Goal: Task Accomplishment & Management: Complete application form

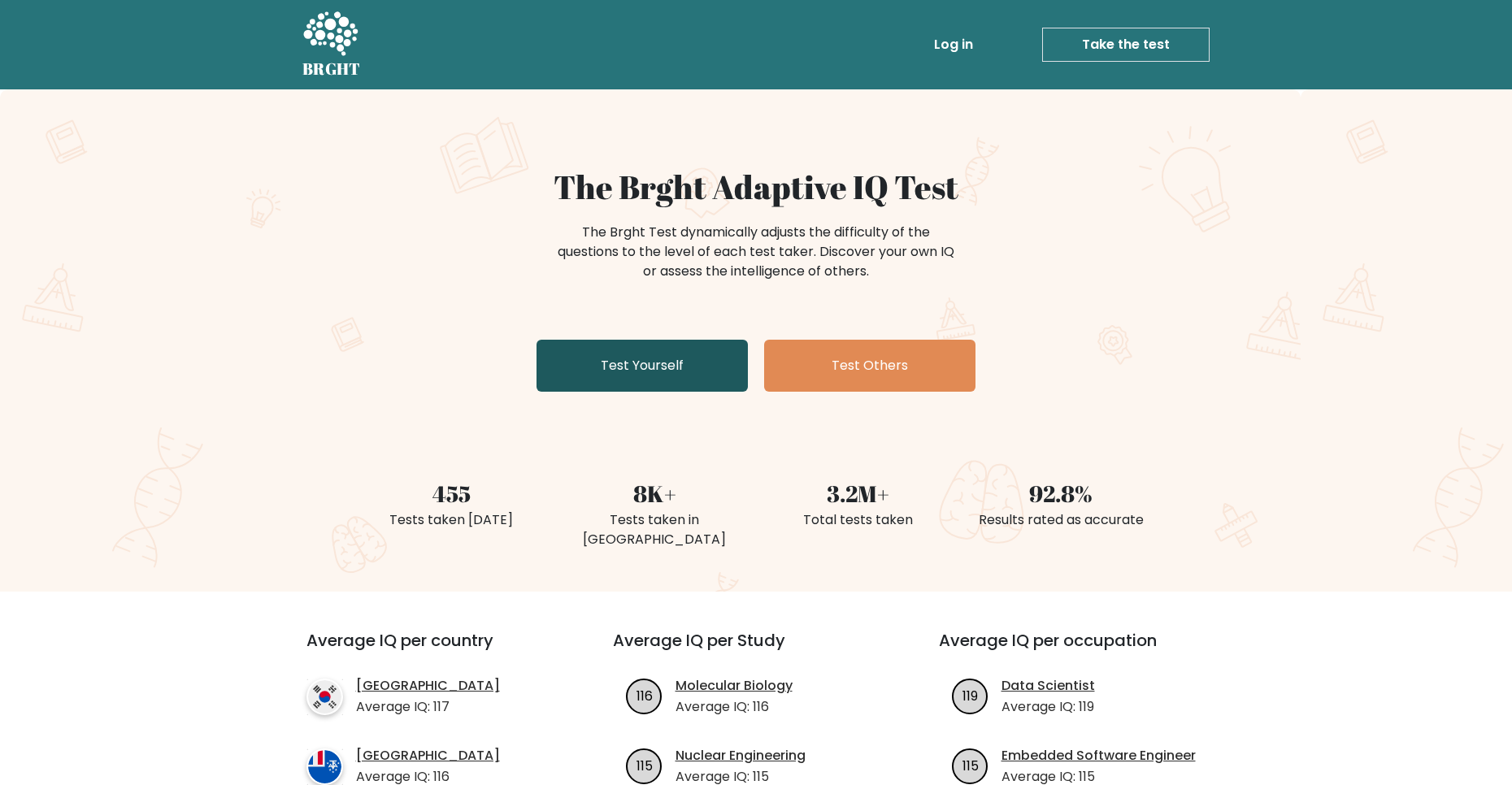
click at [580, 366] on link "Test Yourself" at bounding box center [642, 365] width 212 height 52
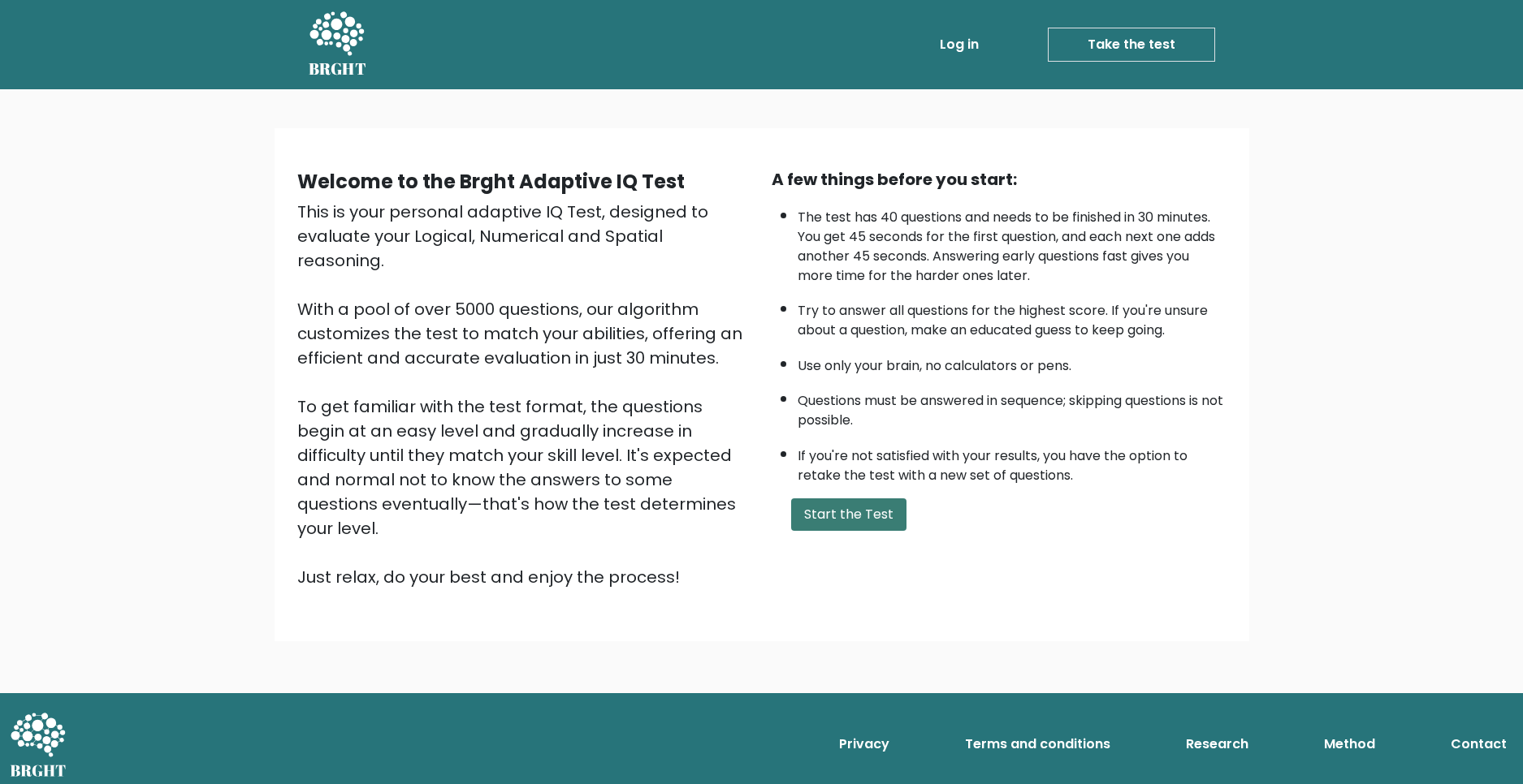
click at [849, 514] on button "Start the Test" at bounding box center [849, 514] width 115 height 33
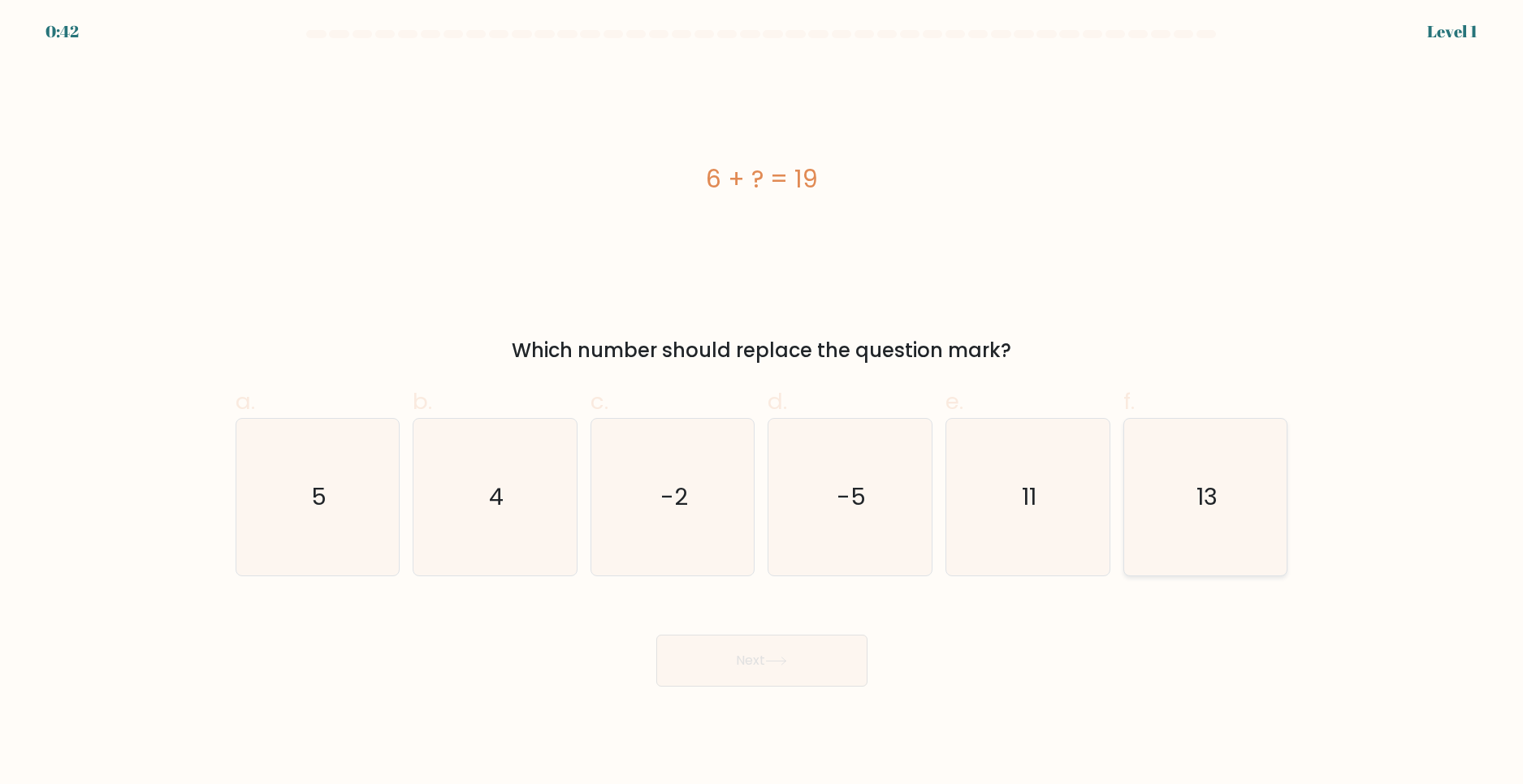
click at [1219, 526] on icon "13" at bounding box center [1206, 498] width 157 height 157
click at [762, 403] on input "f. 13" at bounding box center [762, 397] width 1 height 11
radio input "true"
click at [750, 667] on button "Next" at bounding box center [762, 661] width 212 height 52
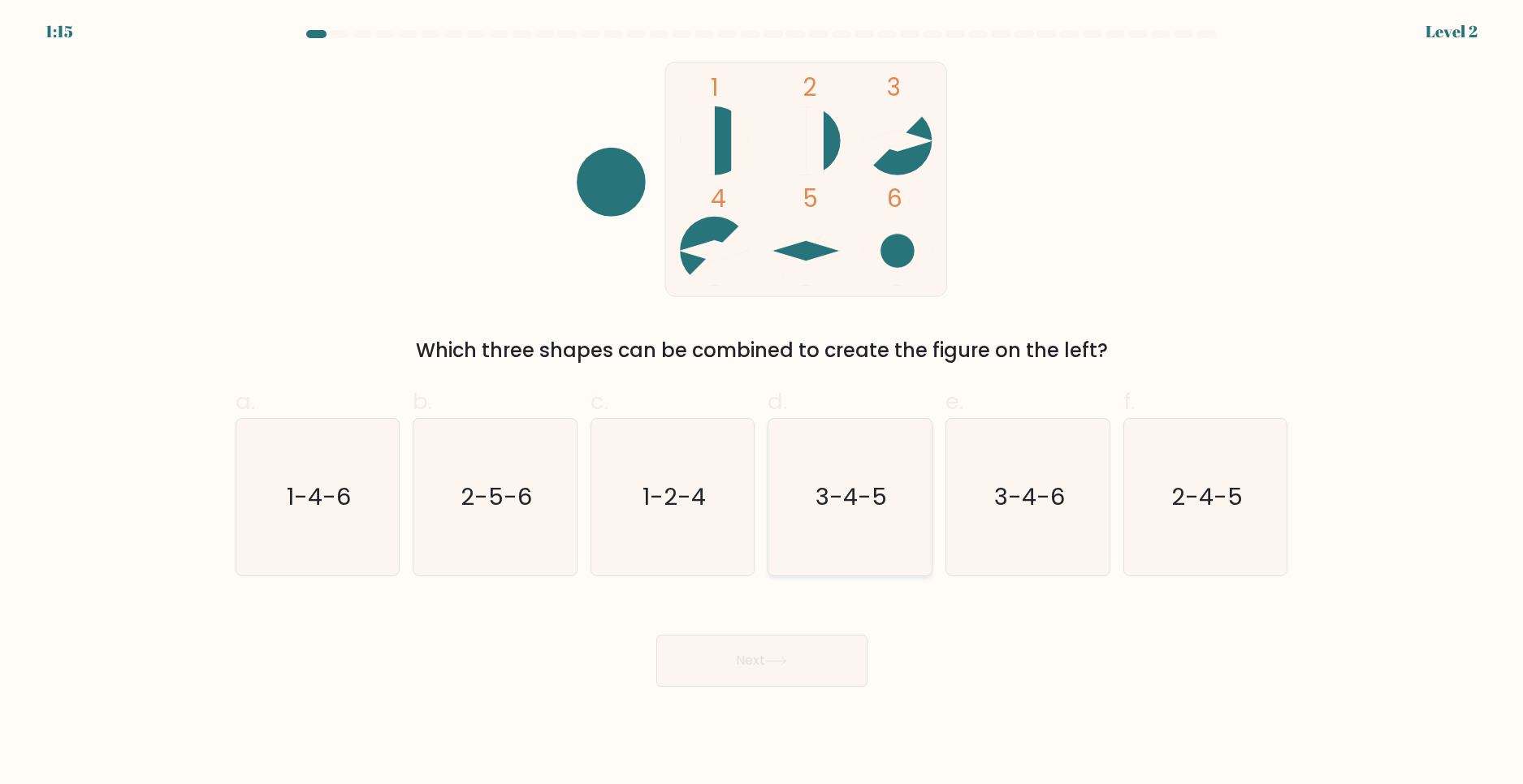
click at [830, 463] on icon "3-4-5" at bounding box center [851, 498] width 157 height 157
click at [762, 403] on input "d. 3-4-5" at bounding box center [762, 397] width 1 height 11
radio input "true"
click at [808, 650] on button "Next" at bounding box center [762, 661] width 212 height 52
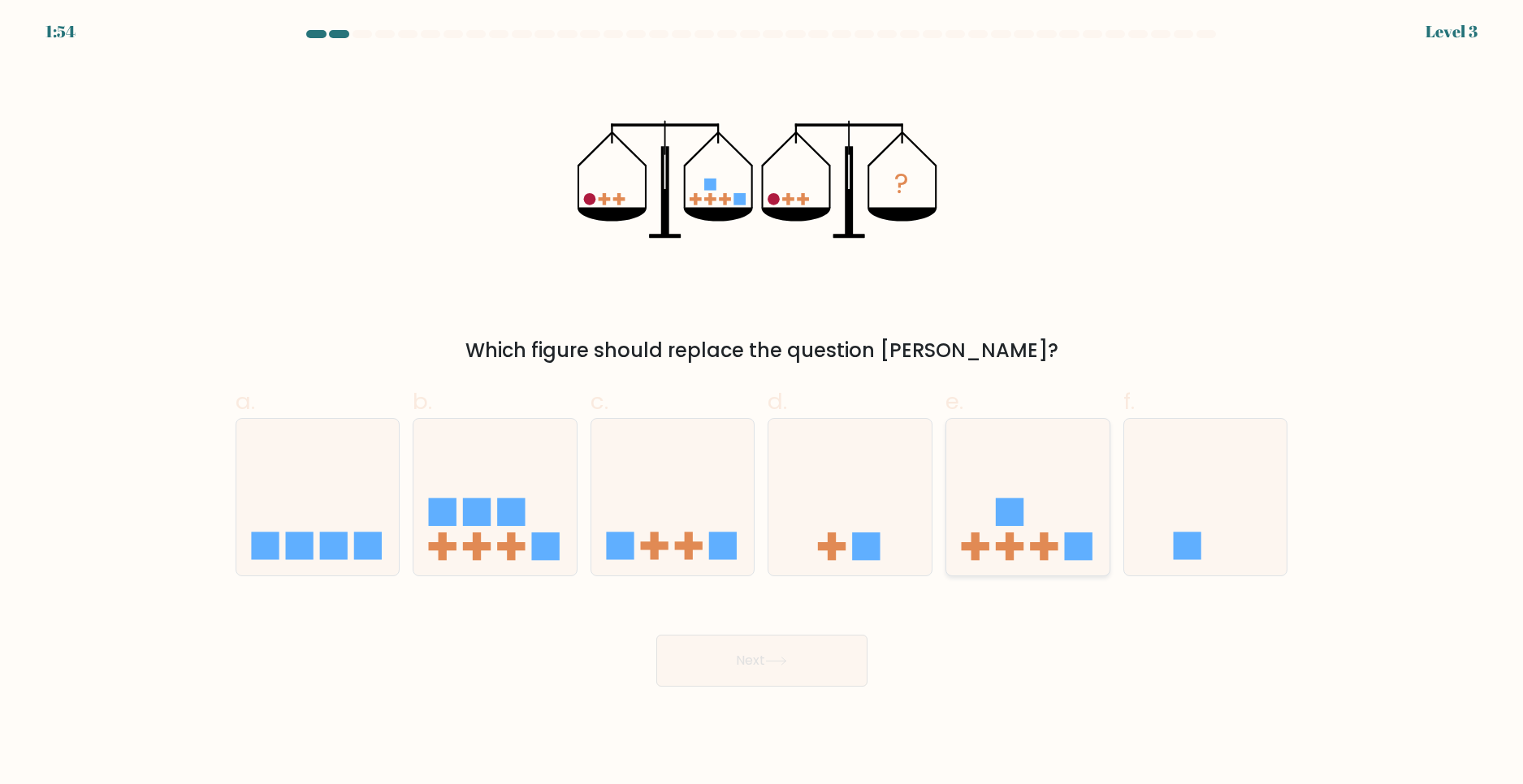
click at [1017, 494] on icon at bounding box center [1028, 497] width 163 height 135
click at [762, 403] on input "e." at bounding box center [762, 397] width 1 height 11
radio input "true"
click at [787, 660] on icon at bounding box center [776, 662] width 22 height 9
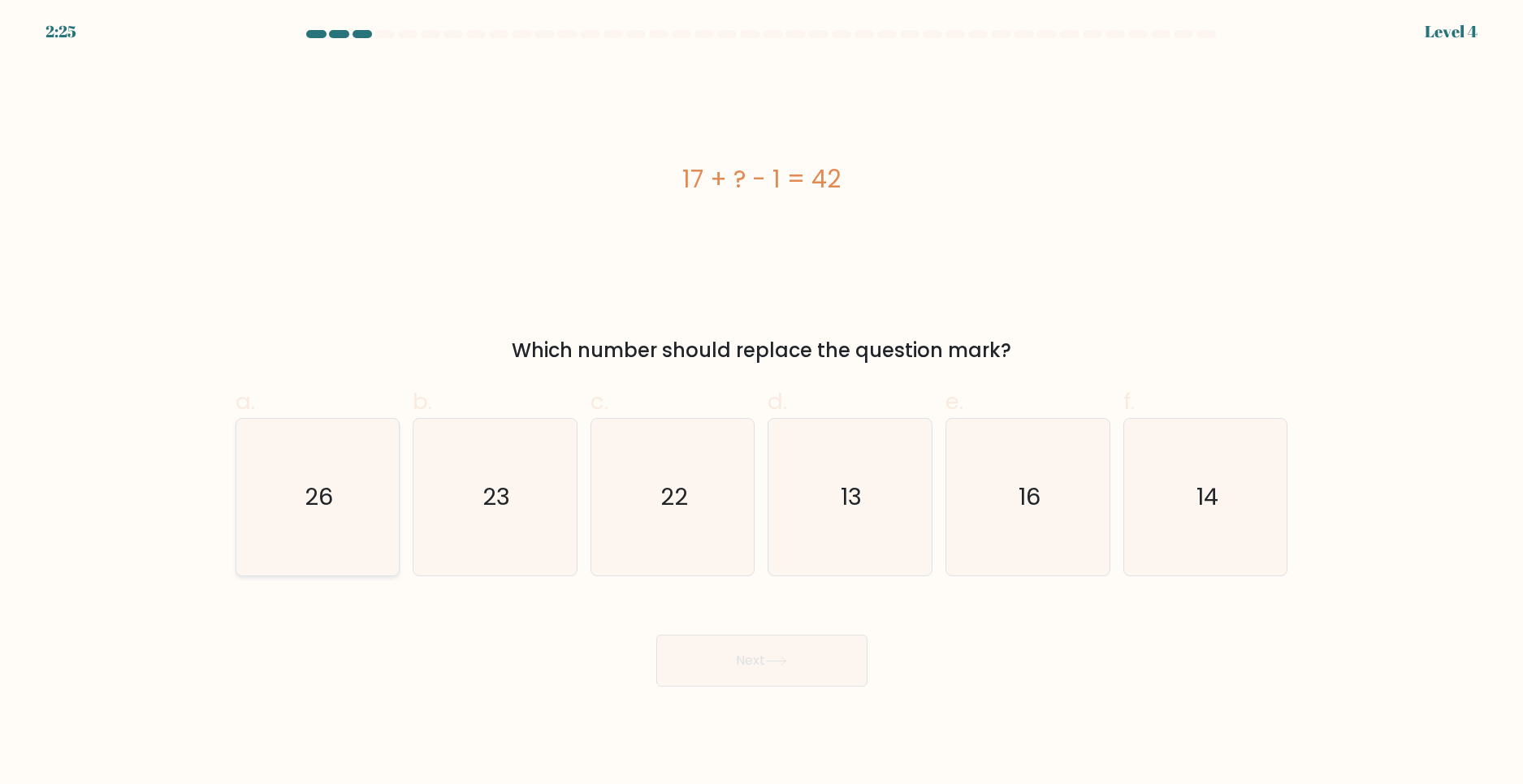
click at [293, 500] on icon "26" at bounding box center [317, 498] width 157 height 157
click at [762, 403] on input "a. 26" at bounding box center [762, 397] width 1 height 11
radio input "true"
click at [762, 656] on button "Next" at bounding box center [762, 661] width 212 height 52
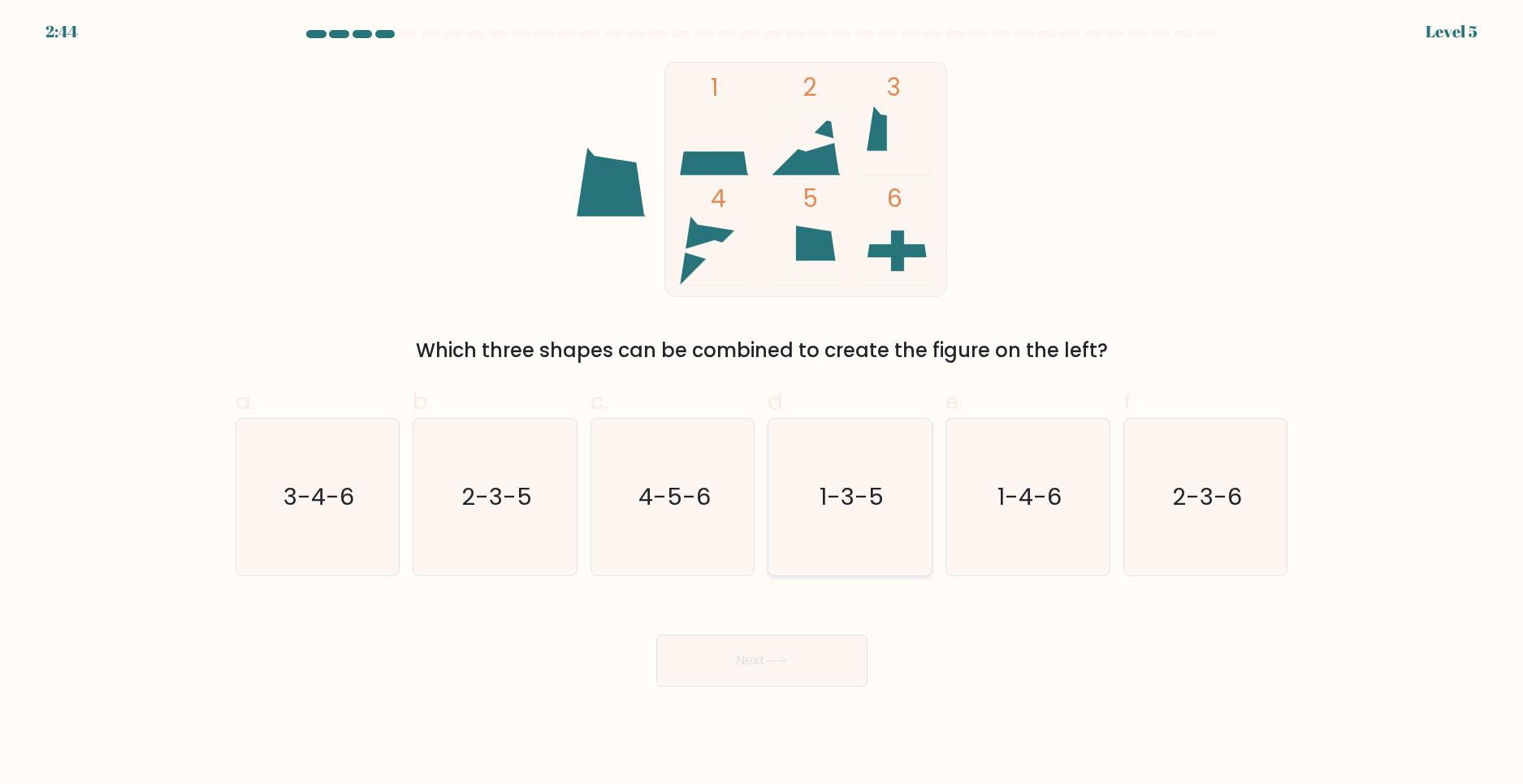
click at [814, 451] on icon "1-3-5" at bounding box center [851, 498] width 157 height 157
click at [762, 403] on input "d. 1-3-5" at bounding box center [762, 397] width 1 height 11
radio input "true"
click at [806, 650] on button "Next" at bounding box center [762, 661] width 212 height 52
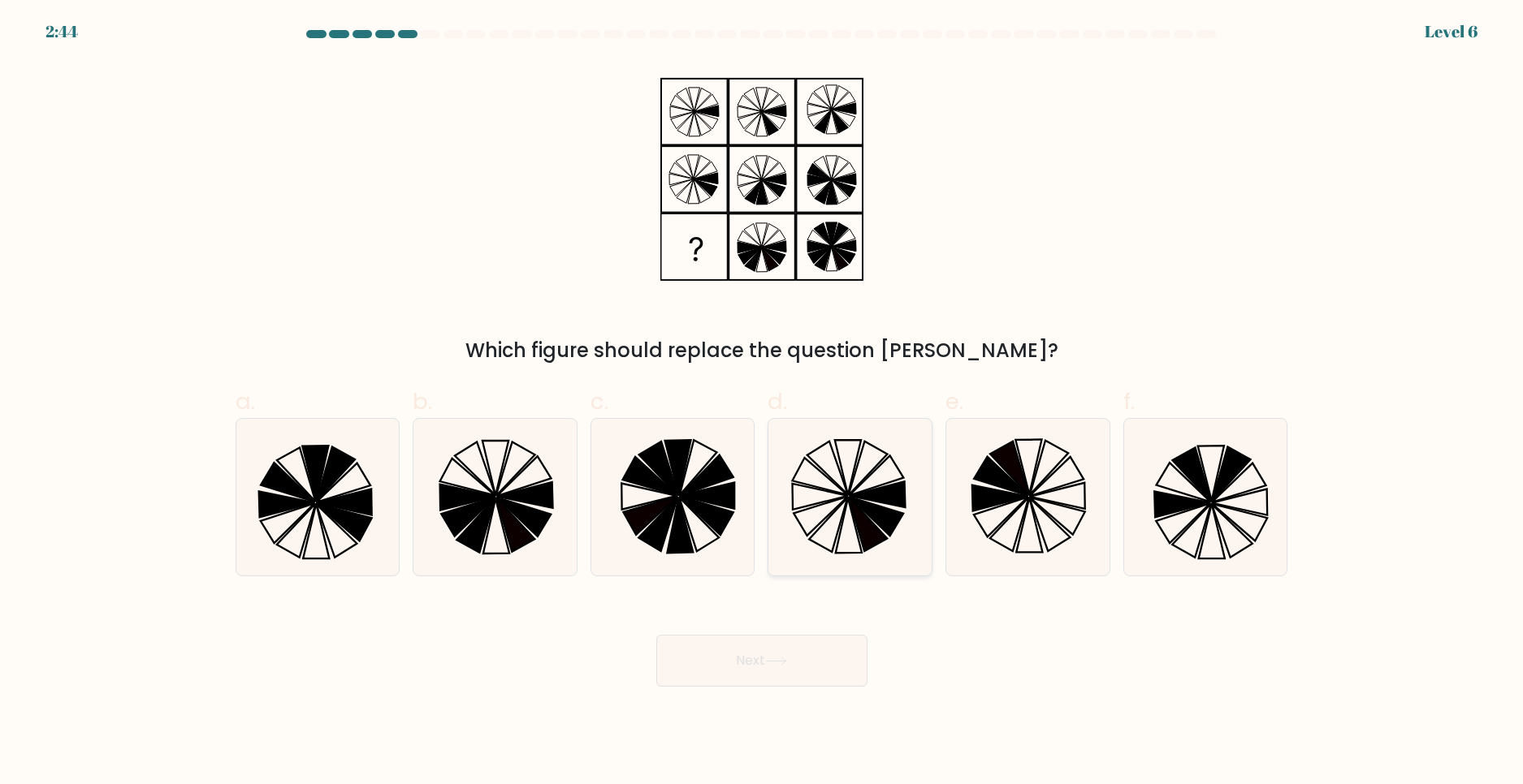
click at [869, 492] on icon at bounding box center [878, 494] width 56 height 26
click at [762, 403] on input "d." at bounding box center [762, 397] width 1 height 11
radio input "true"
click at [727, 649] on button "Next" at bounding box center [762, 661] width 212 height 52
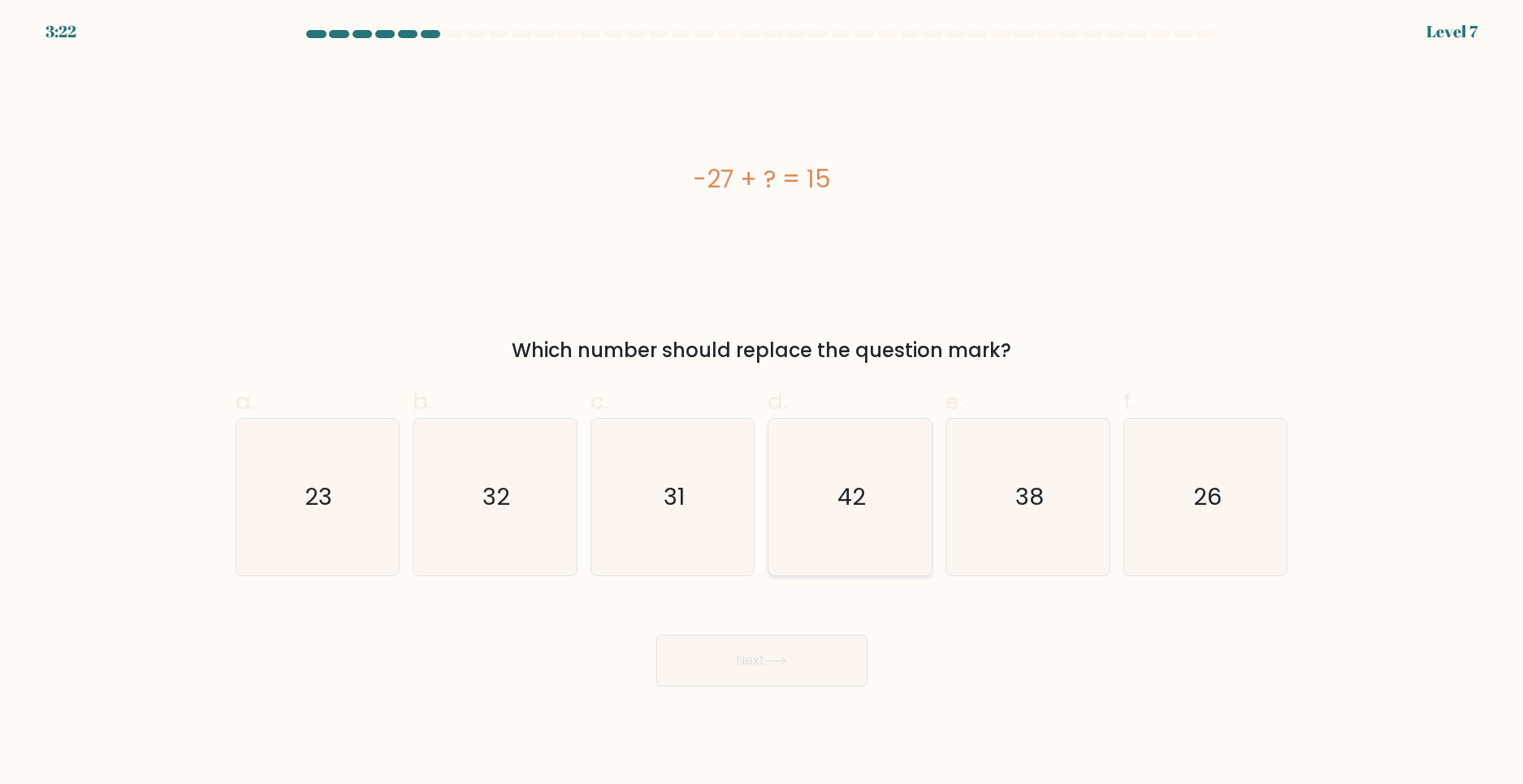
click at [887, 487] on icon "42" at bounding box center [851, 498] width 157 height 157
click at [762, 403] on input "d. 42" at bounding box center [762, 397] width 1 height 11
radio input "true"
click at [750, 659] on button "Next" at bounding box center [762, 661] width 212 height 52
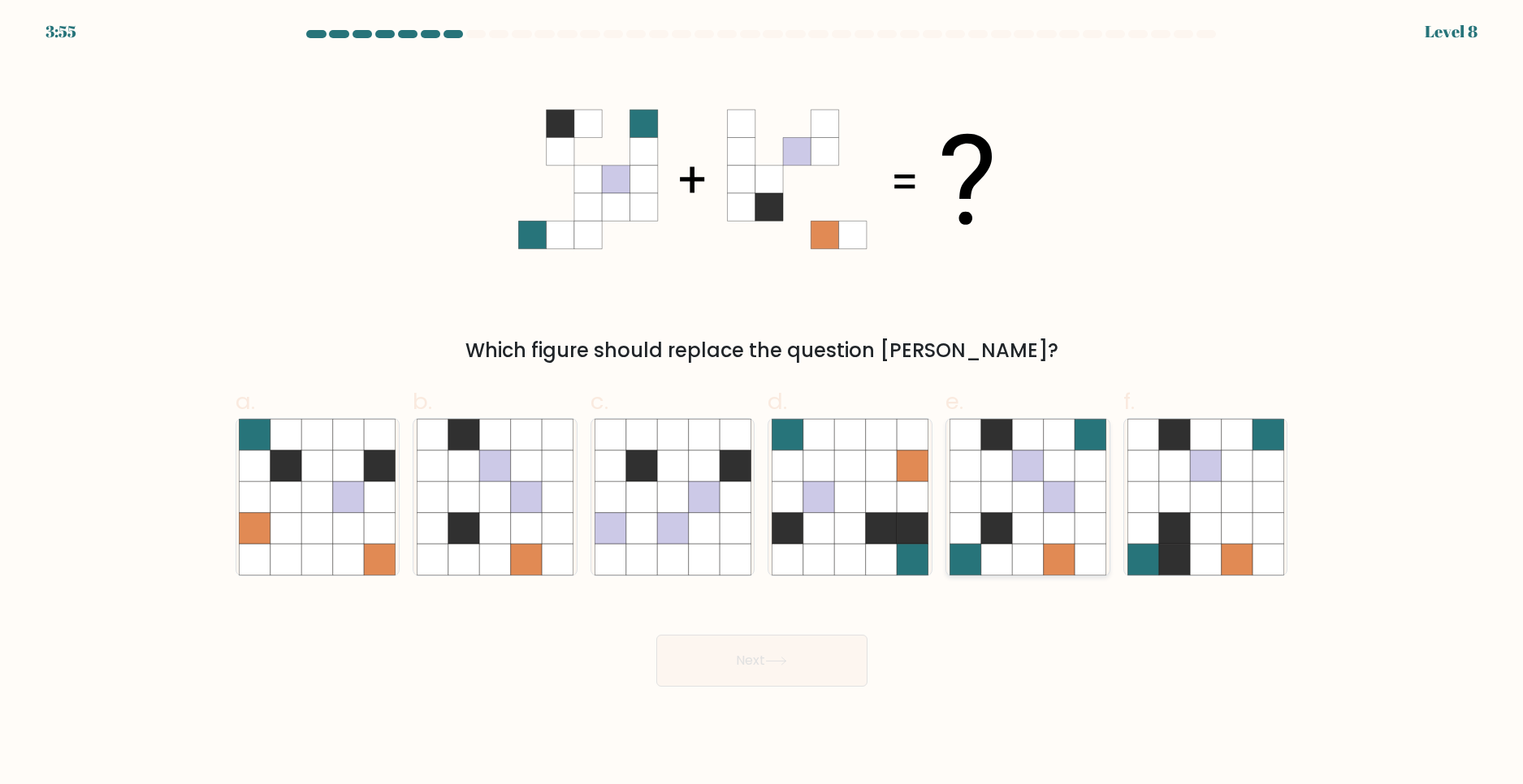
click at [1048, 485] on icon at bounding box center [1059, 497] width 31 height 31
click at [762, 403] on input "e." at bounding box center [762, 397] width 1 height 11
radio input "true"
click at [765, 665] on button "Next" at bounding box center [762, 661] width 212 height 52
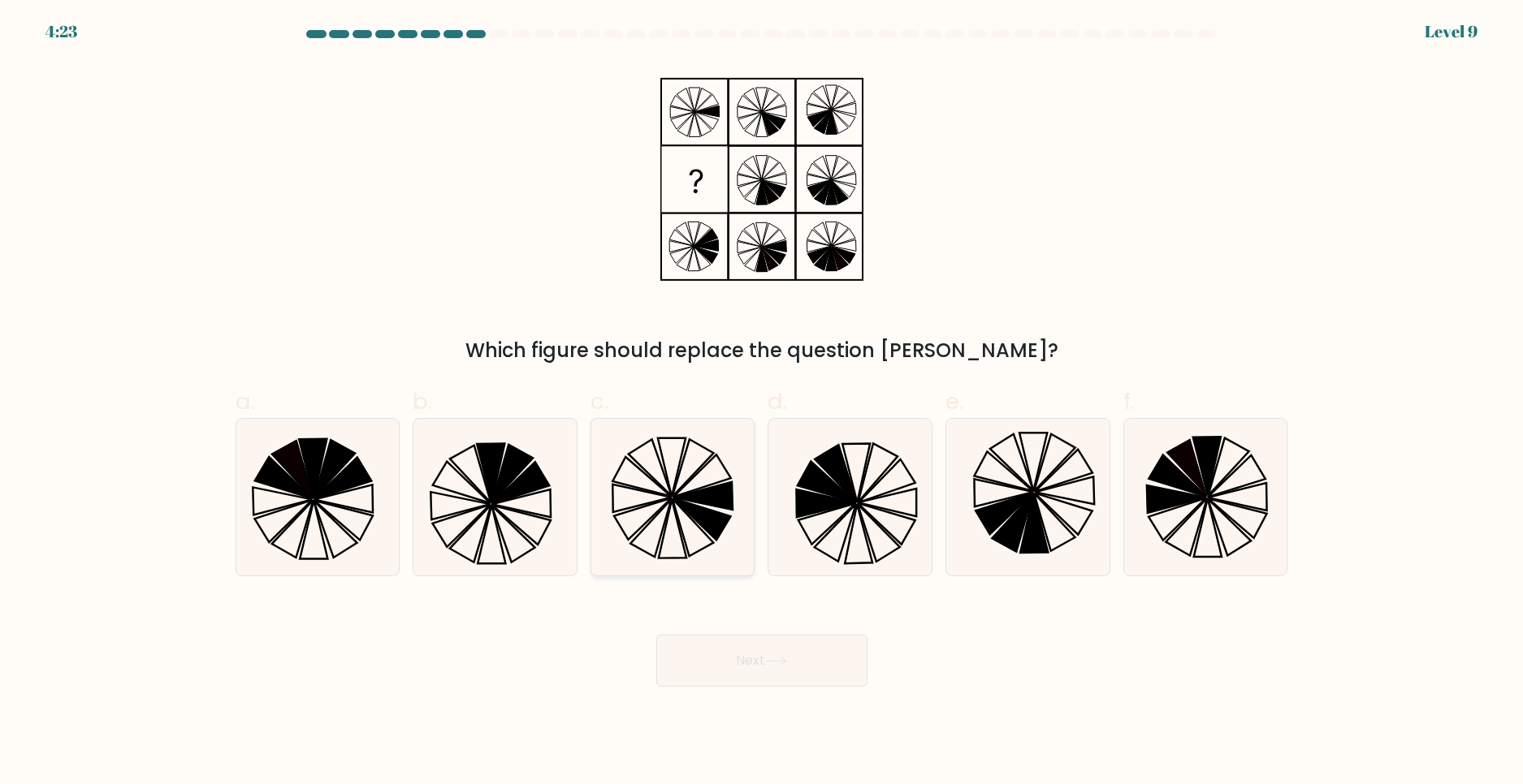
click at [664, 477] on icon at bounding box center [649, 468] width 43 height 57
click at [762, 403] on input "c." at bounding box center [762, 397] width 1 height 11
radio input "true"
click at [718, 664] on button "Next" at bounding box center [762, 661] width 212 height 52
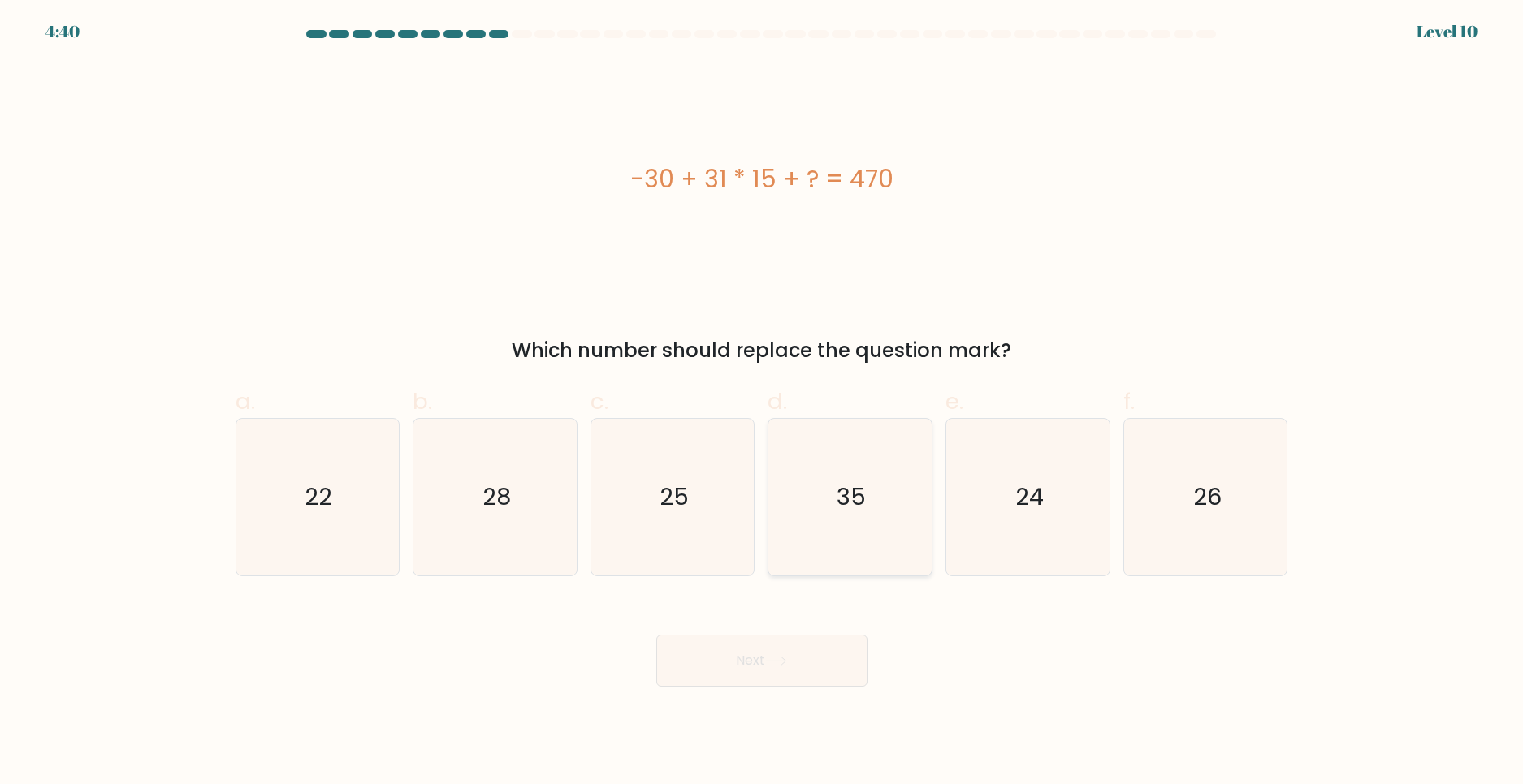
click at [825, 469] on icon "35" at bounding box center [851, 498] width 157 height 157
click at [762, 403] on input "d. 35" at bounding box center [762, 397] width 1 height 11
radio input "true"
click at [781, 663] on icon at bounding box center [776, 662] width 22 height 9
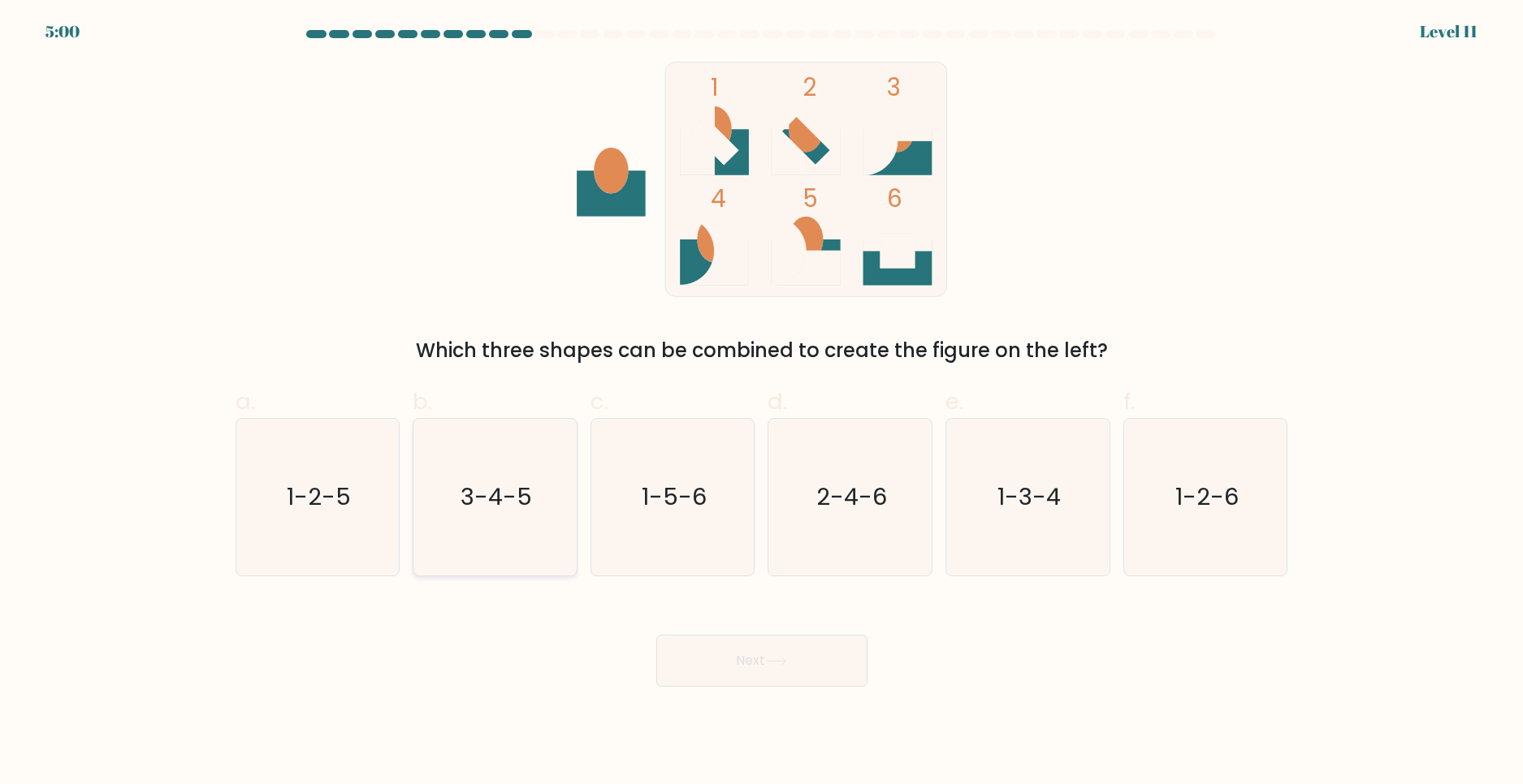
click at [459, 534] on icon "3-4-5" at bounding box center [495, 498] width 157 height 157
click at [762, 403] on input "b. 3-4-5" at bounding box center [762, 397] width 1 height 11
radio input "true"
click at [724, 660] on button "Next" at bounding box center [762, 661] width 212 height 52
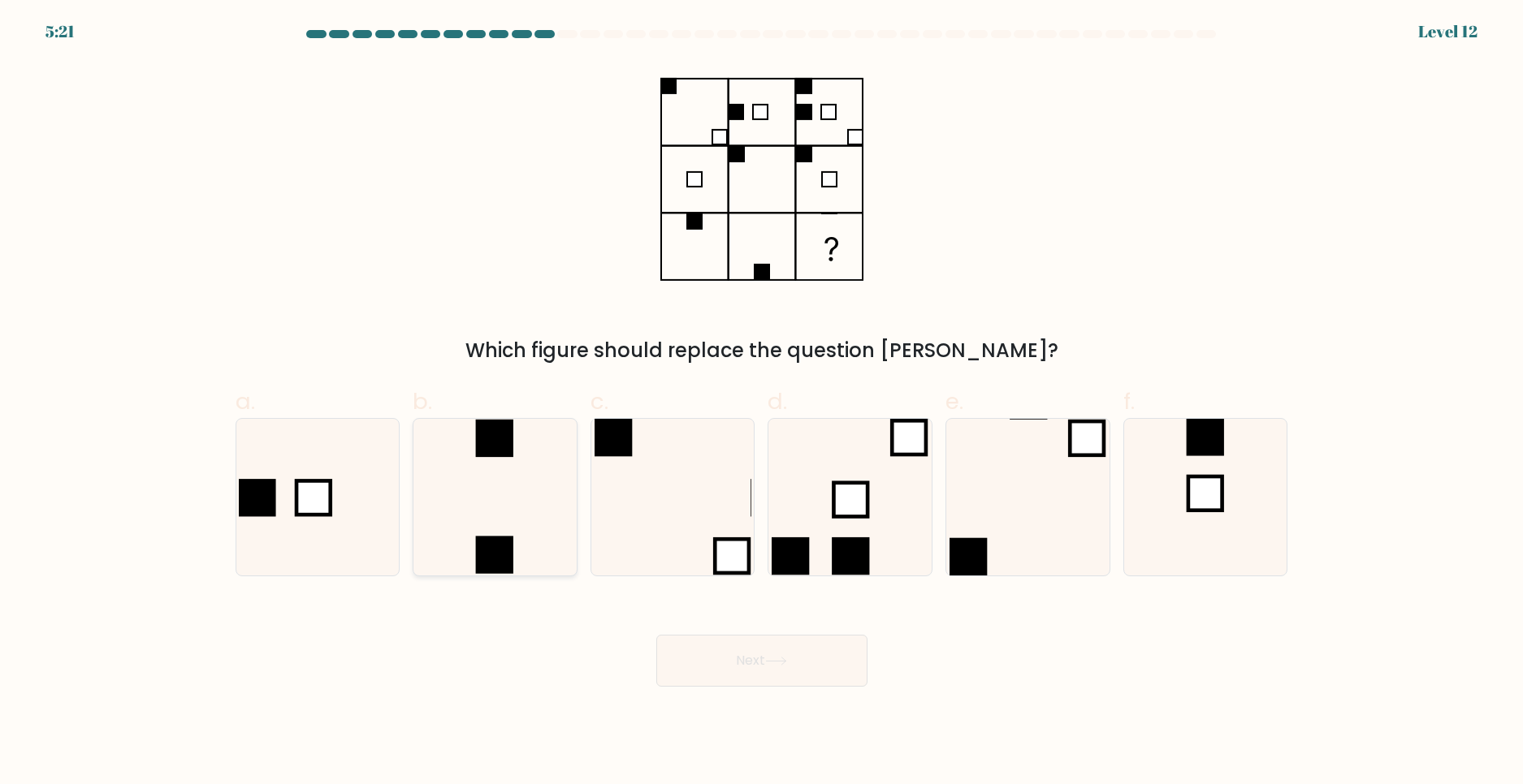
click at [541, 486] on icon at bounding box center [495, 498] width 157 height 157
click at [762, 403] on input "b." at bounding box center [762, 397] width 1 height 11
radio input "true"
click at [742, 659] on button "Next" at bounding box center [762, 661] width 212 height 52
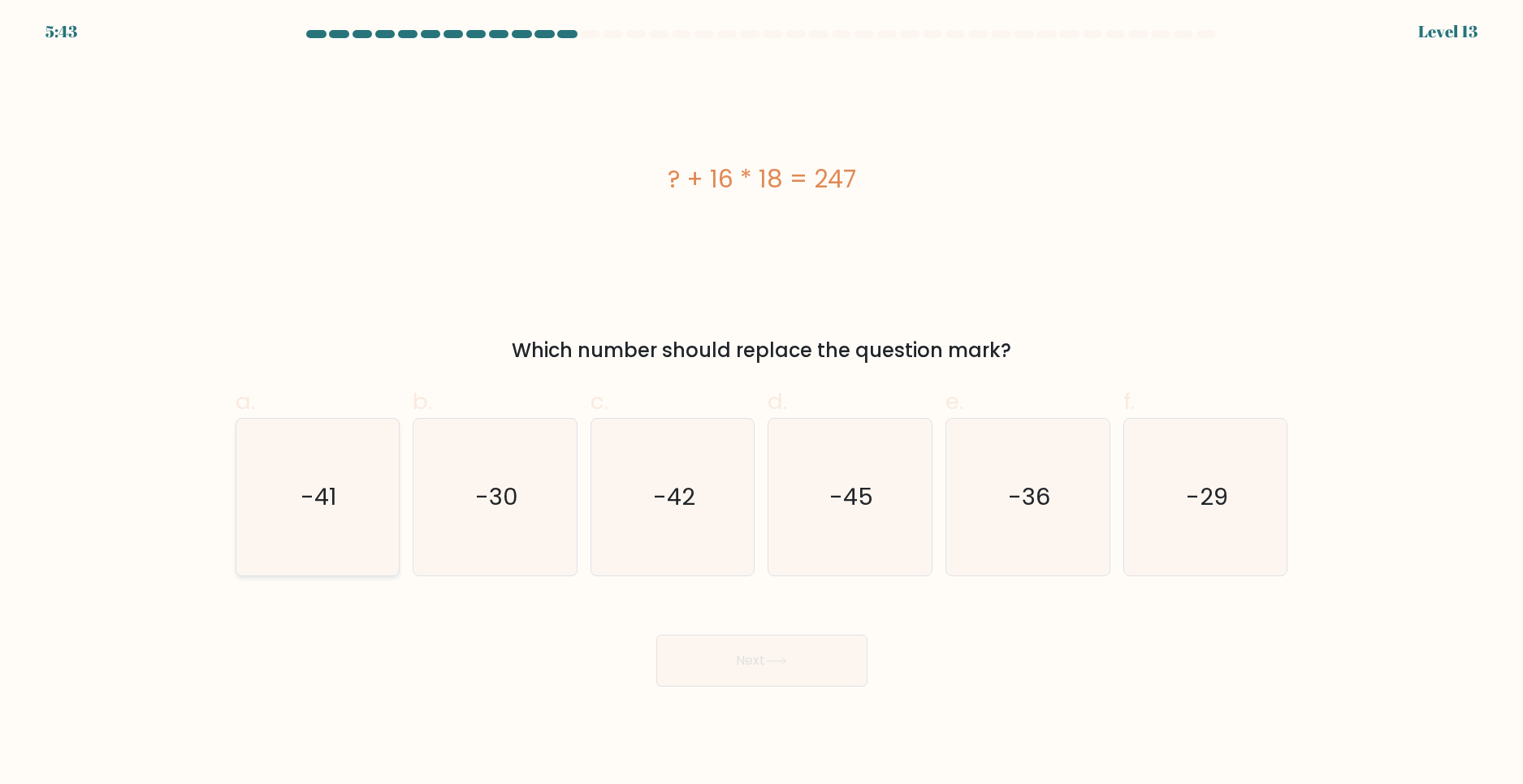
click at [308, 464] on icon "-41" at bounding box center [317, 498] width 157 height 157
click at [762, 403] on input "a. -41" at bounding box center [762, 397] width 1 height 11
radio input "true"
click at [754, 655] on button "Next" at bounding box center [762, 661] width 212 height 52
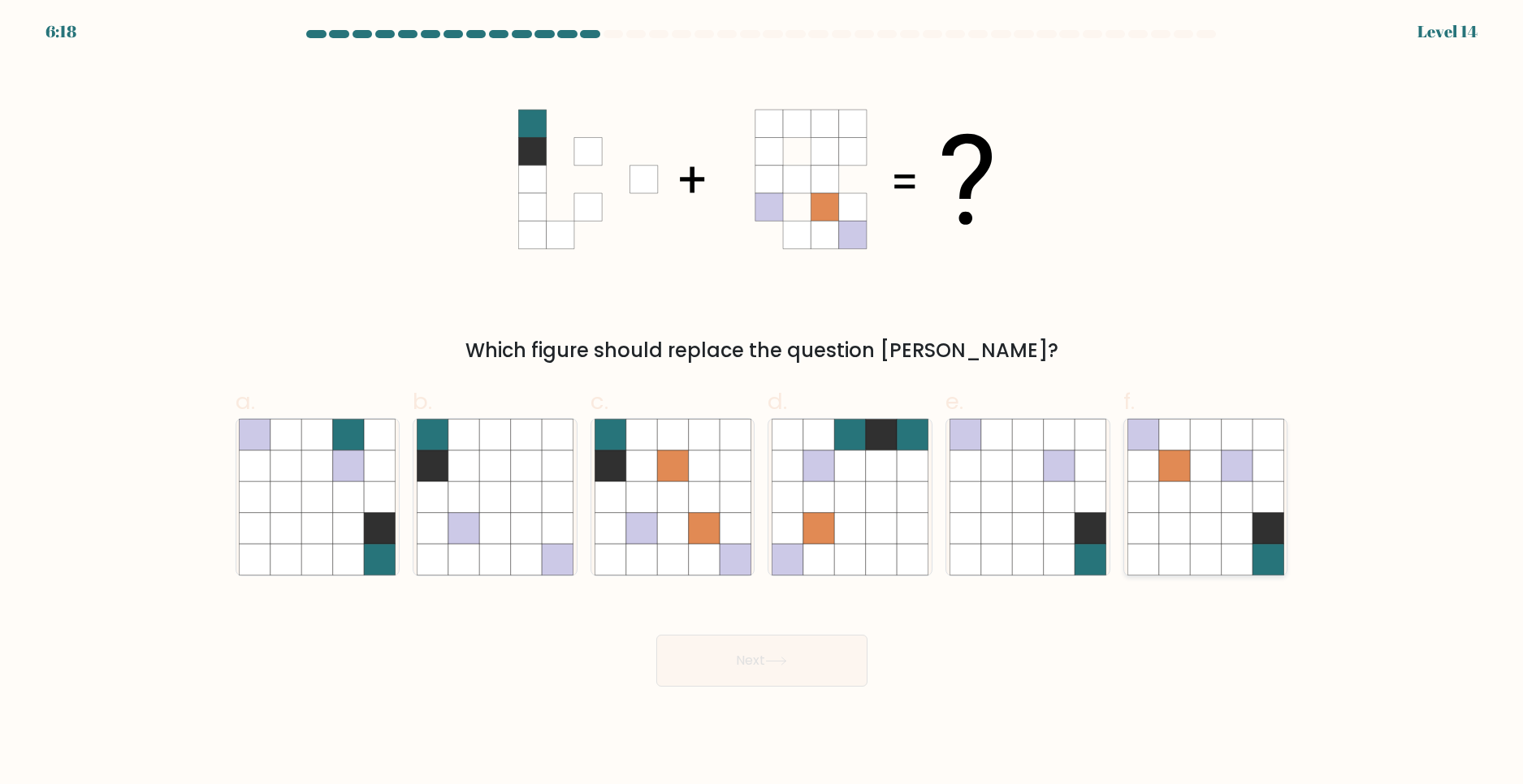
click at [1207, 513] on icon at bounding box center [1205, 497] width 31 height 31
click at [762, 403] on input "f." at bounding box center [762, 397] width 1 height 11
radio input "true"
click at [717, 659] on button "Next" at bounding box center [762, 661] width 212 height 52
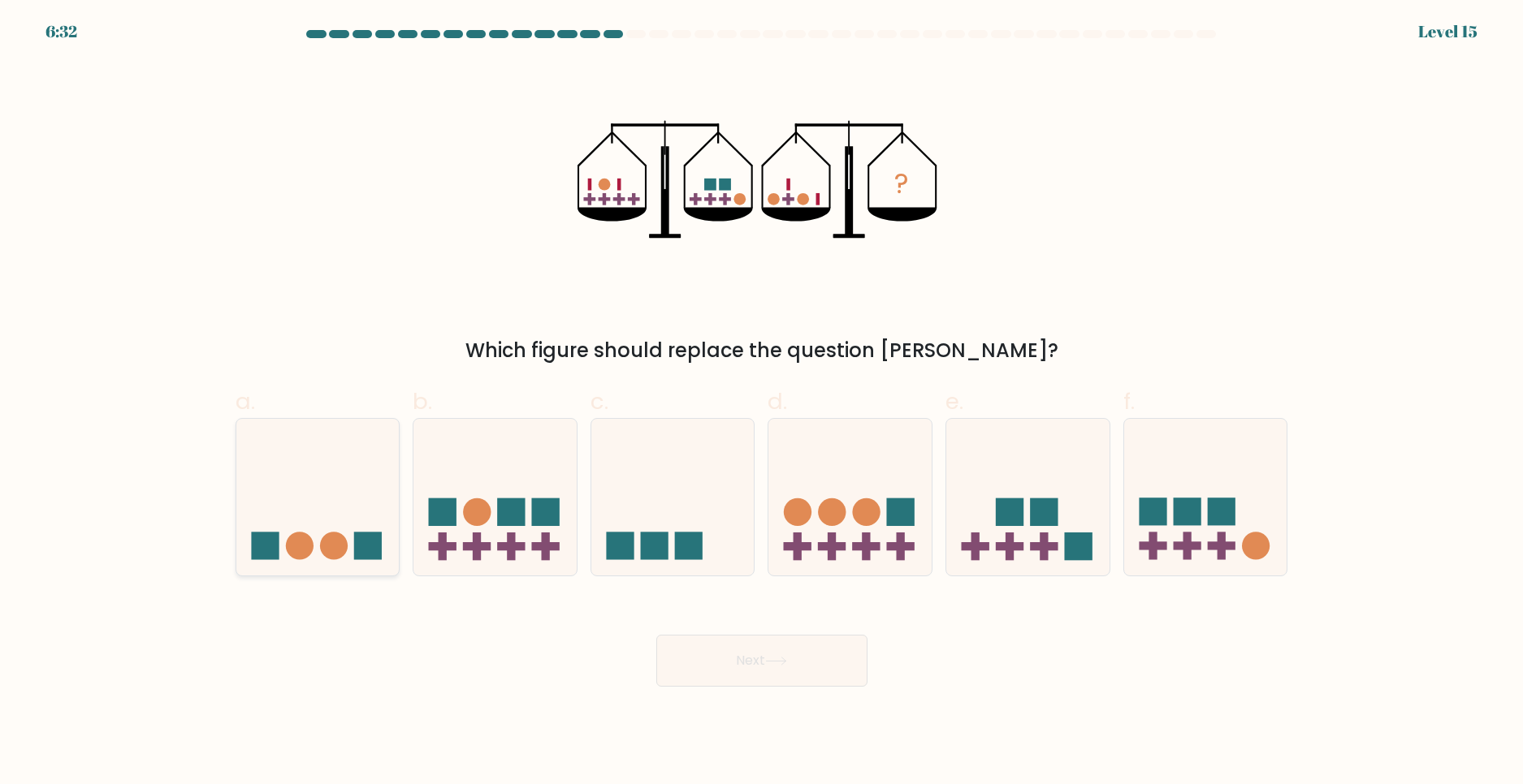
click at [323, 503] on icon at bounding box center [317, 497] width 163 height 135
click at [762, 403] on input "a." at bounding box center [762, 397] width 1 height 11
radio input "true"
click at [709, 636] on button "Next" at bounding box center [762, 661] width 212 height 52
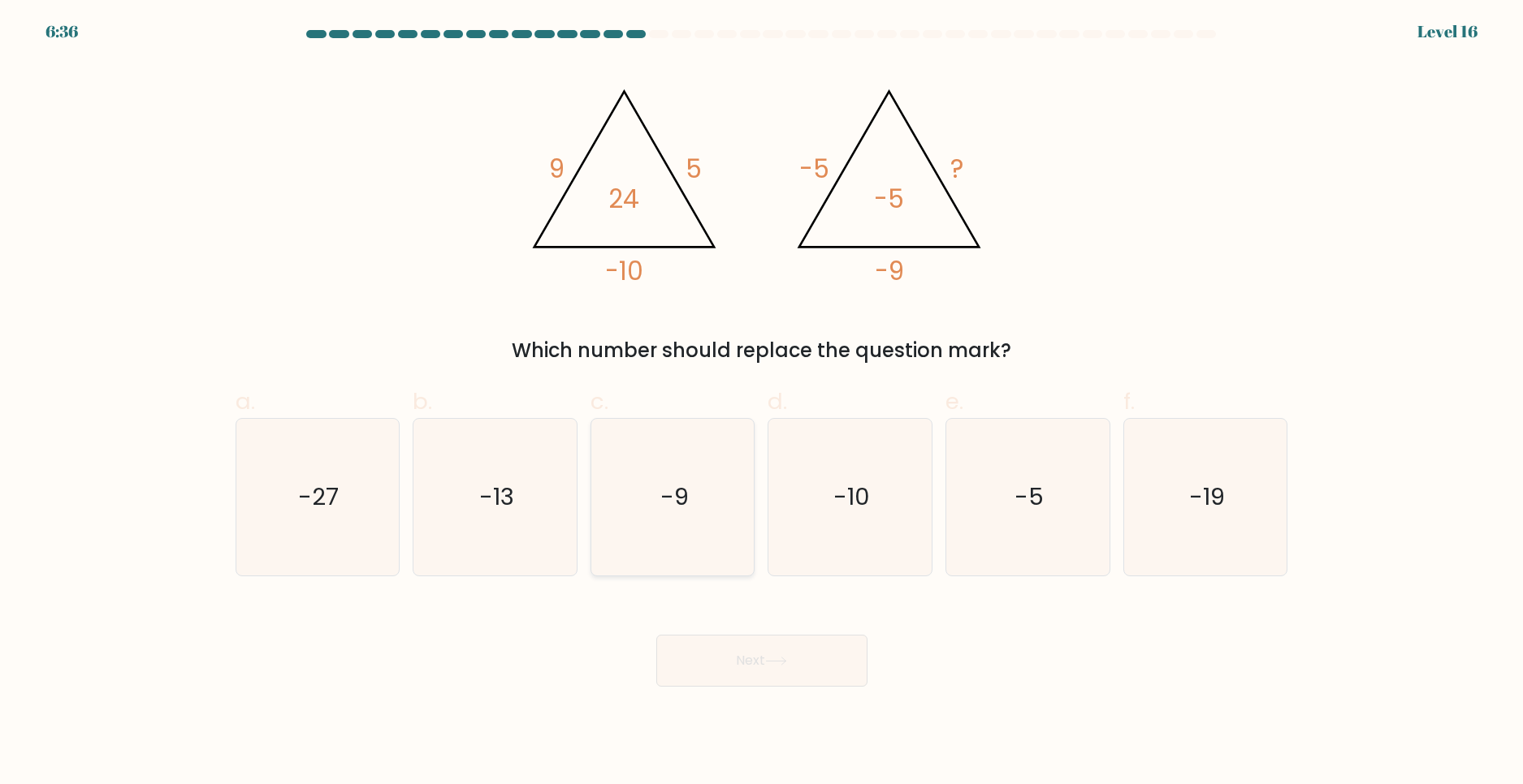
click at [669, 503] on text "-9" at bounding box center [674, 497] width 28 height 33
click at [762, 403] on input "c. -9" at bounding box center [762, 397] width 1 height 11
radio input "true"
click at [762, 644] on button "Next" at bounding box center [762, 661] width 212 height 52
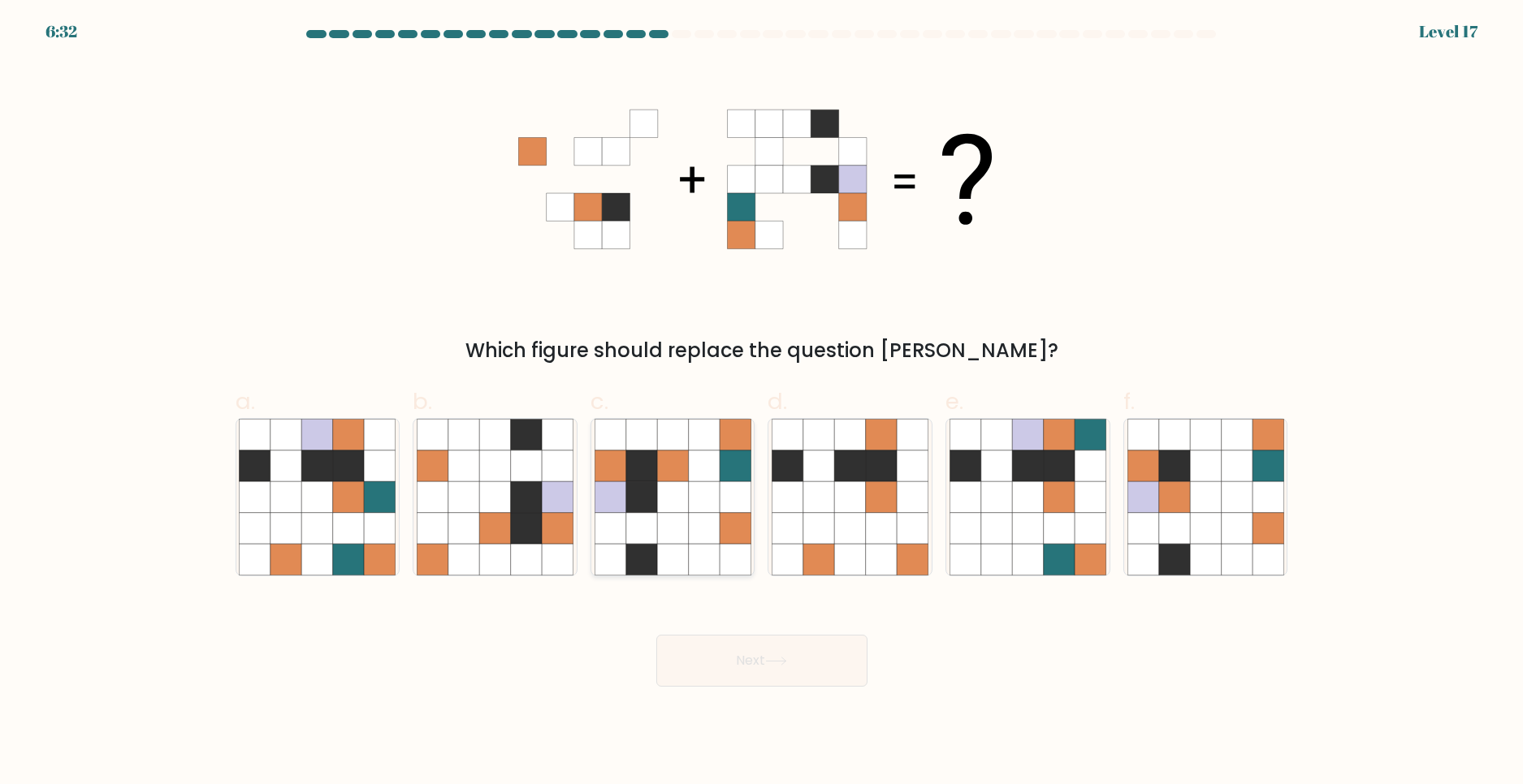
click at [659, 523] on icon at bounding box center [672, 529] width 31 height 31
click at [762, 403] on input "c." at bounding box center [762, 397] width 1 height 11
radio input "true"
click at [740, 655] on button "Next" at bounding box center [762, 661] width 212 height 52
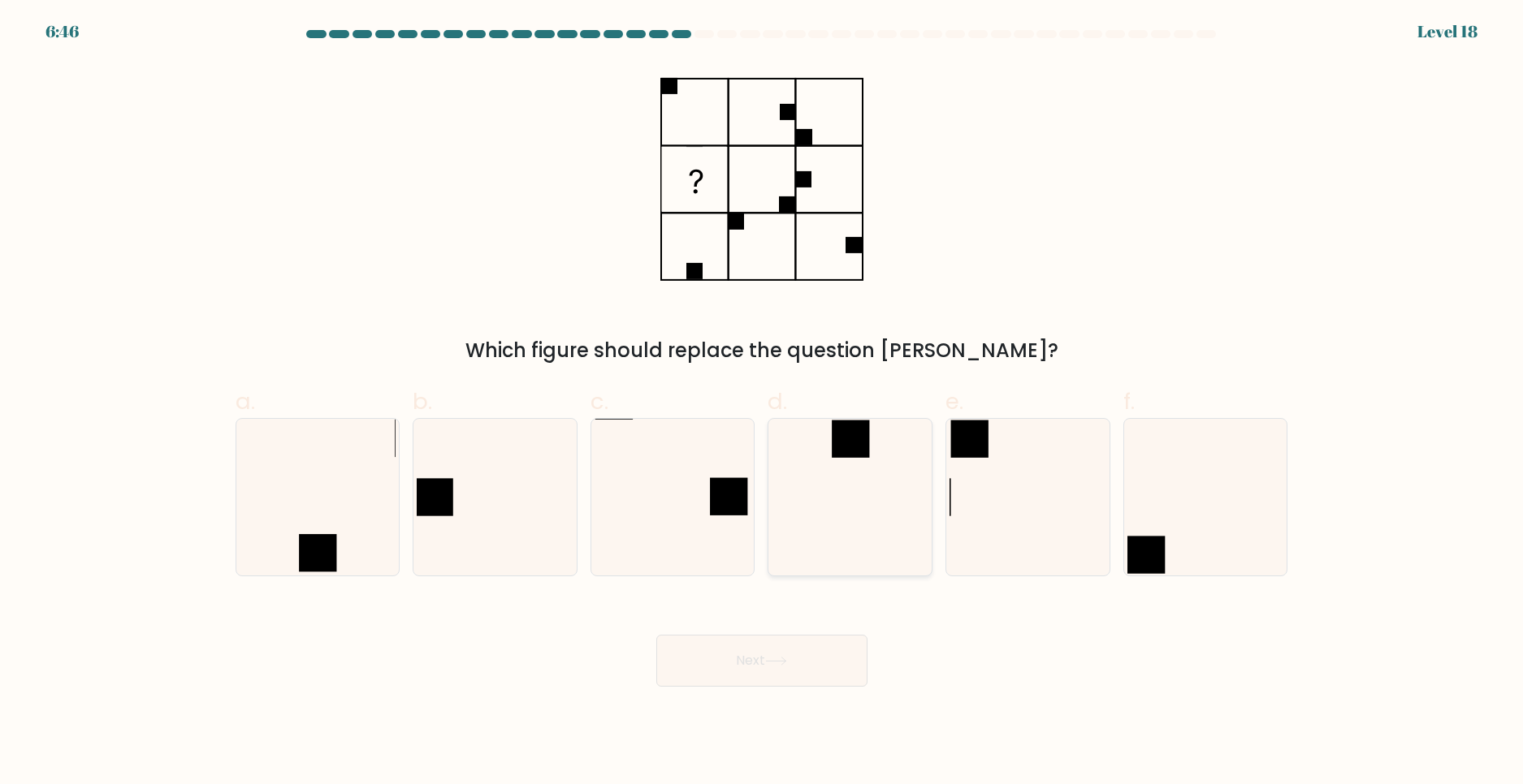
click at [855, 433] on rect at bounding box center [851, 439] width 37 height 37
click at [762, 403] on input "d." at bounding box center [762, 397] width 1 height 11
radio input "true"
click at [707, 659] on button "Next" at bounding box center [762, 661] width 212 height 52
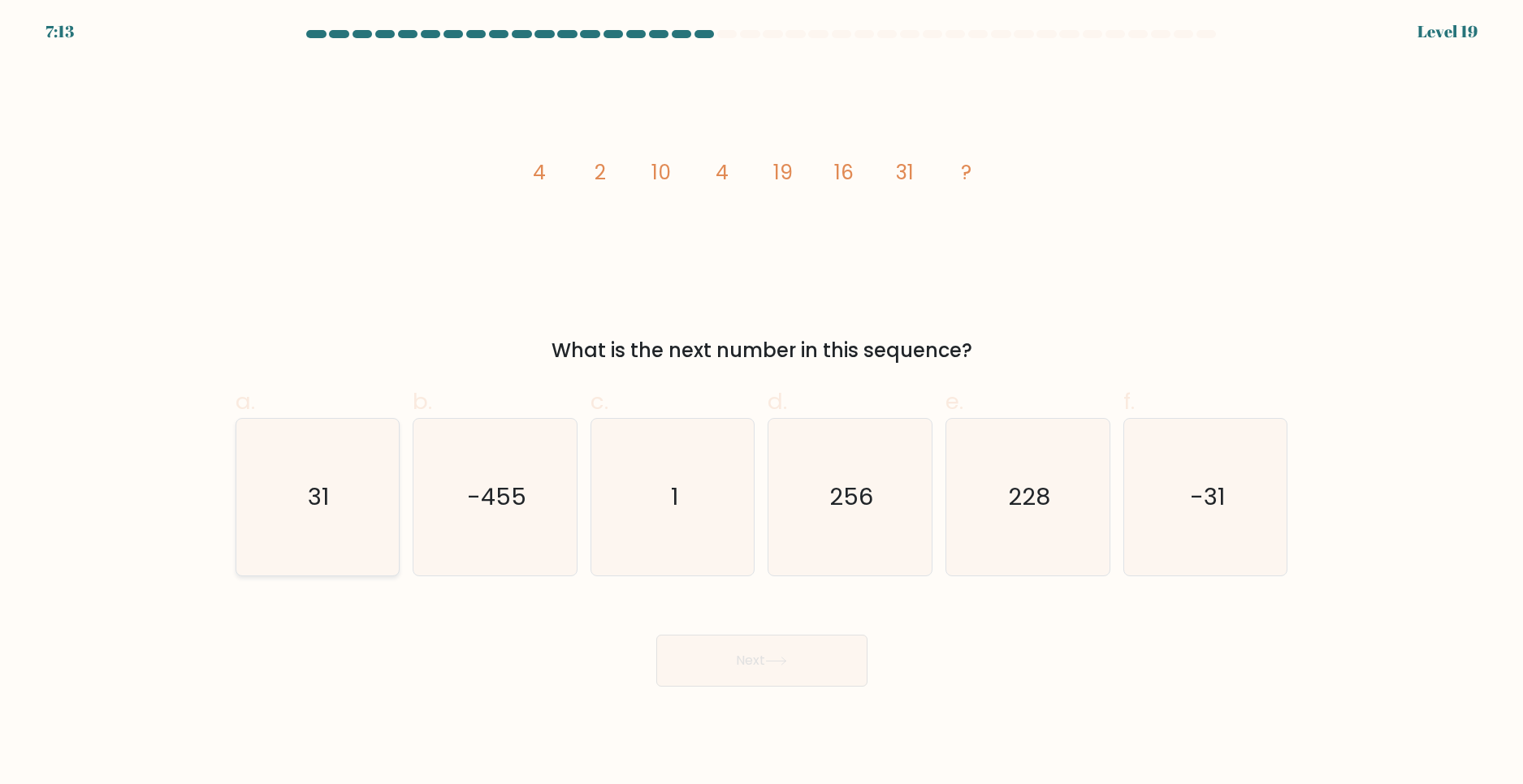
click at [293, 507] on icon "31" at bounding box center [317, 498] width 157 height 157
click at [762, 403] on input "a. 31" at bounding box center [762, 397] width 1 height 11
radio input "true"
click at [733, 653] on button "Next" at bounding box center [762, 661] width 212 height 52
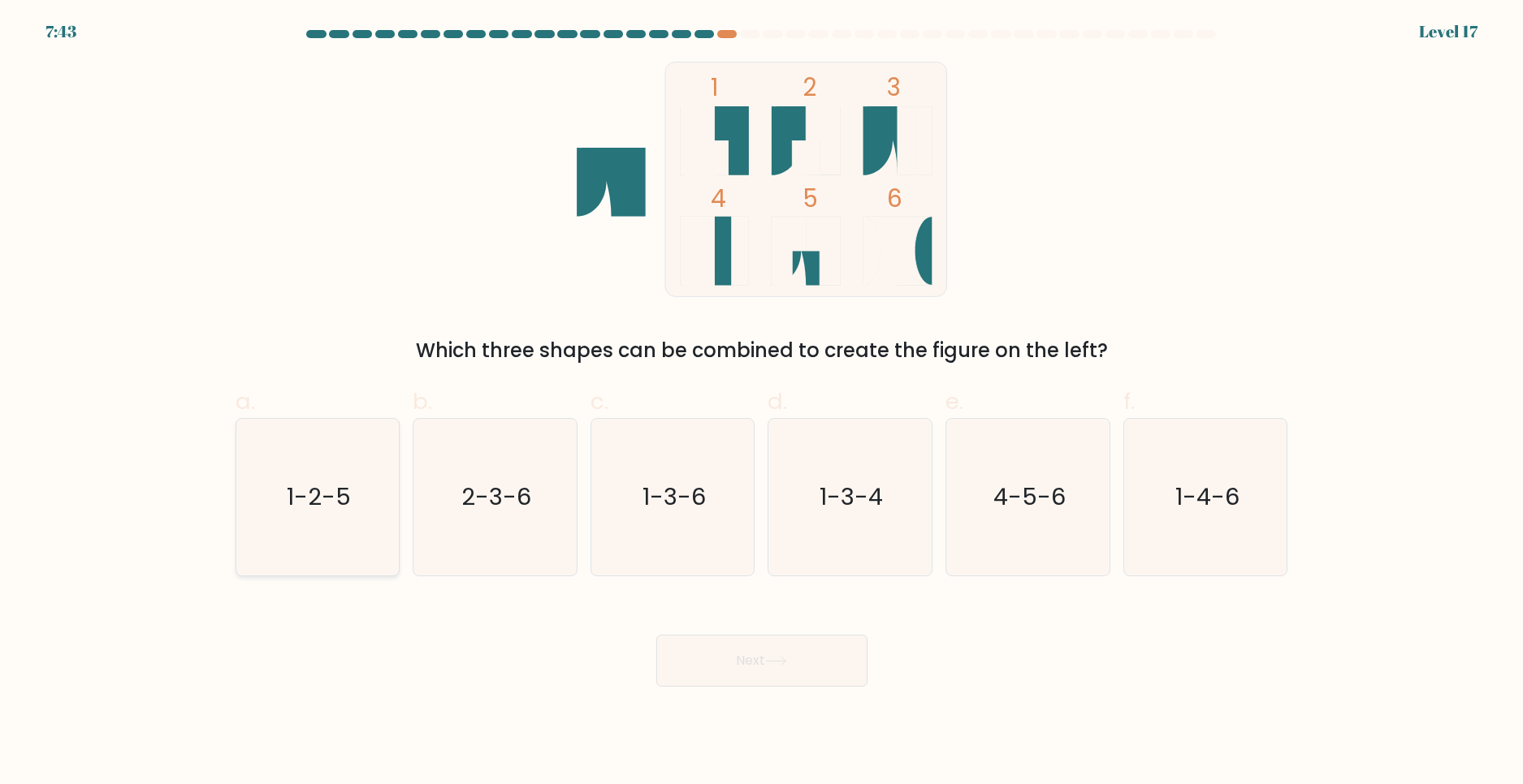
click at [322, 470] on icon "1-2-5" at bounding box center [317, 498] width 157 height 157
click at [762, 403] on input "a. 1-2-5" at bounding box center [762, 397] width 1 height 11
radio input "true"
click at [751, 647] on button "Next" at bounding box center [762, 661] width 212 height 52
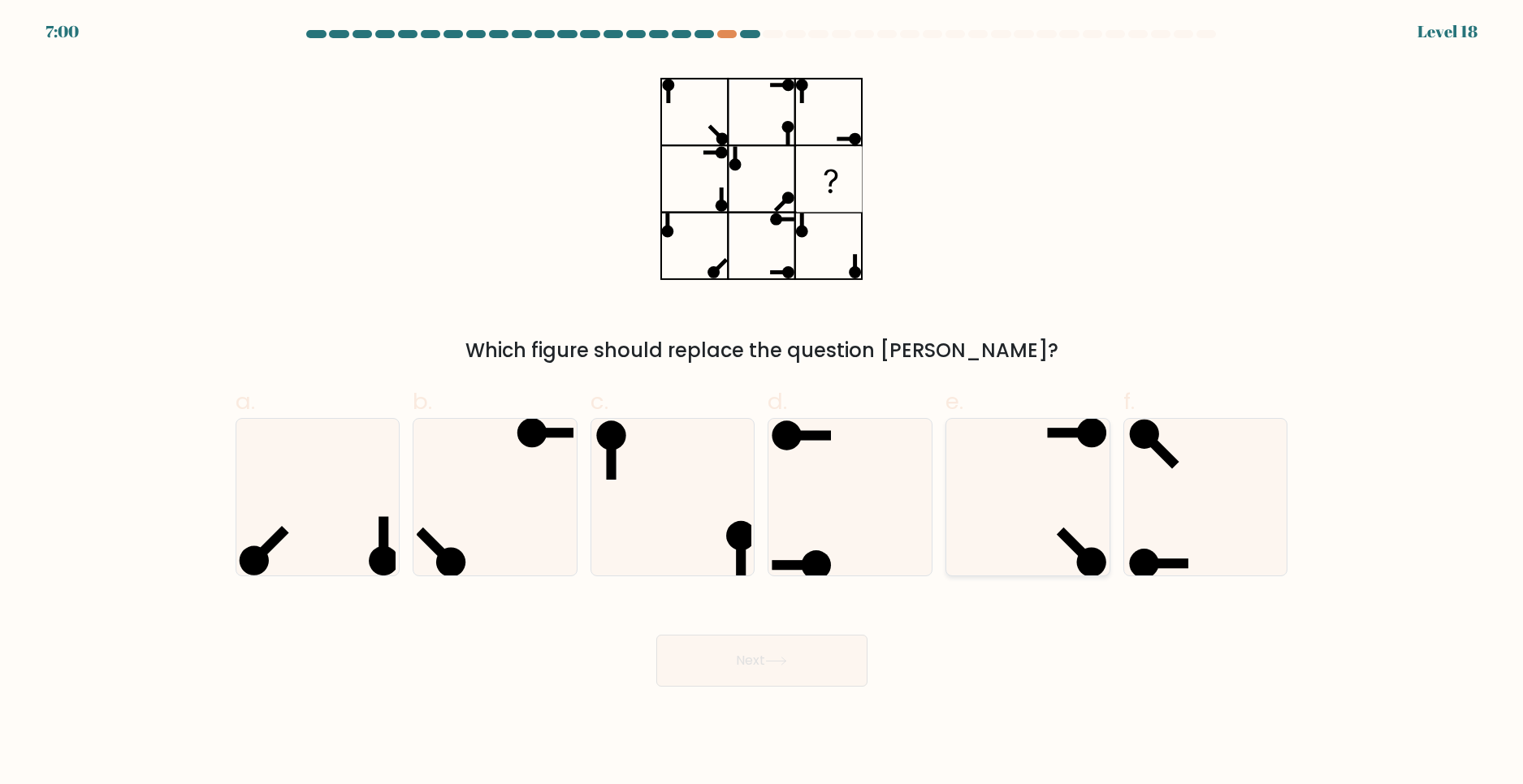
click at [1041, 474] on icon at bounding box center [1028, 498] width 157 height 157
click at [762, 403] on input "e." at bounding box center [762, 397] width 1 height 11
radio input "true"
click at [828, 648] on button "Next" at bounding box center [762, 661] width 212 height 52
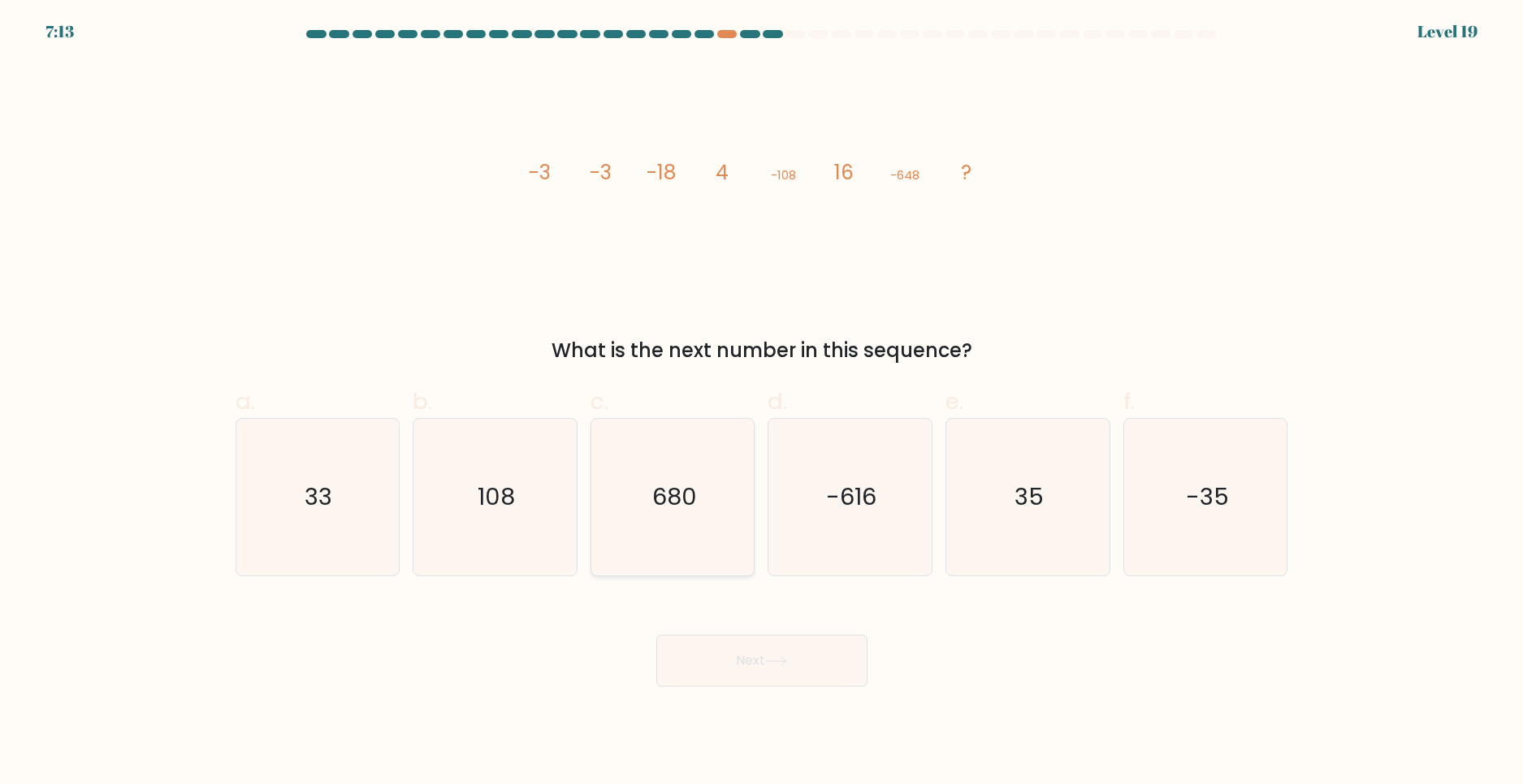
click at [680, 520] on icon "680" at bounding box center [673, 498] width 157 height 157
click at [762, 403] on input "c. 680" at bounding box center [762, 397] width 1 height 11
radio input "true"
drag, startPoint x: 595, startPoint y: 171, endPoint x: 617, endPoint y: 171, distance: 22.0
click at [617, 171] on icon "image/svg+xml -3 -3 -18 4 -108 16 -648 ?" at bounding box center [762, 179] width 487 height 235
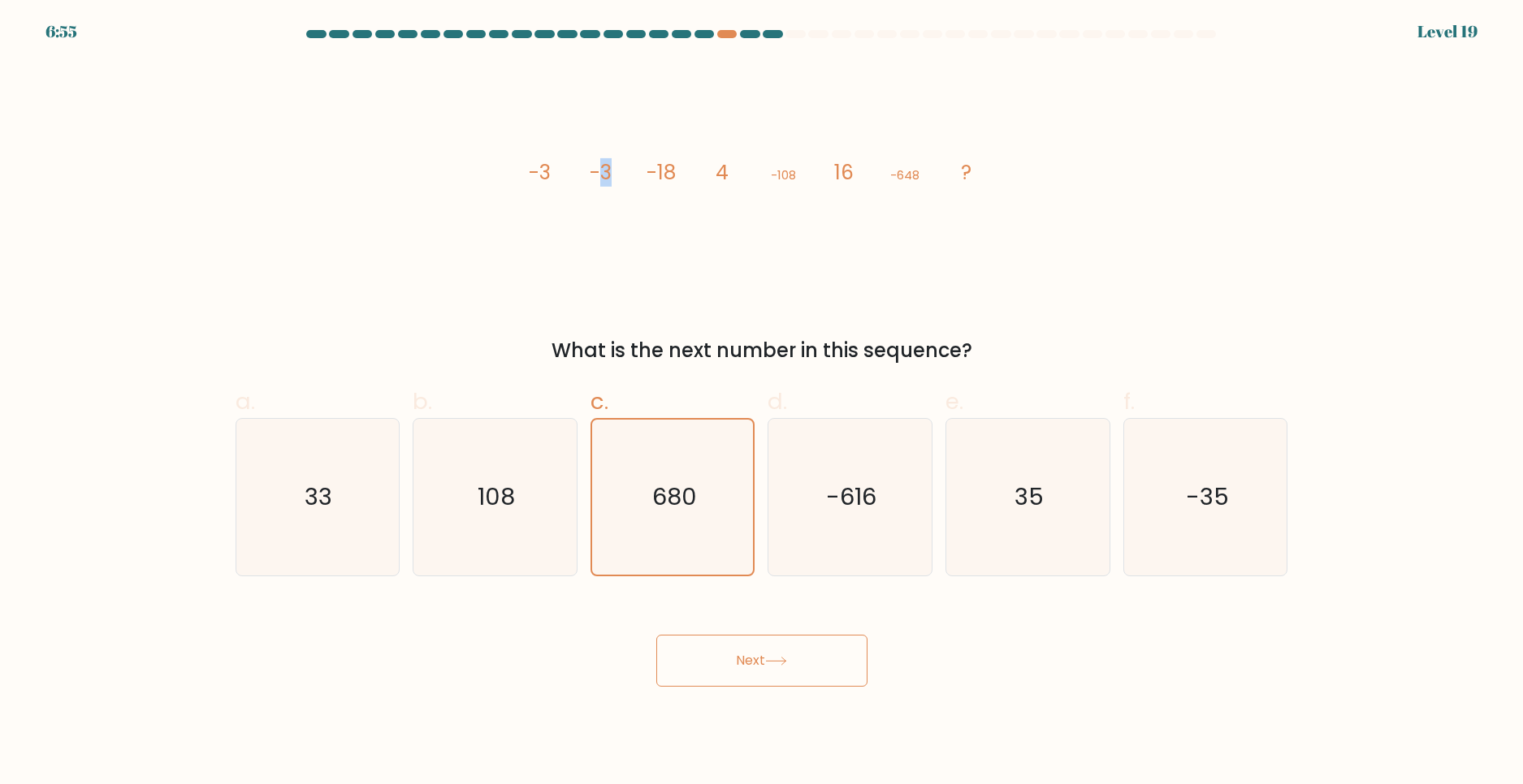
click at [617, 181] on icon "image/svg+xml -3 -3 -18 4 -108 16 -648 ?" at bounding box center [762, 179] width 487 height 235
click at [825, 529] on icon "-616" at bounding box center [851, 498] width 157 height 157
click at [762, 403] on input "d. -616" at bounding box center [762, 397] width 1 height 11
radio input "true"
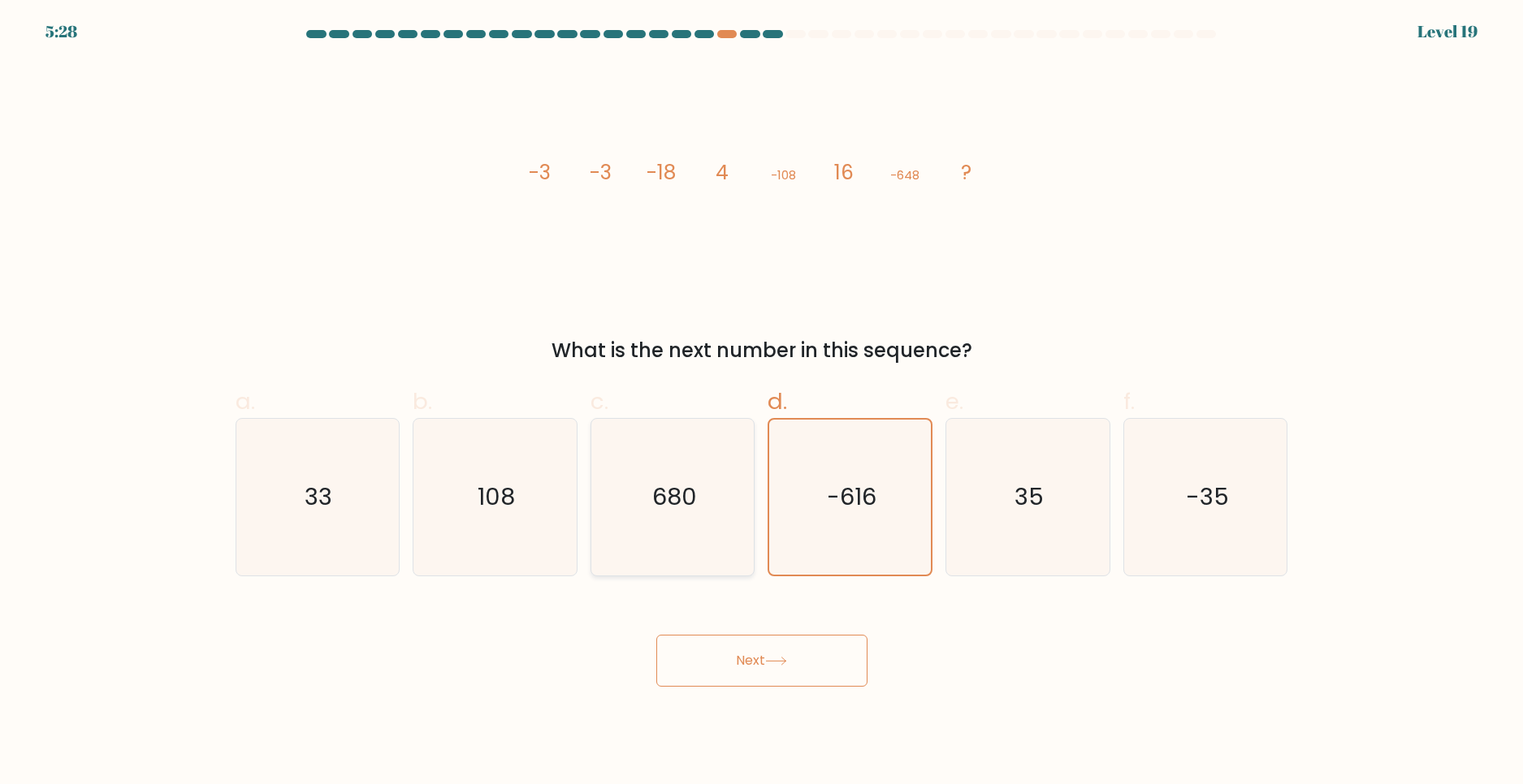
click at [725, 535] on icon "680" at bounding box center [673, 498] width 157 height 157
click at [762, 403] on input "c. 680" at bounding box center [762, 397] width 1 height 11
radio input "true"
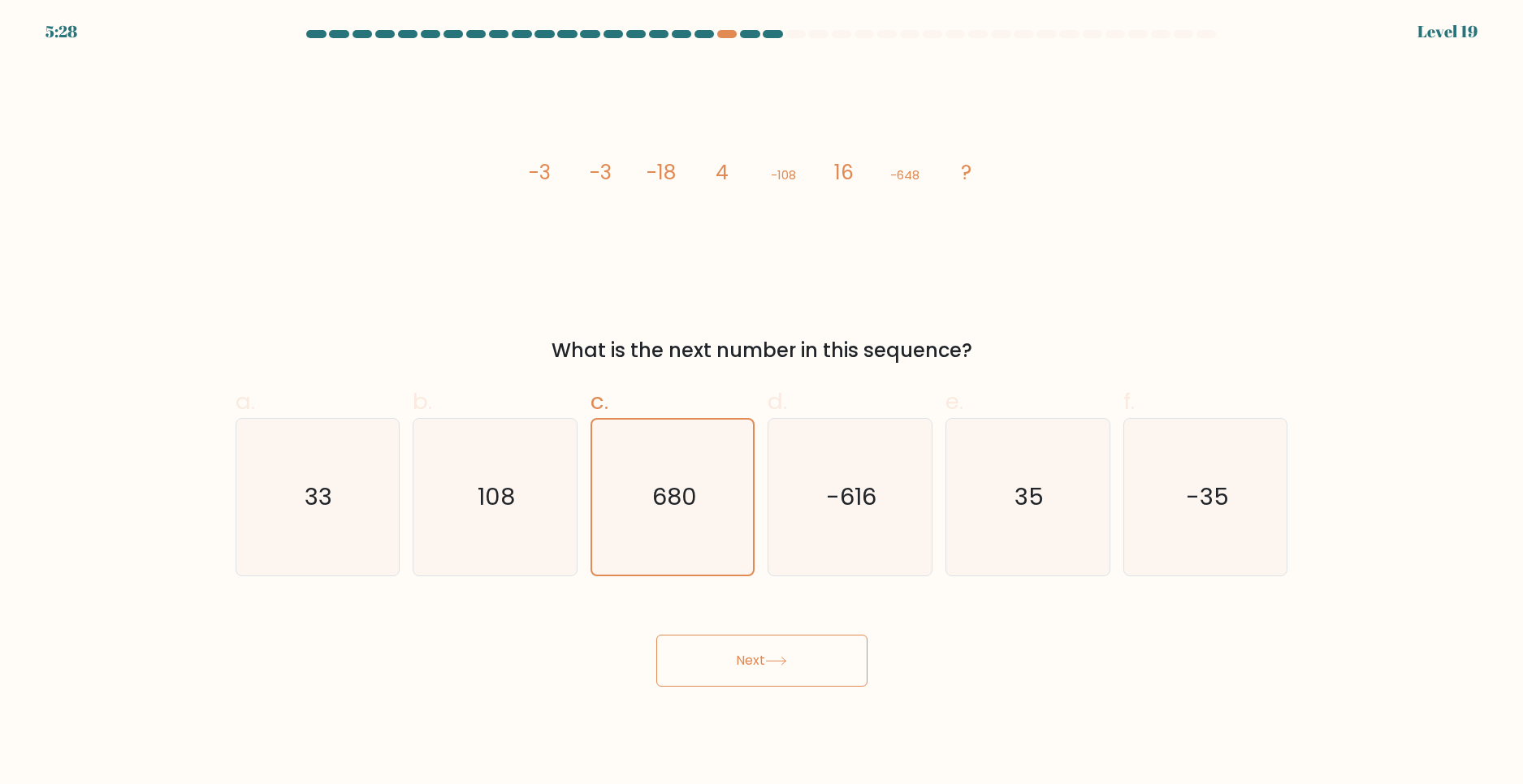
click at [724, 656] on button "Next" at bounding box center [762, 661] width 212 height 52
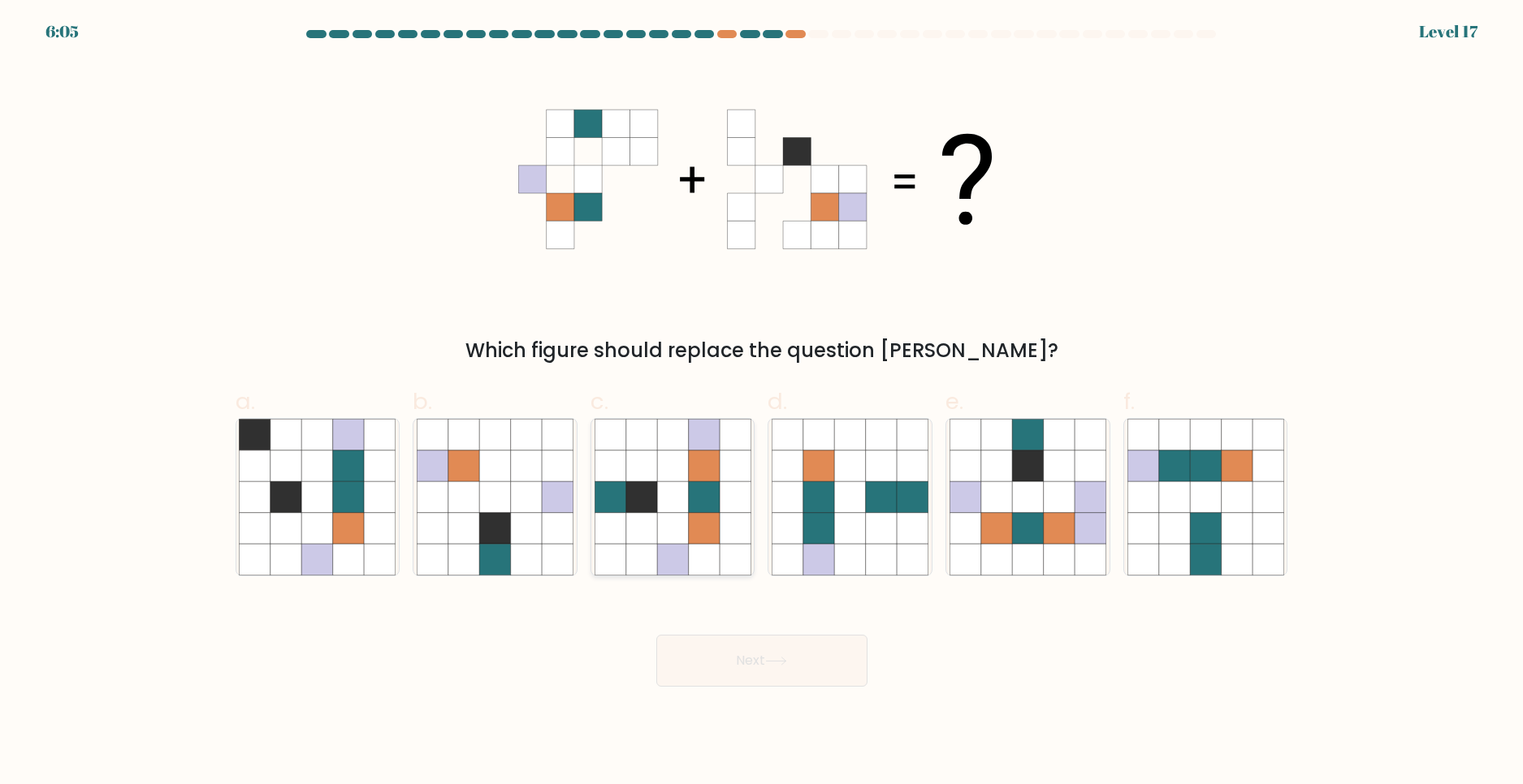
click at [657, 499] on icon at bounding box center [641, 497] width 31 height 31
click at [762, 403] on input "c." at bounding box center [762, 397] width 1 height 11
radio input "true"
click at [762, 657] on button "Next" at bounding box center [762, 661] width 212 height 52
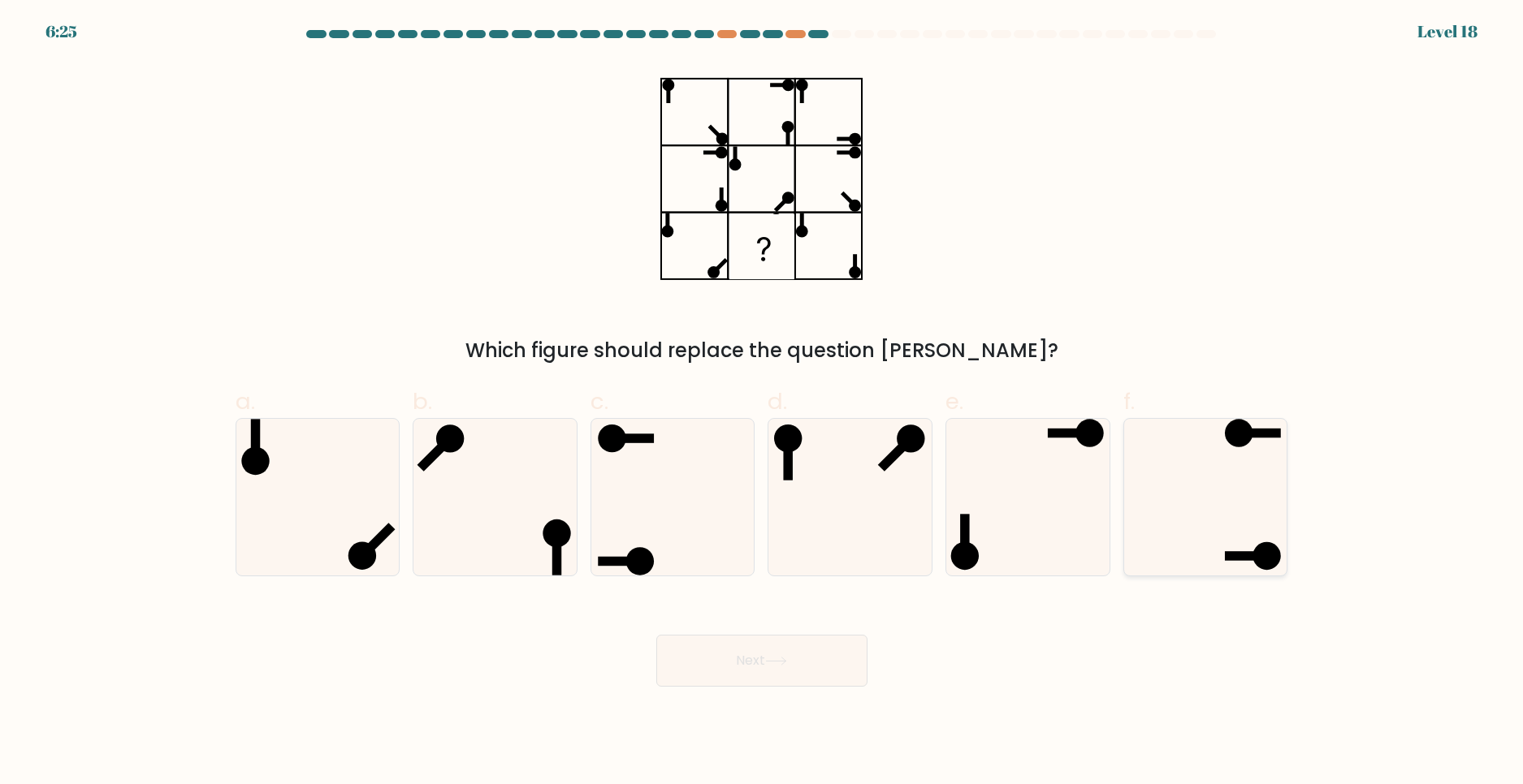
click at [1237, 483] on icon at bounding box center [1206, 498] width 157 height 157
click at [762, 403] on input "f." at bounding box center [762, 397] width 1 height 11
radio input "true"
click at [735, 665] on button "Next" at bounding box center [762, 661] width 212 height 52
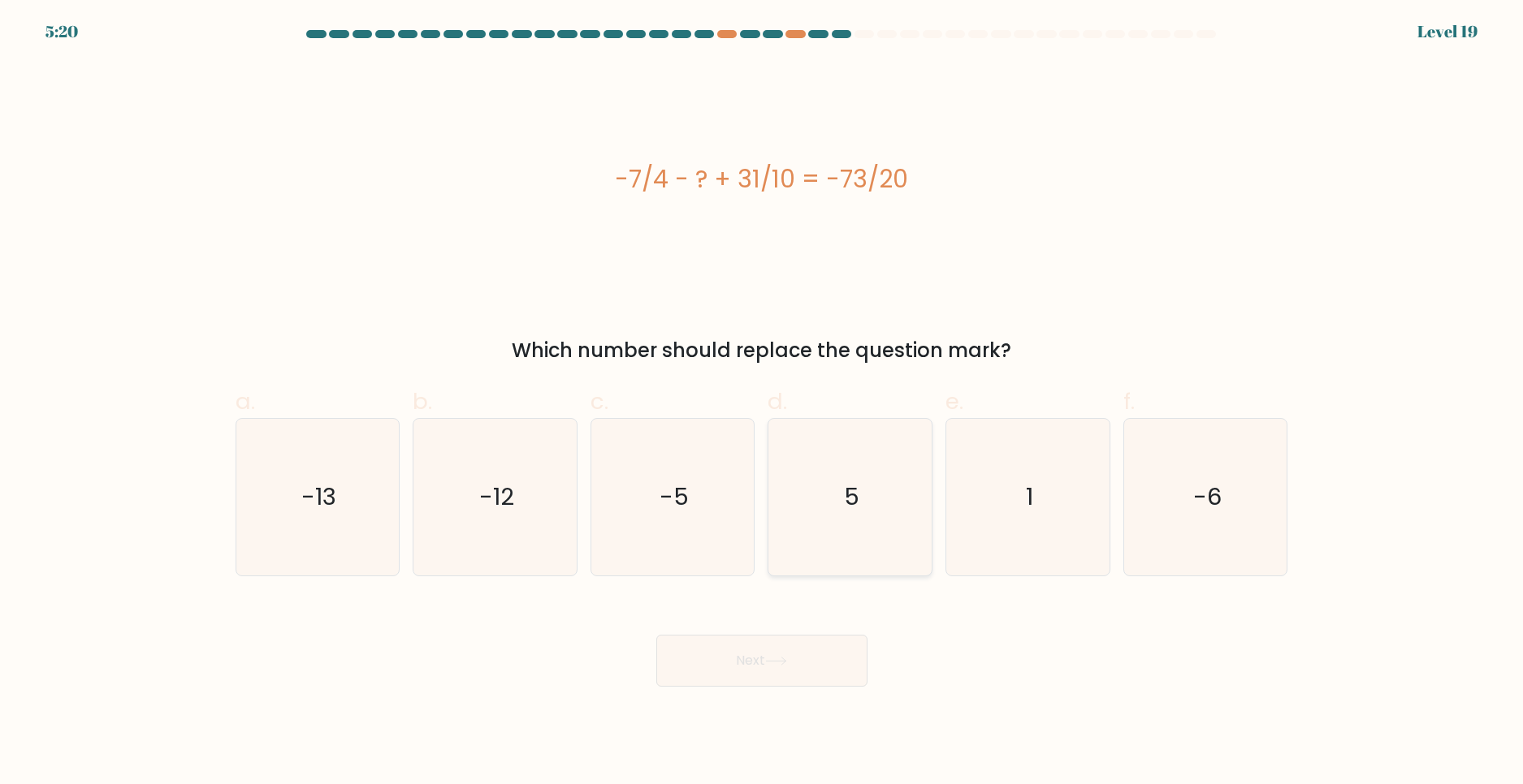
click at [892, 444] on icon "5" at bounding box center [851, 498] width 157 height 157
click at [762, 403] on input "d. 5" at bounding box center [762, 397] width 1 height 11
radio input "true"
click at [784, 645] on button "Next" at bounding box center [762, 661] width 212 height 52
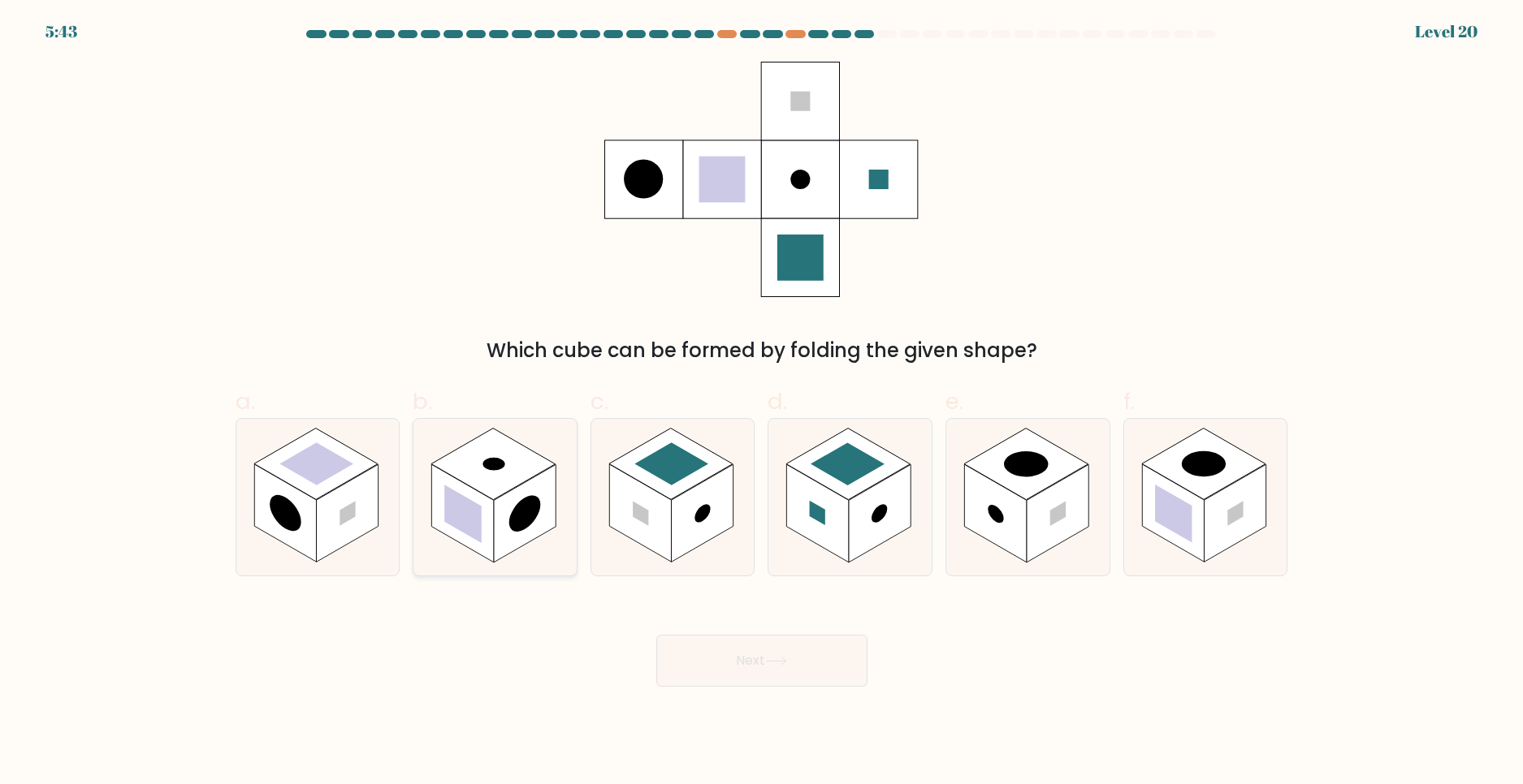
click at [472, 490] on rect at bounding box center [463, 514] width 62 height 99
click at [762, 403] on input "b." at bounding box center [762, 397] width 1 height 11
radio input "true"
click at [666, 497] on rect at bounding box center [671, 464] width 124 height 71
click at [762, 403] on input "c." at bounding box center [762, 397] width 1 height 11
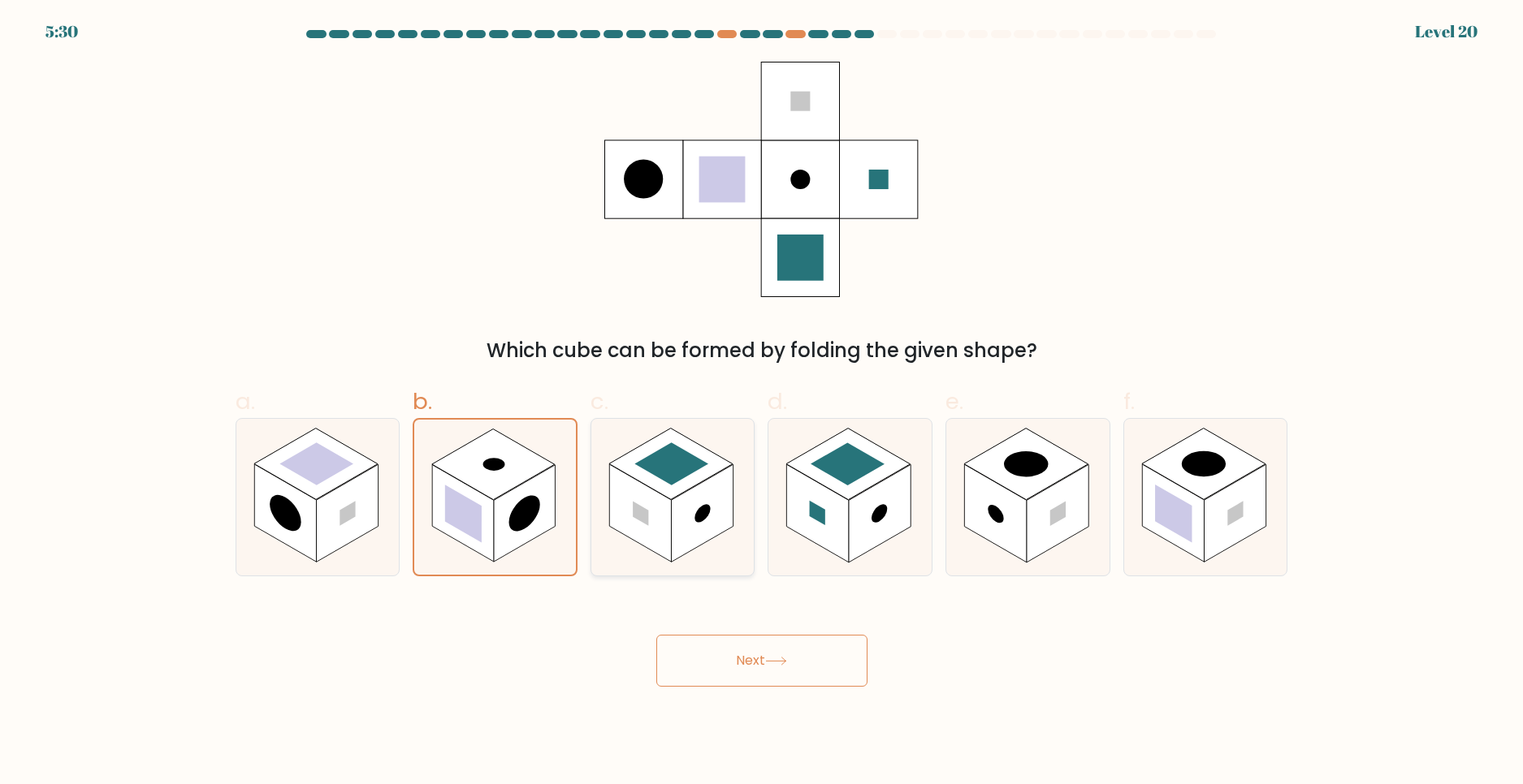
radio input "true"
click at [806, 475] on rect at bounding box center [848, 464] width 124 height 71
click at [762, 403] on input "d." at bounding box center [762, 397] width 1 height 11
radio input "true"
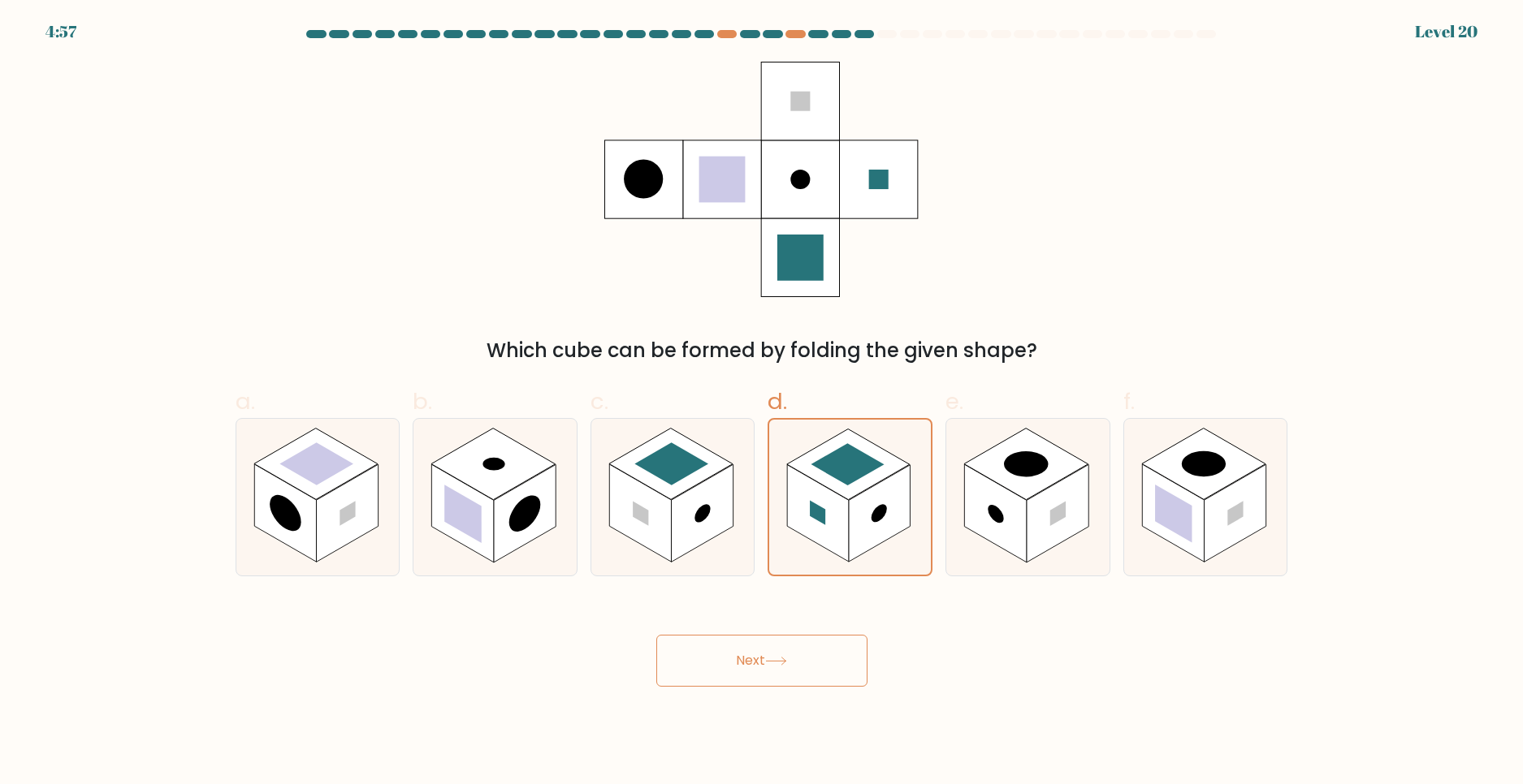
click at [768, 660] on button "Next" at bounding box center [762, 661] width 212 height 52
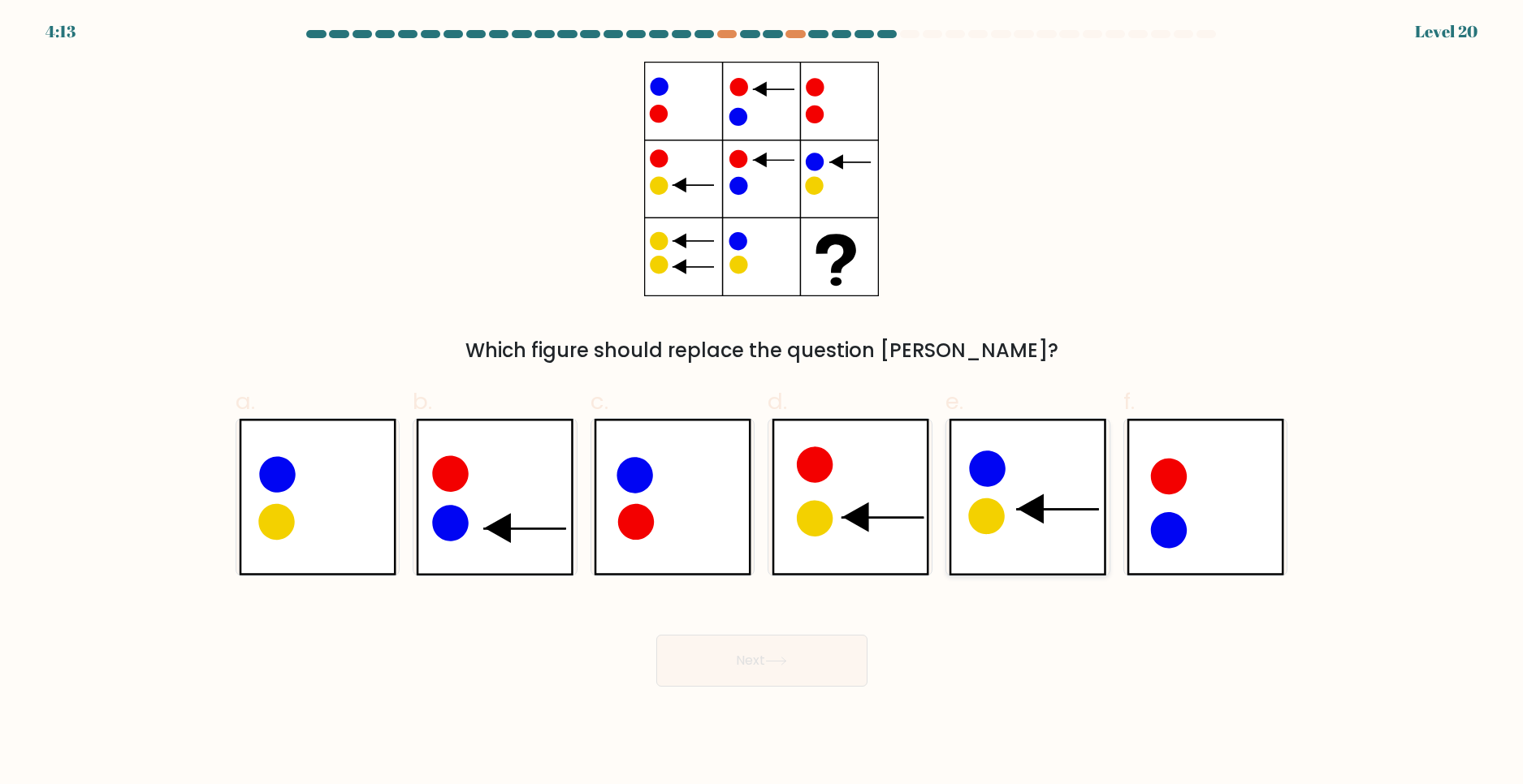
click at [1036, 498] on icon at bounding box center [1028, 498] width 158 height 157
click at [762, 403] on input "e." at bounding box center [762, 397] width 1 height 11
radio input "true"
click at [771, 648] on button "Next" at bounding box center [762, 661] width 212 height 52
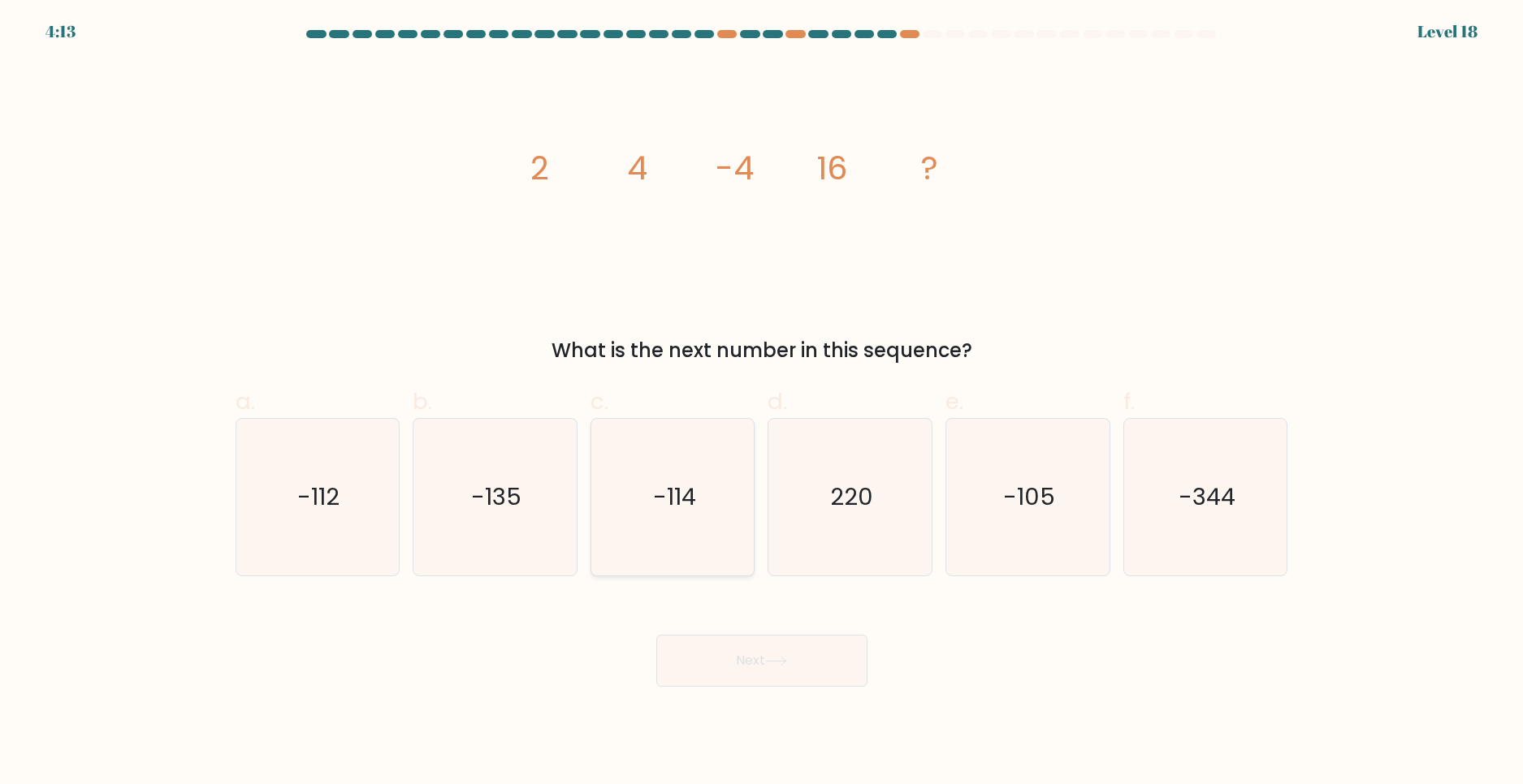
click at [632, 477] on icon "-114" at bounding box center [673, 498] width 157 height 157
click at [762, 403] on input "c. -114" at bounding box center [762, 397] width 1 height 11
radio input "true"
click at [316, 521] on icon "-112" at bounding box center [317, 498] width 157 height 157
click at [762, 403] on input "a. -112" at bounding box center [762, 397] width 1 height 11
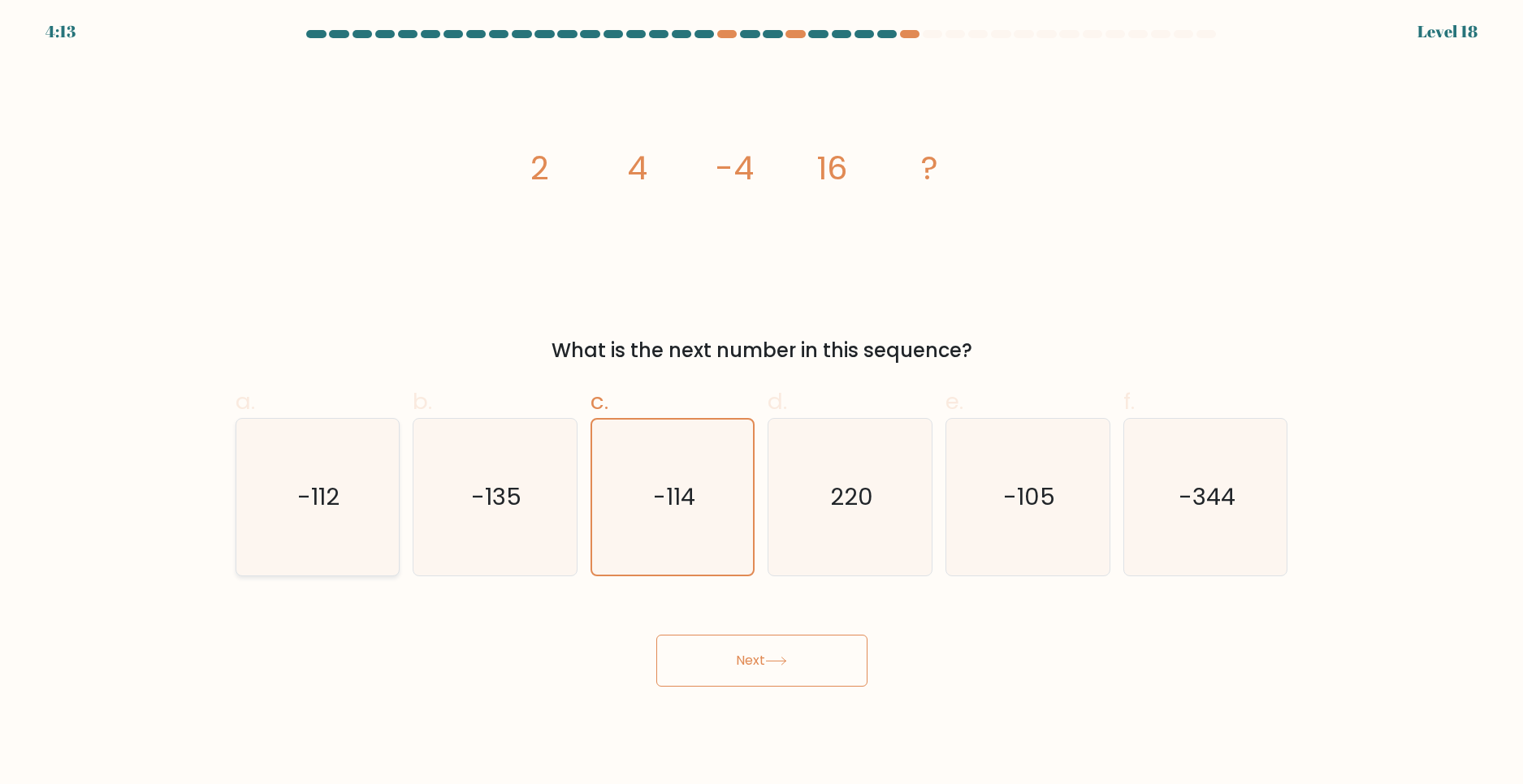
radio input "true"
click at [652, 499] on icon "-114" at bounding box center [673, 498] width 157 height 157
click at [762, 403] on input "c. -114" at bounding box center [762, 397] width 1 height 11
radio input "true"
click at [287, 504] on icon "-112" at bounding box center [317, 498] width 157 height 157
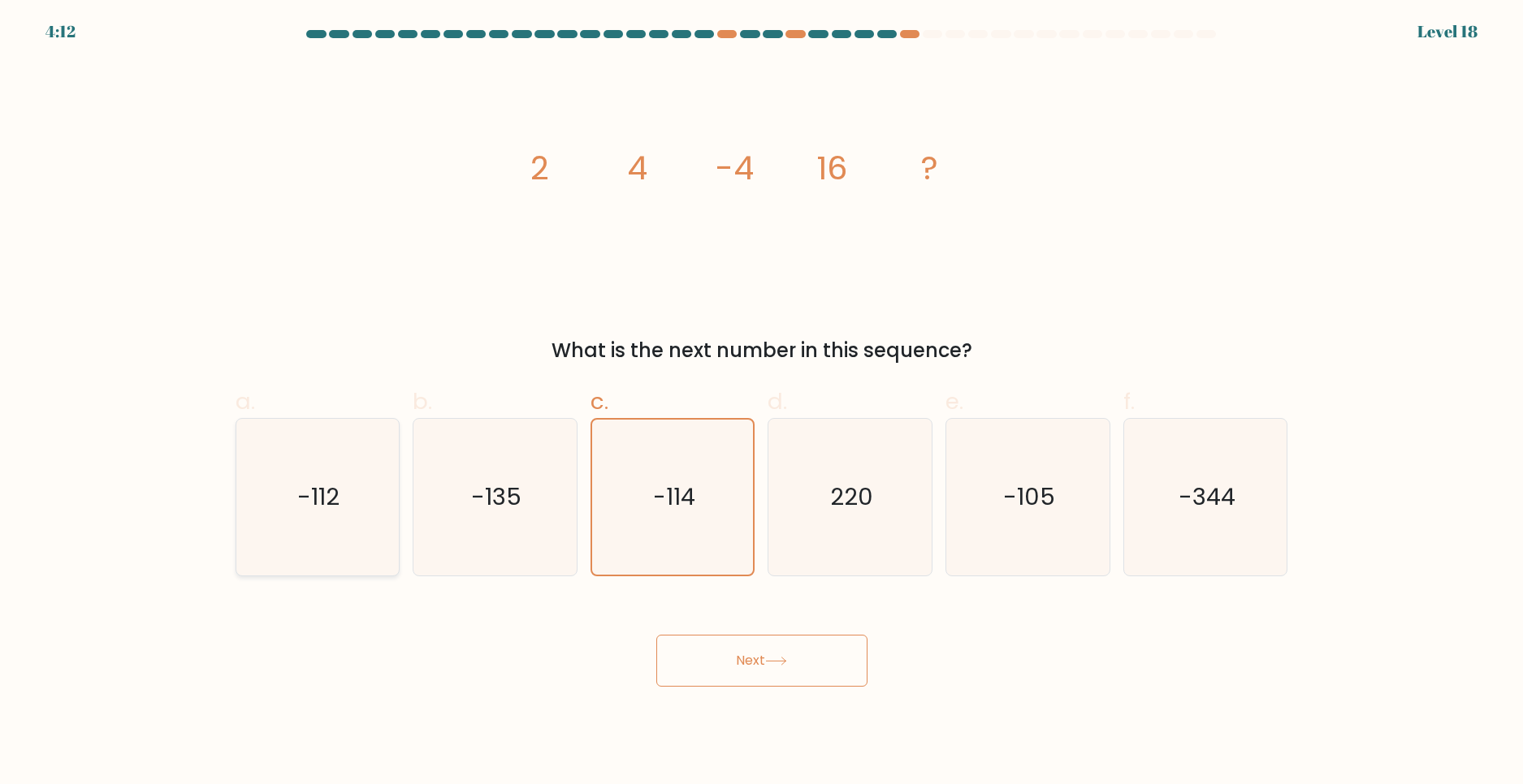
click at [762, 403] on input "a. -112" at bounding box center [762, 397] width 1 height 11
radio input "true"
click at [658, 488] on text "-114" at bounding box center [674, 497] width 43 height 33
click at [762, 403] on input "c. -114" at bounding box center [762, 397] width 1 height 11
radio input "true"
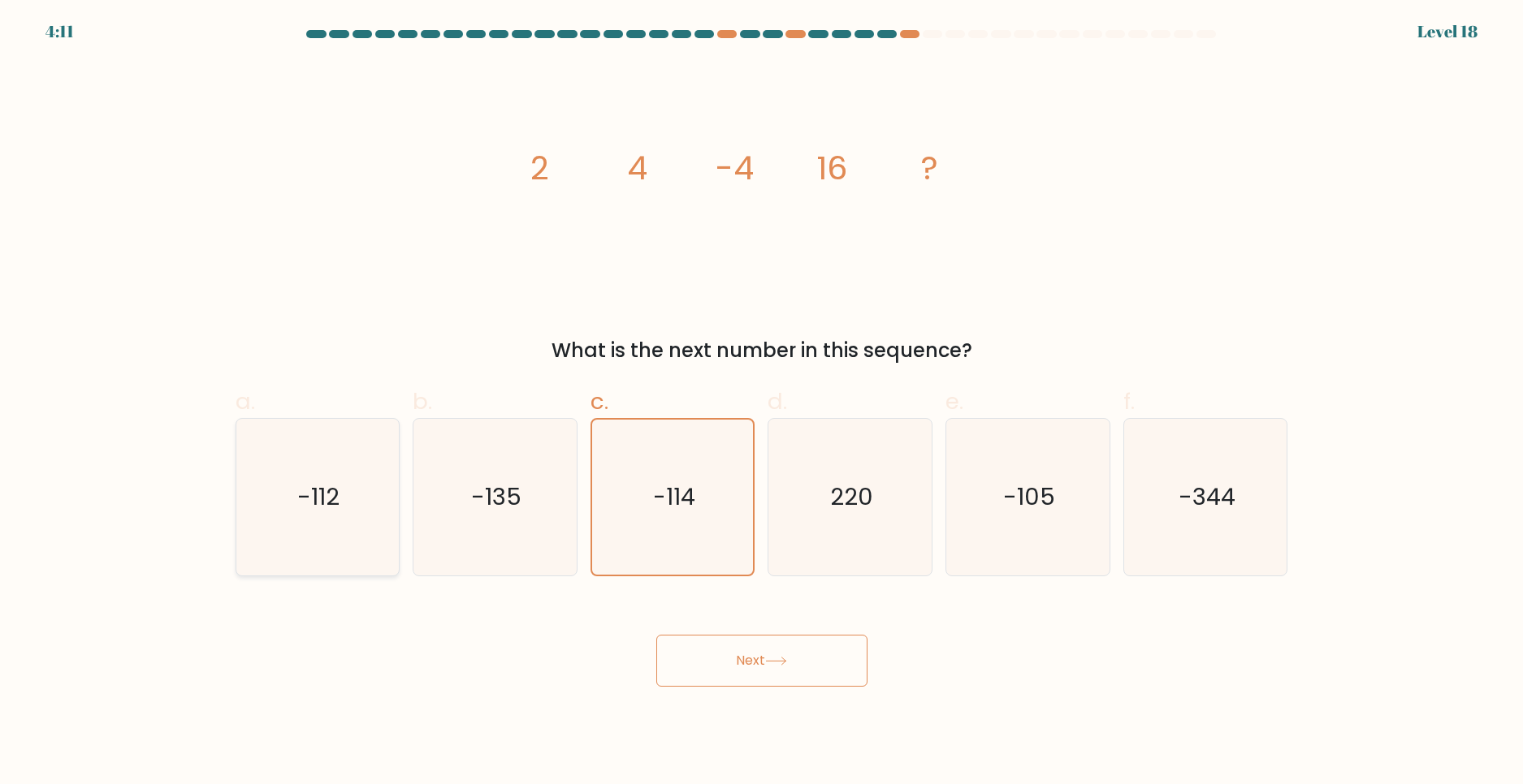
click at [296, 499] on icon "-112" at bounding box center [317, 498] width 157 height 157
click at [762, 403] on input "a. -112" at bounding box center [762, 397] width 1 height 11
radio input "true"
click at [769, 669] on button "Next" at bounding box center [762, 661] width 212 height 52
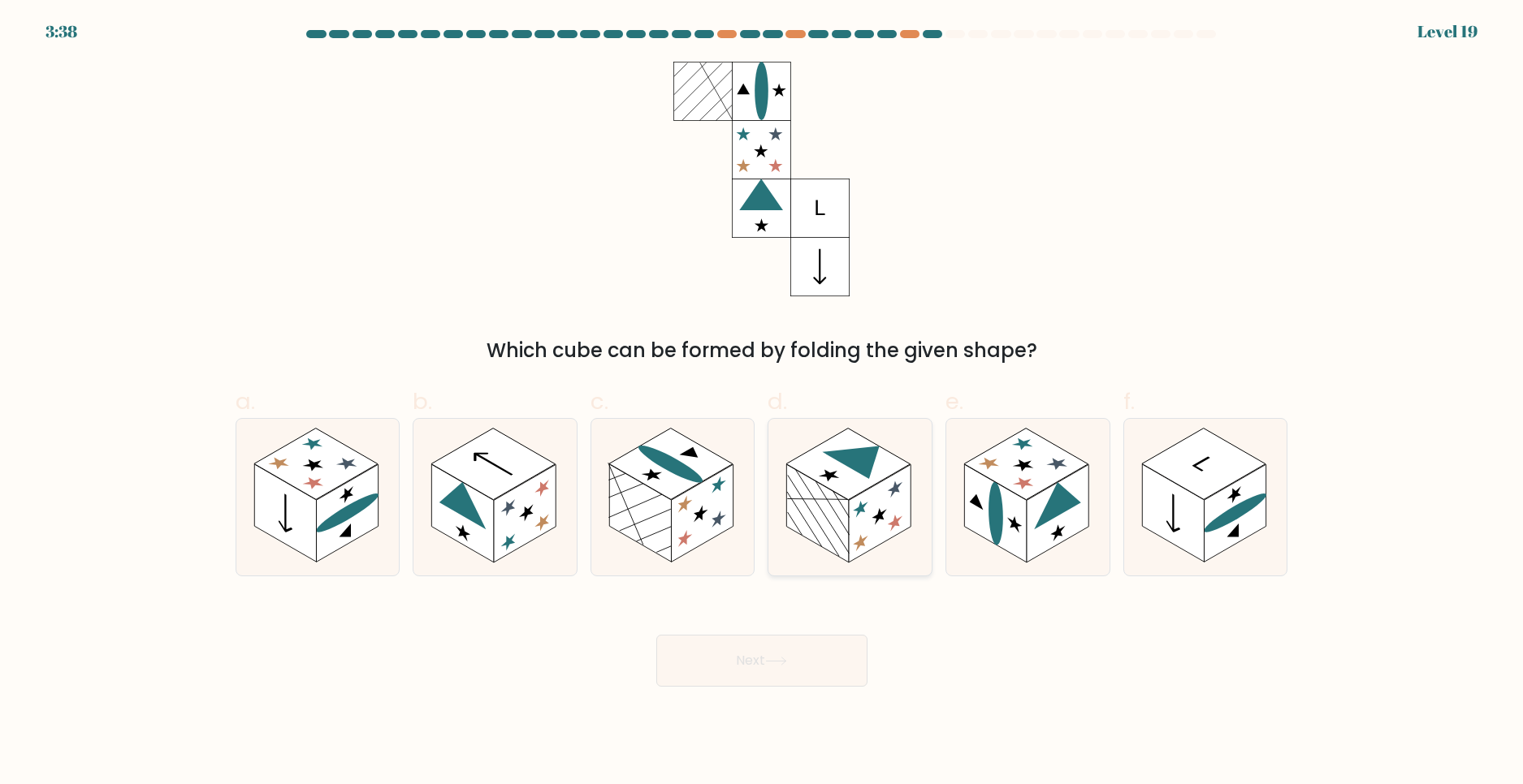
click at [860, 482] on rect at bounding box center [848, 464] width 124 height 71
click at [762, 403] on input "d." at bounding box center [762, 397] width 1 height 11
radio input "true"
click at [682, 510] on rect at bounding box center [702, 514] width 62 height 99
click at [762, 403] on input "c." at bounding box center [762, 397] width 1 height 11
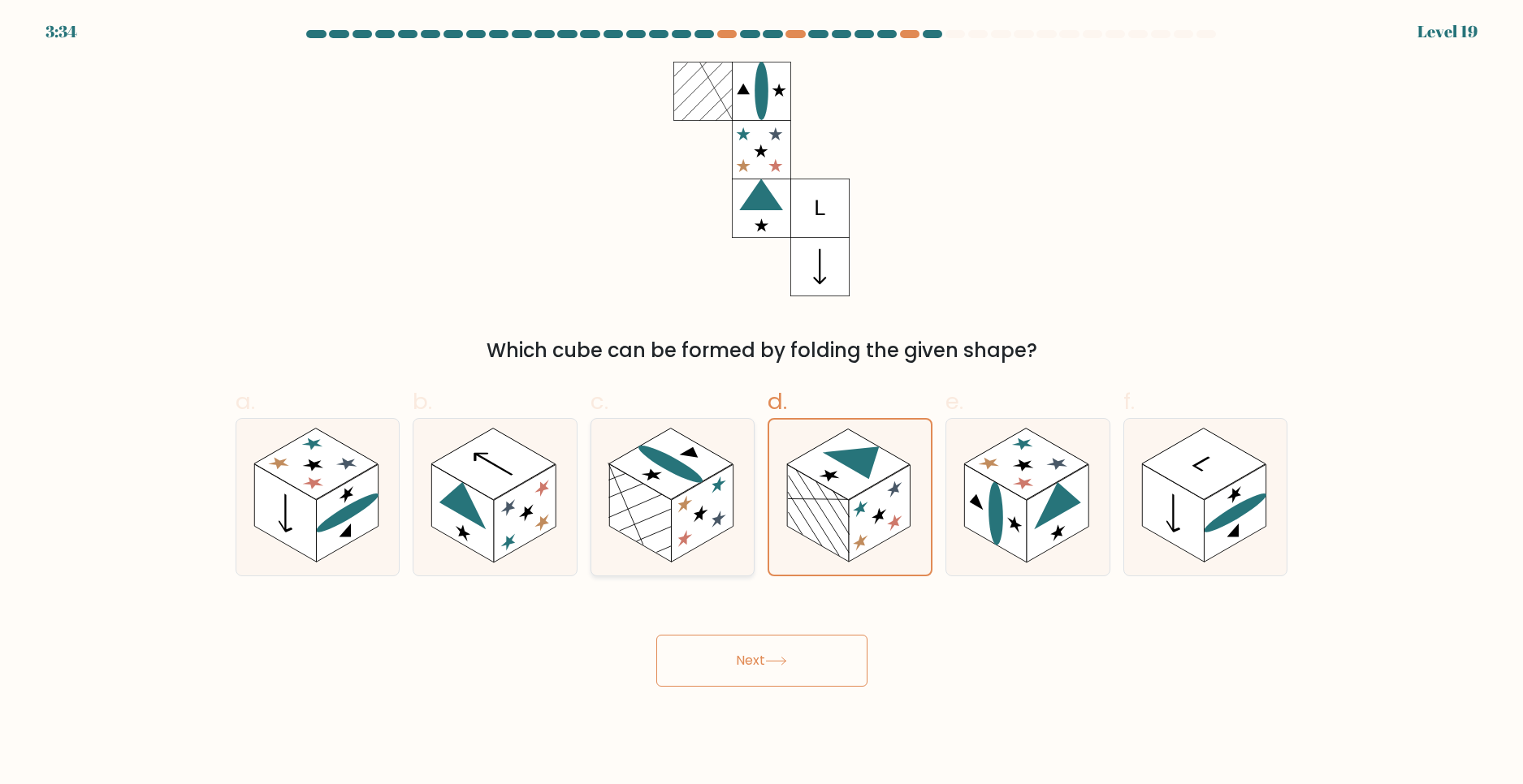
radio input "true"
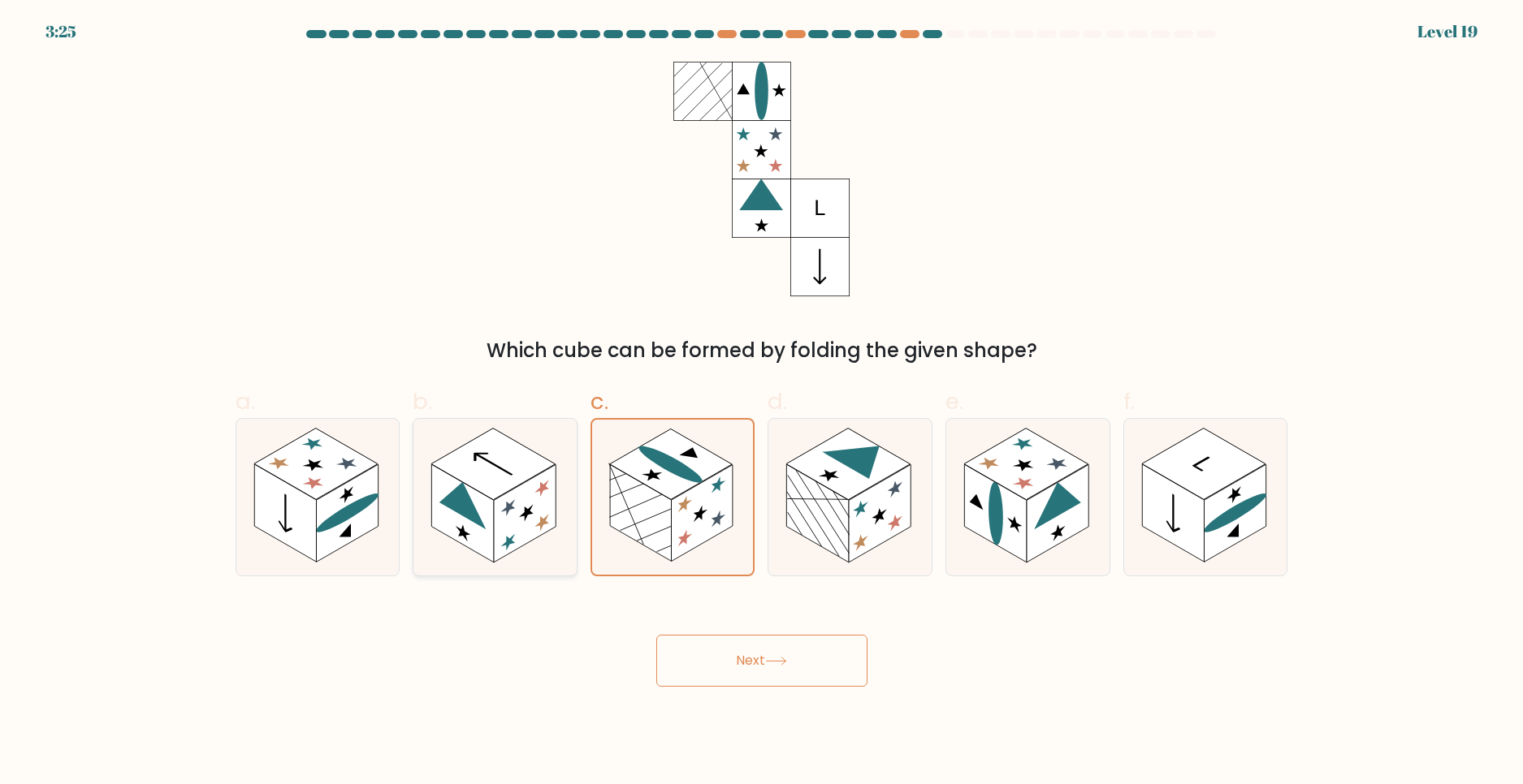
click at [524, 508] on rect at bounding box center [524, 514] width 62 height 99
click at [762, 403] on input "b." at bounding box center [762, 397] width 1 height 11
radio input "true"
click at [1227, 492] on rect at bounding box center [1236, 514] width 62 height 99
click at [762, 403] on input "f." at bounding box center [762, 397] width 1 height 11
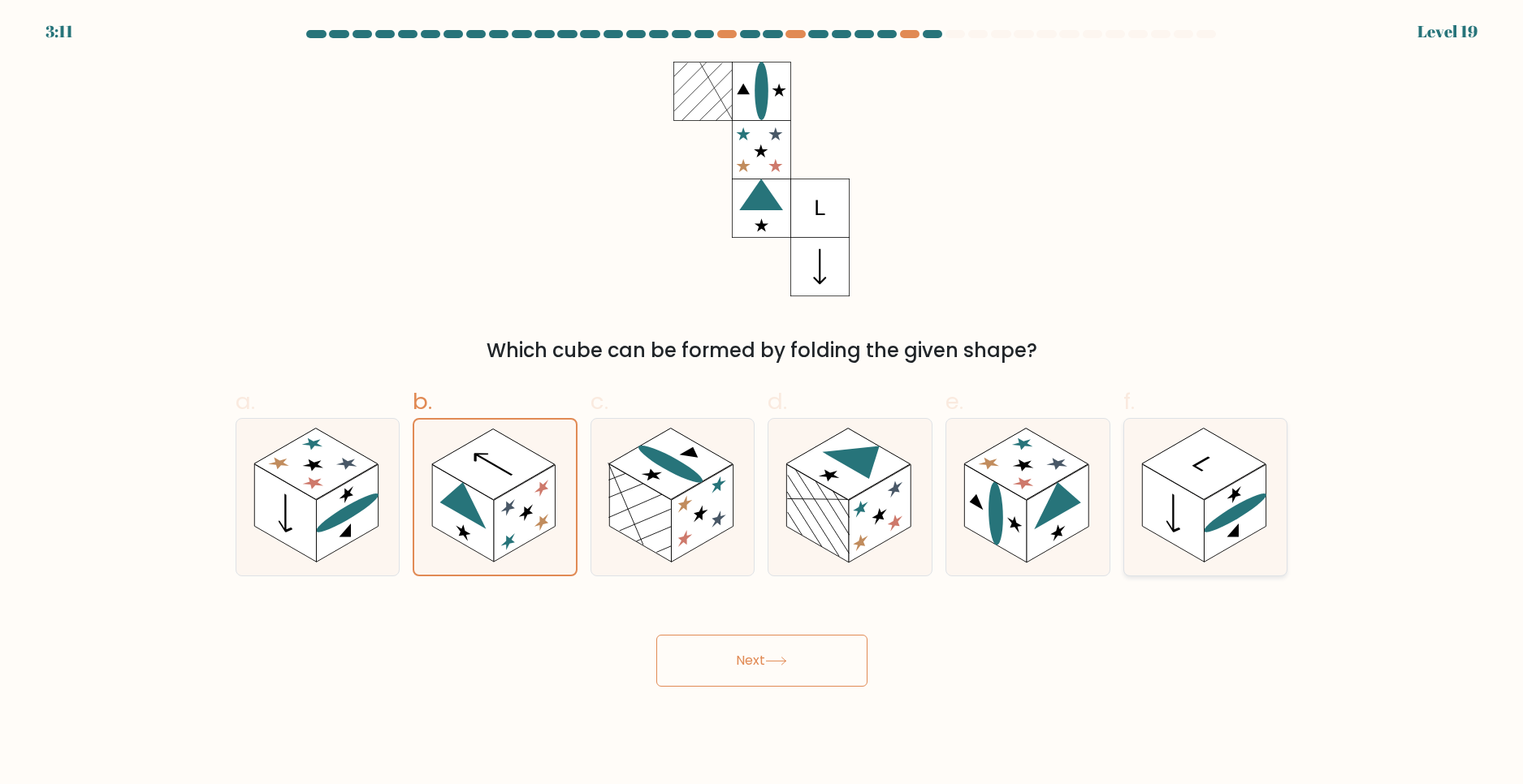
radio input "true"
click at [741, 655] on button "Next" at bounding box center [762, 661] width 212 height 52
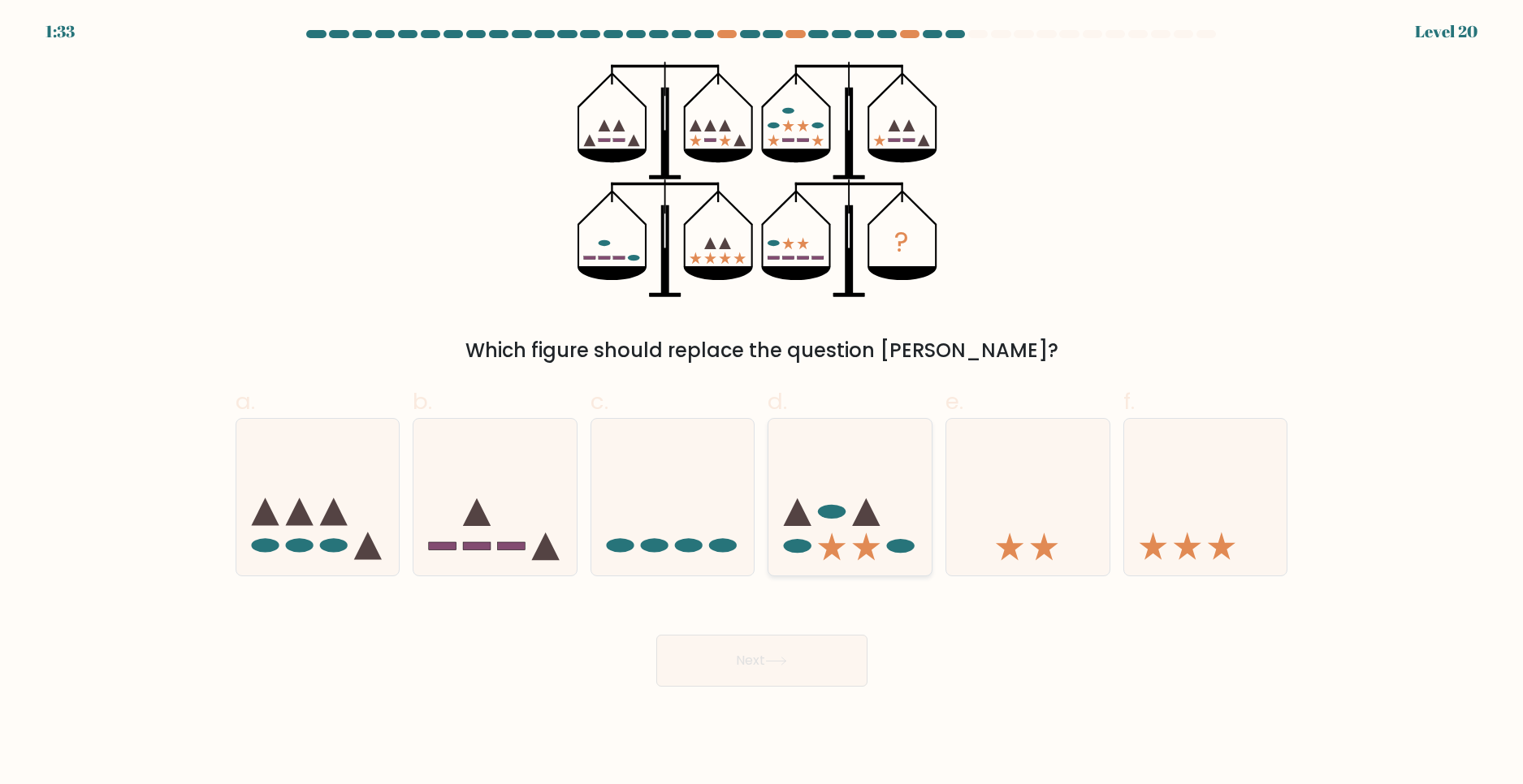
click at [834, 475] on icon at bounding box center [850, 497] width 163 height 135
click at [762, 403] on input "d." at bounding box center [762, 397] width 1 height 11
radio input "true"
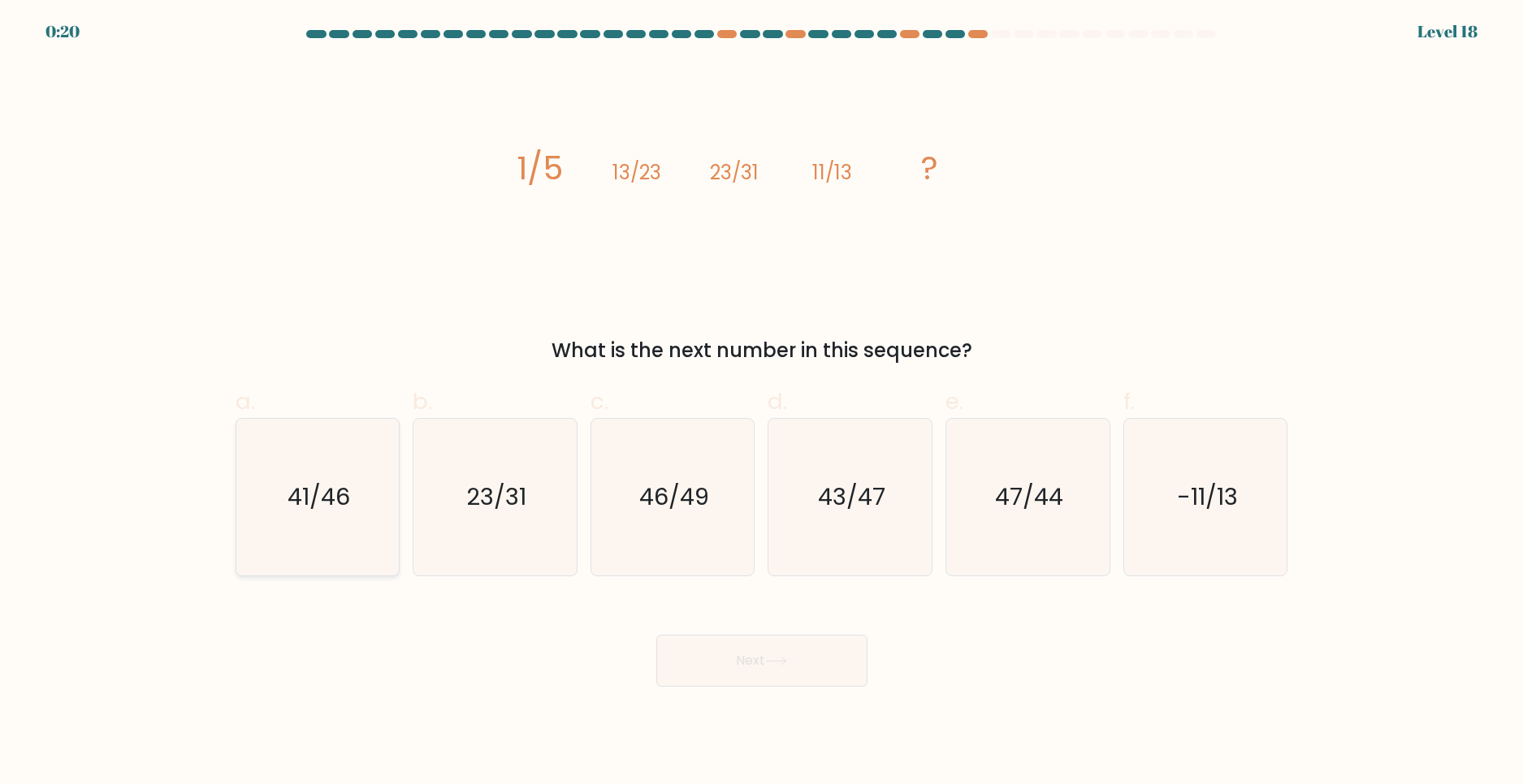
click at [277, 491] on icon "41/46" at bounding box center [317, 498] width 157 height 157
click at [762, 403] on input "a. 41/46" at bounding box center [762, 397] width 1 height 11
radio input "true"
click at [444, 488] on icon "23/31" at bounding box center [495, 498] width 157 height 157
click at [762, 403] on input "b. 23/31" at bounding box center [762, 397] width 1 height 11
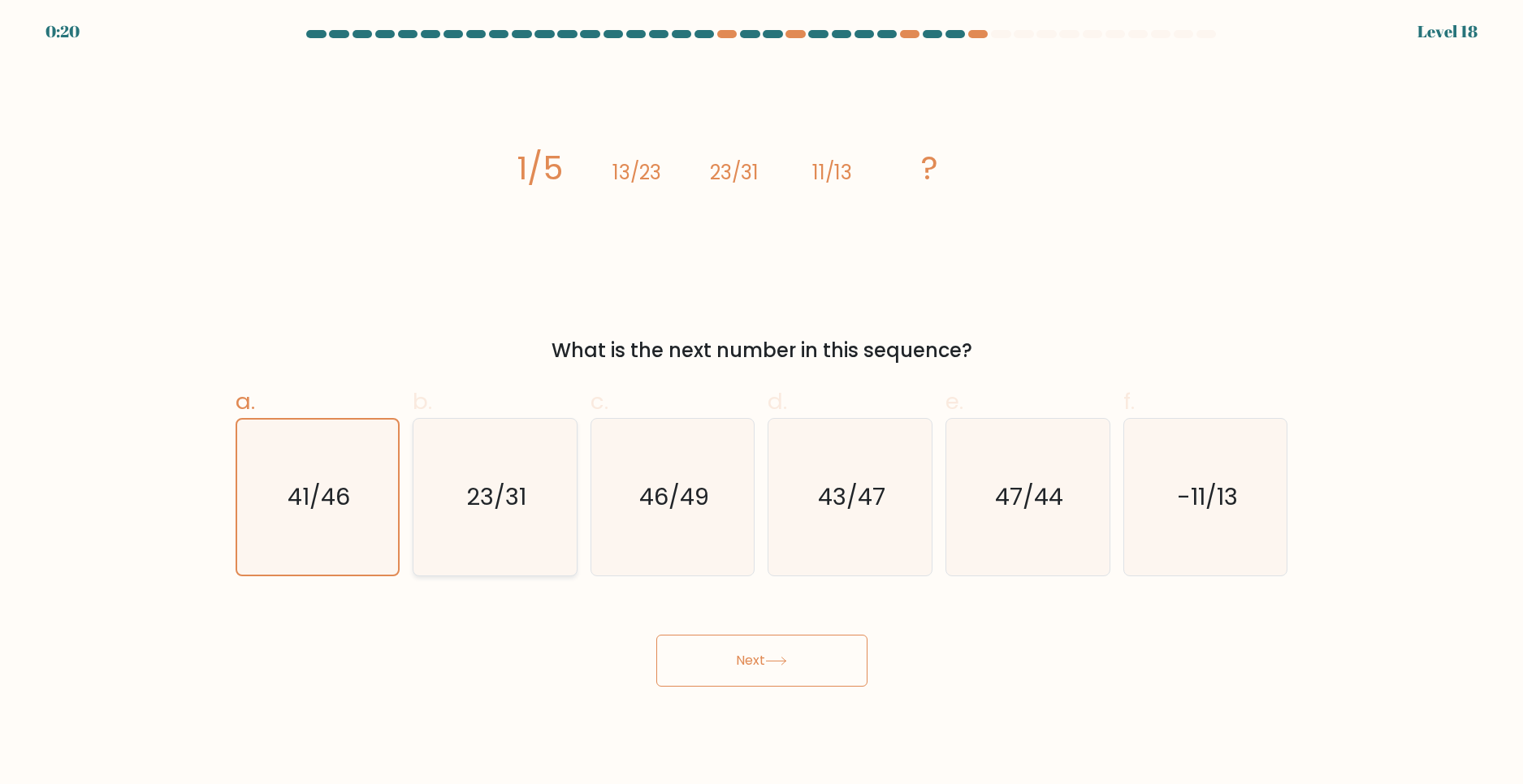
radio input "true"
click at [713, 488] on icon "46/49" at bounding box center [673, 498] width 157 height 157
click at [762, 403] on input "c. 46/49" at bounding box center [762, 397] width 1 height 11
radio input "true"
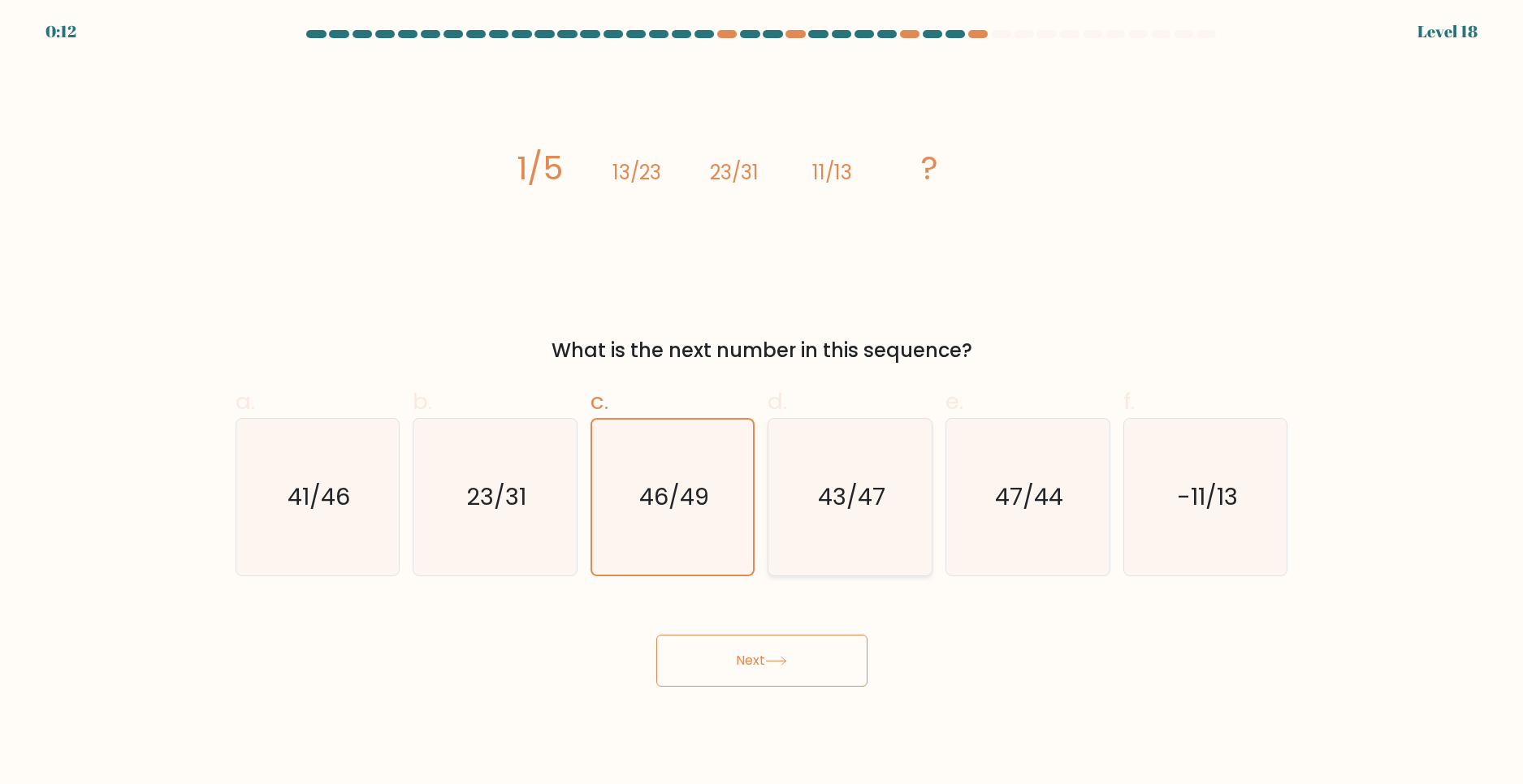
click at [801, 489] on icon "43/47" at bounding box center [851, 498] width 157 height 157
click at [762, 403] on input "d. 43/47" at bounding box center [762, 397] width 1 height 11
radio input "true"
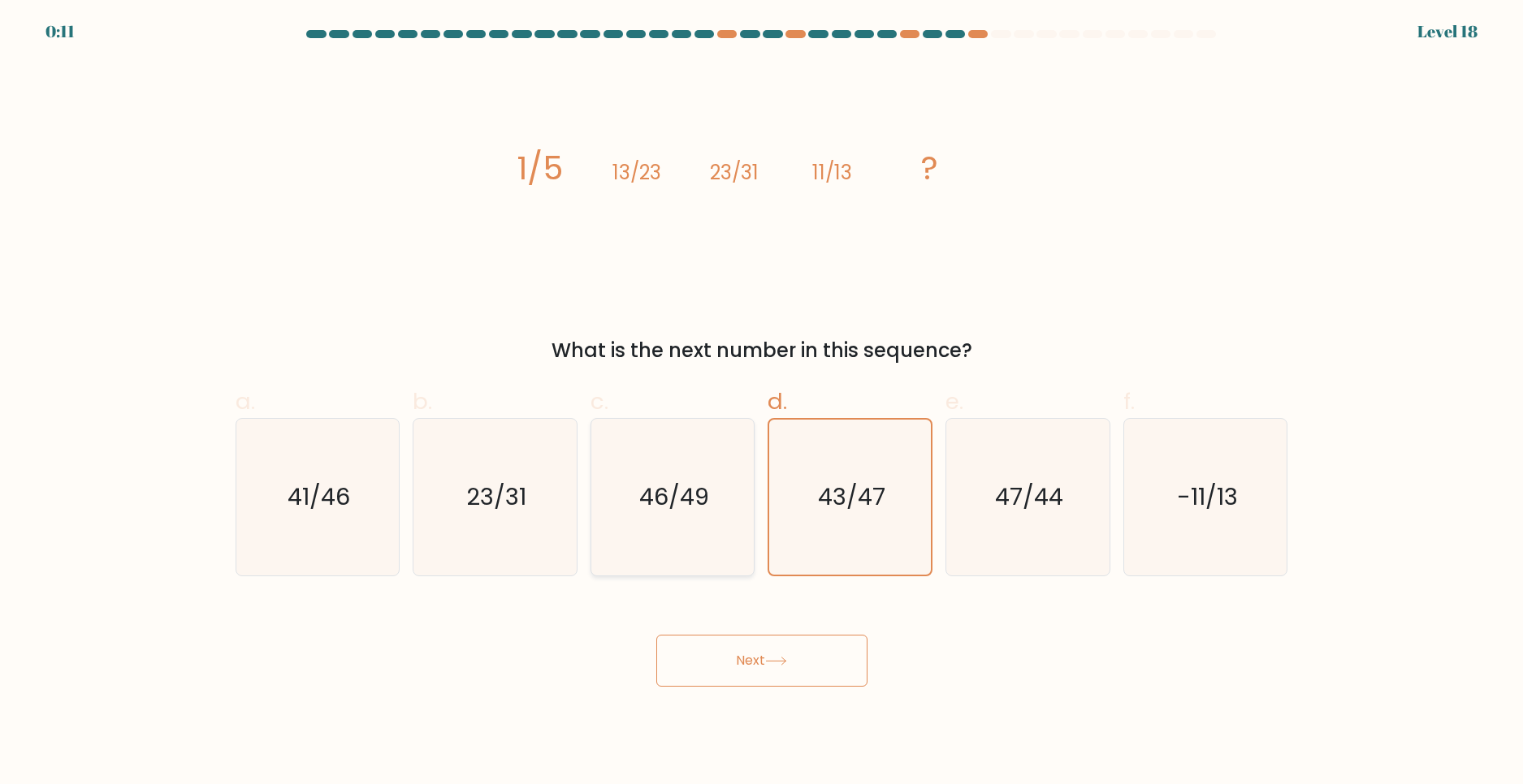
click at [695, 509] on text "46/49" at bounding box center [673, 497] width 70 height 33
click at [762, 403] on input "c. 46/49" at bounding box center [762, 397] width 1 height 11
radio input "true"
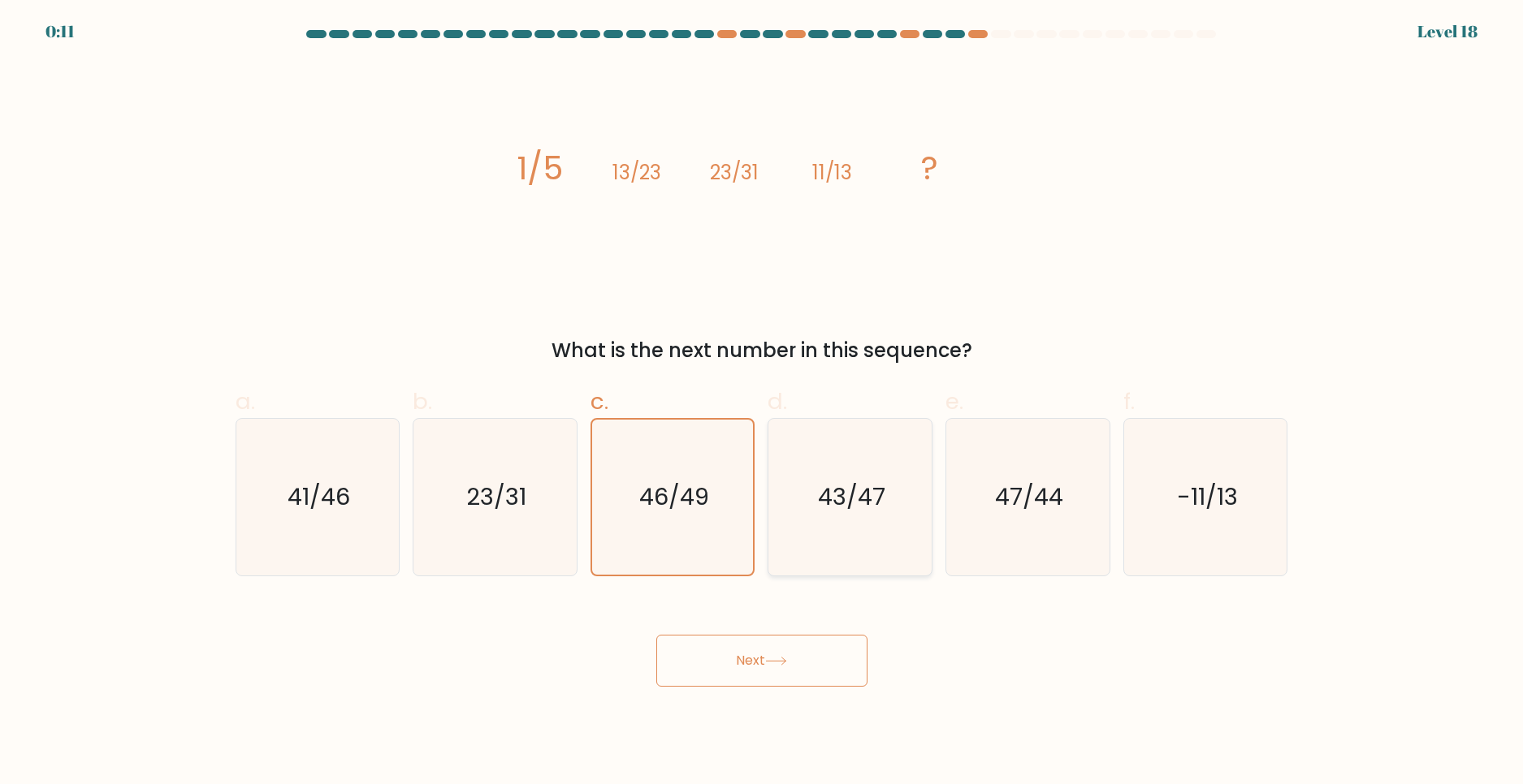
click at [859, 508] on text "43/47" at bounding box center [851, 497] width 68 height 33
click at [762, 403] on input "d. 43/47" at bounding box center [762, 397] width 1 height 11
radio input "true"
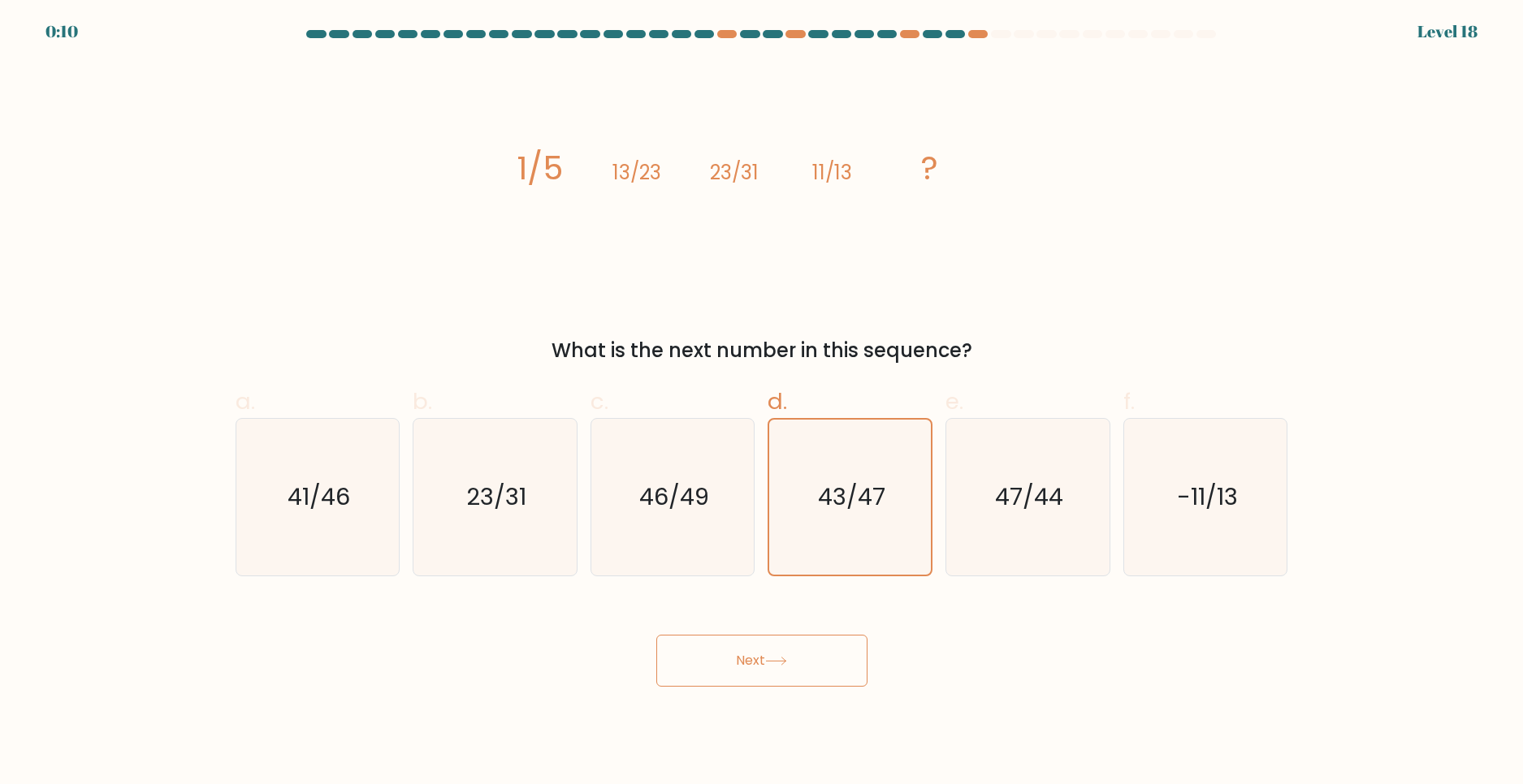
click at [762, 646] on button "Next" at bounding box center [762, 661] width 212 height 52
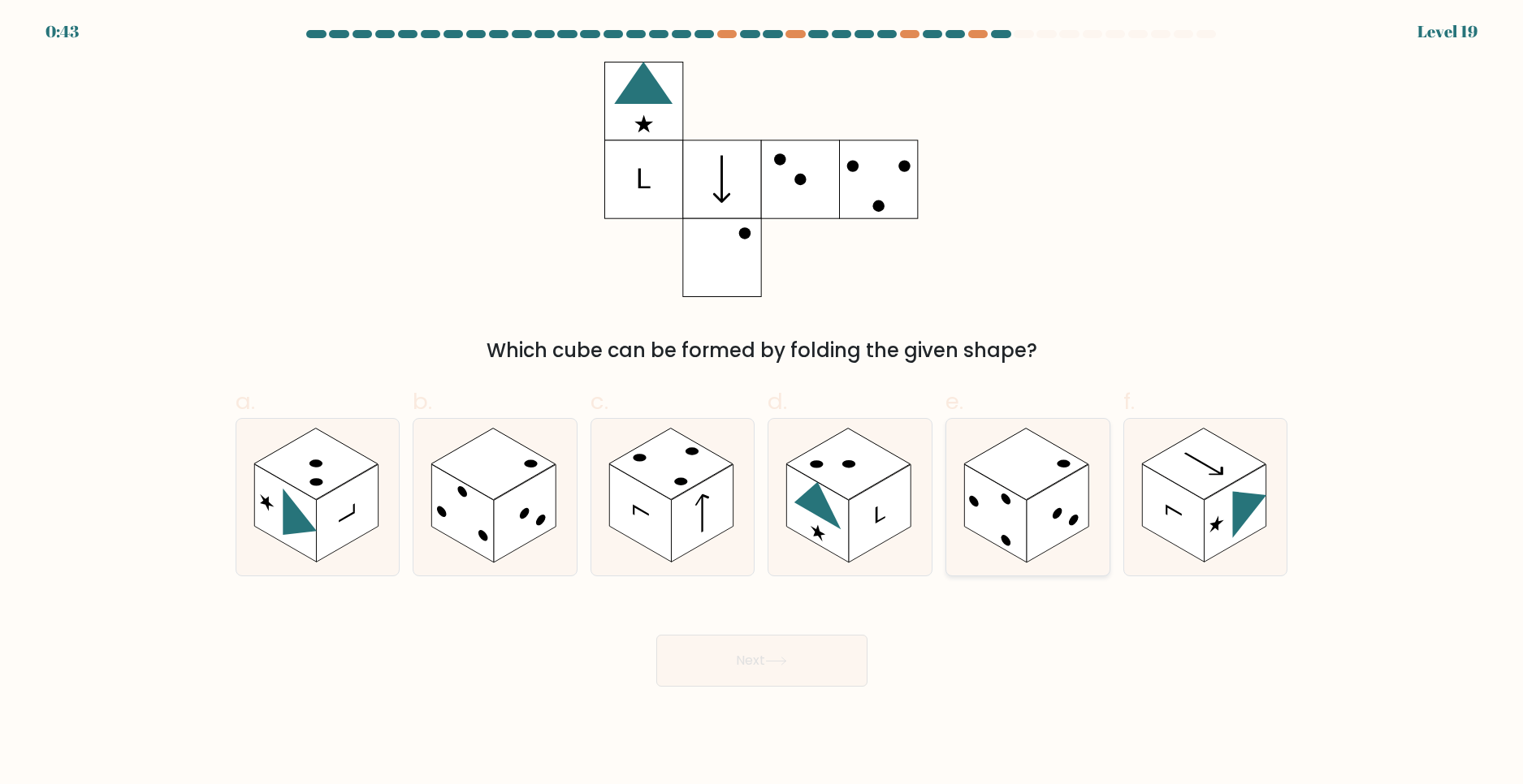
click at [1011, 503] on circle at bounding box center [1006, 499] width 10 height 15
click at [762, 403] on input "e." at bounding box center [762, 397] width 1 height 11
radio input "true"
click at [858, 507] on rect at bounding box center [880, 514] width 62 height 99
click at [762, 403] on input "d." at bounding box center [762, 397] width 1 height 11
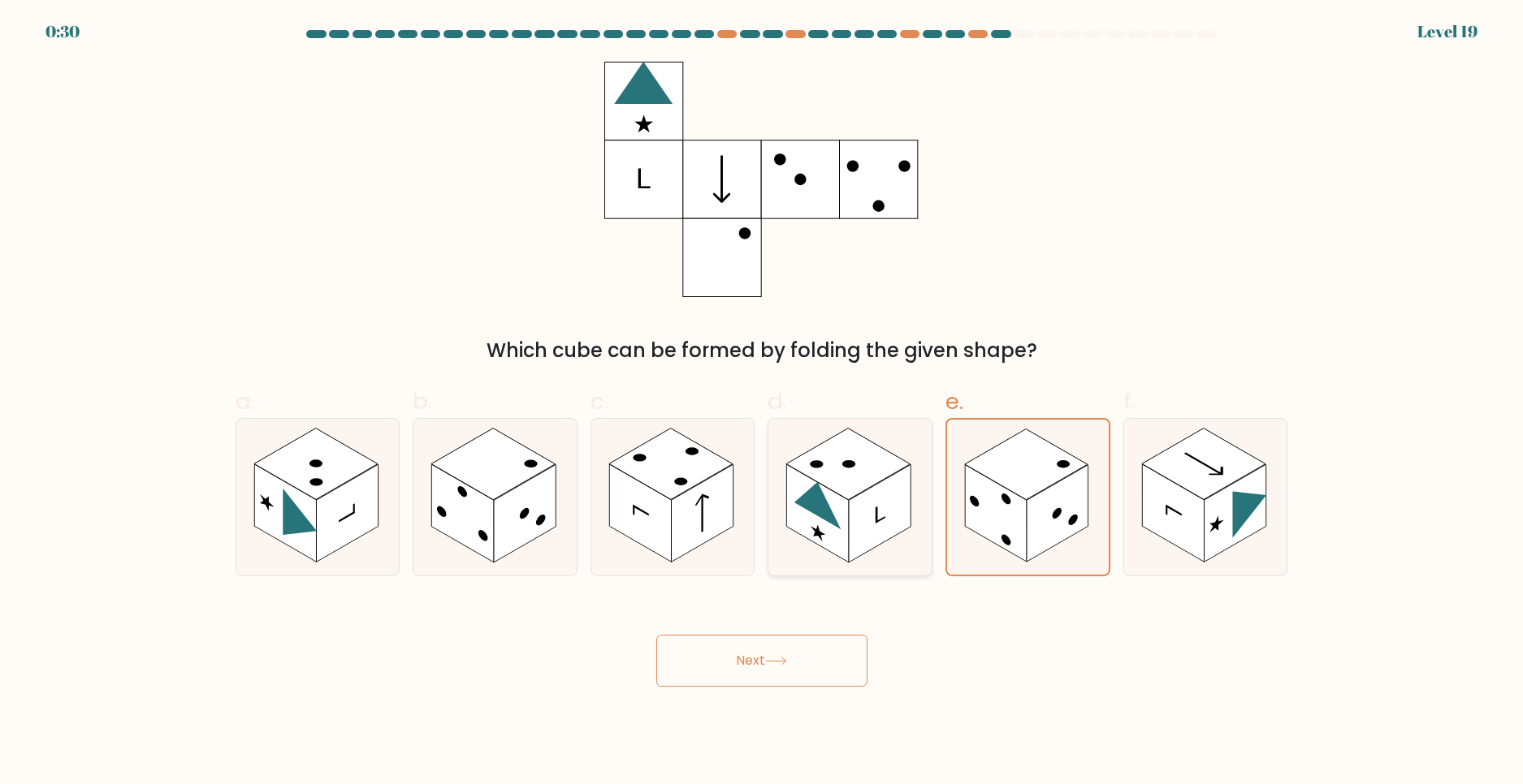
radio input "true"
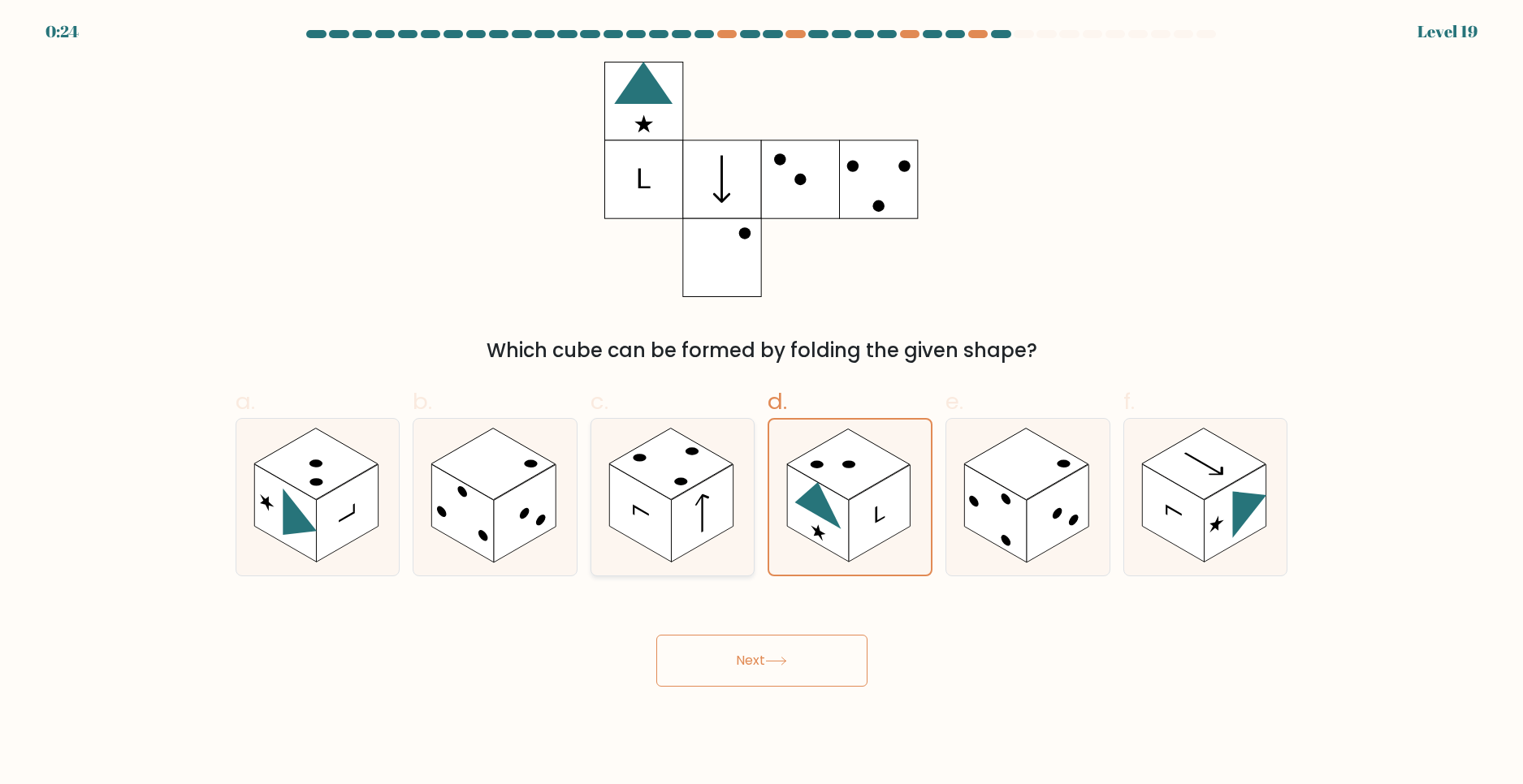
click at [726, 492] on rect at bounding box center [702, 514] width 62 height 99
click at [762, 403] on input "c." at bounding box center [762, 397] width 1 height 11
radio input "true"
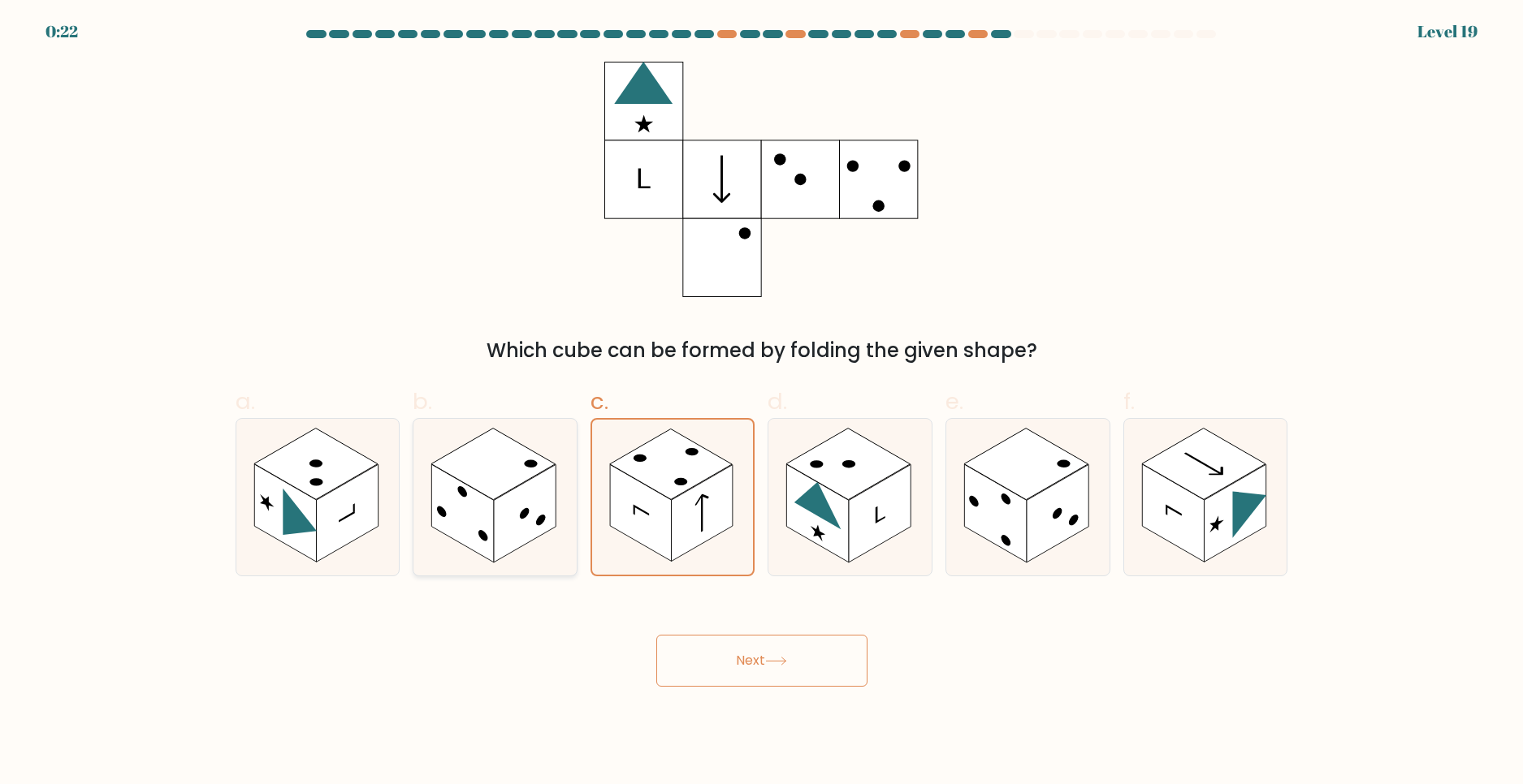
click at [500, 488] on rect at bounding box center [493, 464] width 124 height 71
click at [762, 403] on input "b." at bounding box center [762, 397] width 1 height 11
radio input "true"
click at [307, 492] on rect at bounding box center [316, 464] width 124 height 71
click at [762, 403] on input "a." at bounding box center [762, 397] width 1 height 11
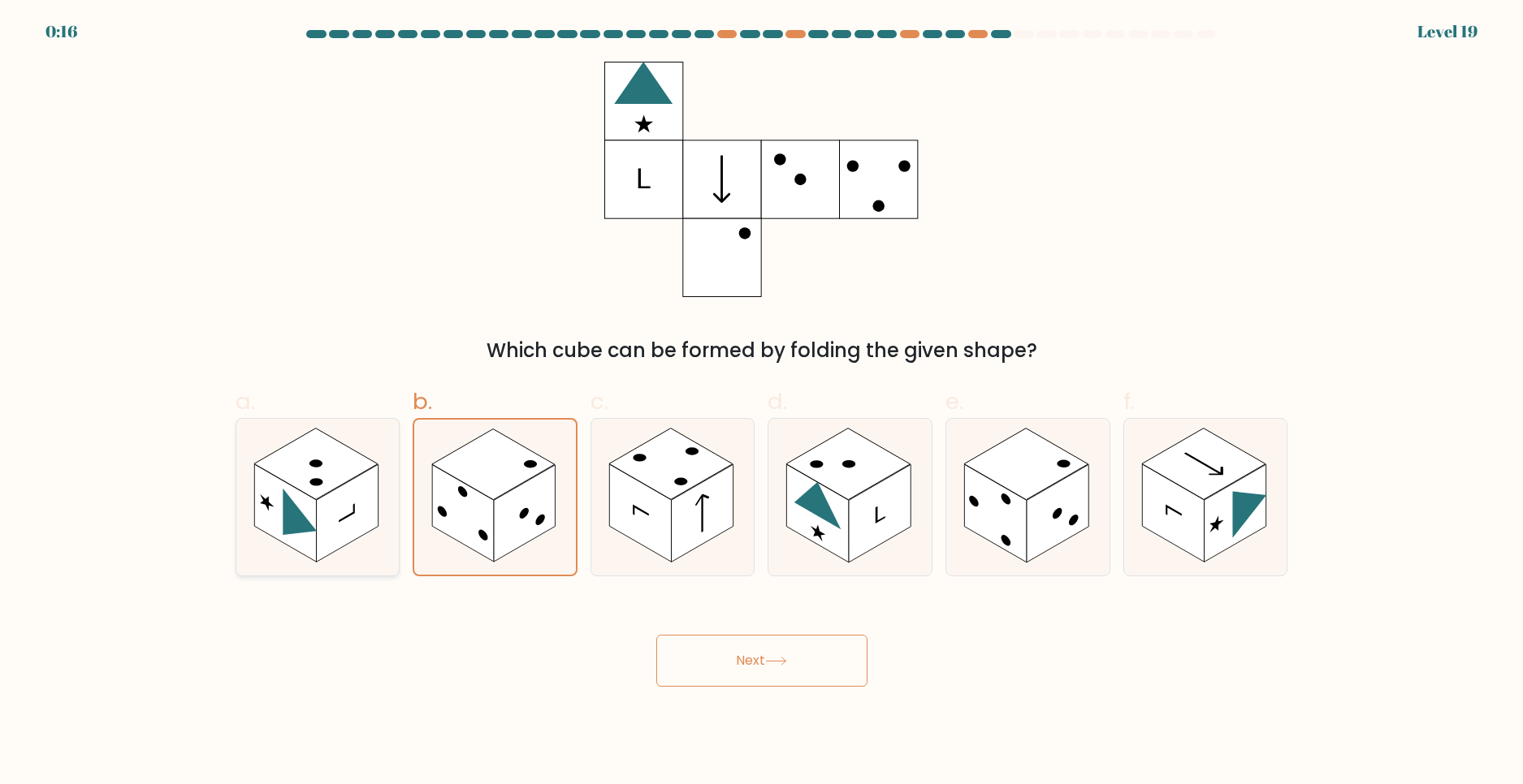
radio input "true"
click at [524, 514] on circle at bounding box center [524, 513] width 10 height 15
click at [762, 403] on input "b." at bounding box center [762, 397] width 1 height 11
radio input "true"
click at [734, 660] on button "Next" at bounding box center [762, 661] width 212 height 52
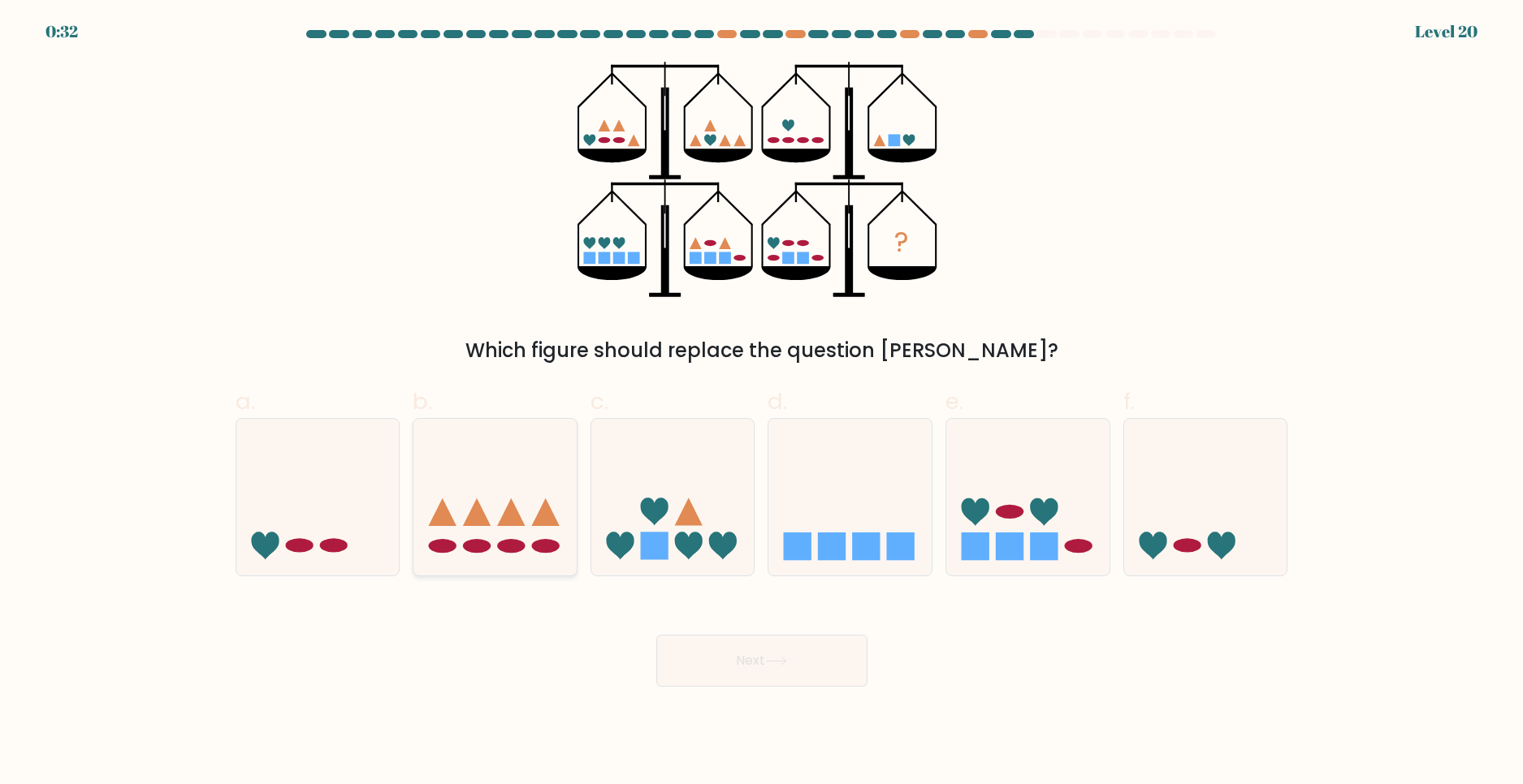
click at [495, 492] on icon at bounding box center [494, 497] width 163 height 135
click at [762, 403] on input "b." at bounding box center [762, 397] width 1 height 11
radio input "true"
click at [723, 669] on button "Next" at bounding box center [762, 661] width 212 height 52
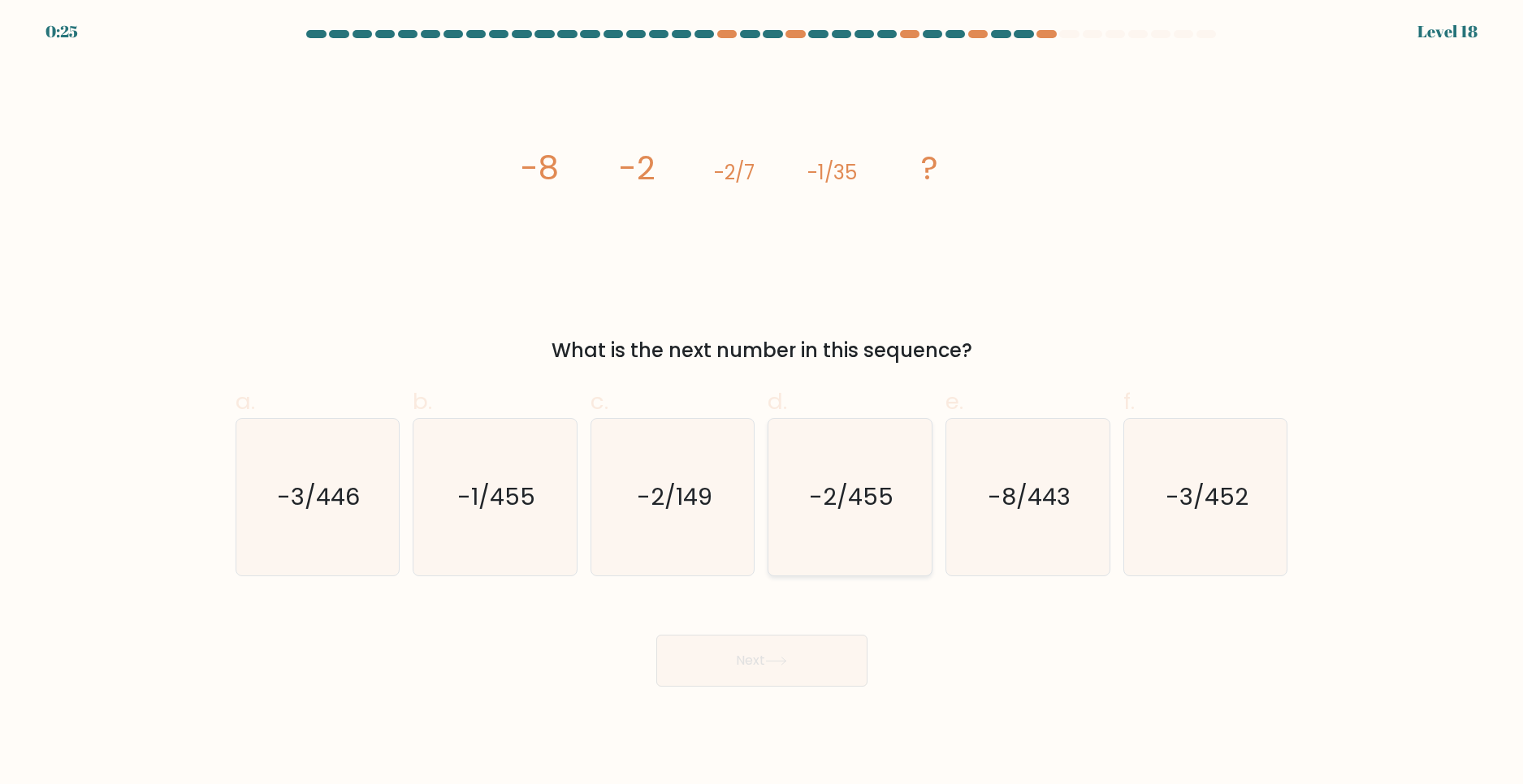
click at [809, 509] on icon "-2/455" at bounding box center [851, 498] width 157 height 157
click at [762, 403] on input "d. -2/455" at bounding box center [762, 397] width 1 height 11
radio input "true"
click at [504, 497] on text "-1/455" at bounding box center [496, 497] width 78 height 33
click at [762, 403] on input "b. -1/455" at bounding box center [762, 397] width 1 height 11
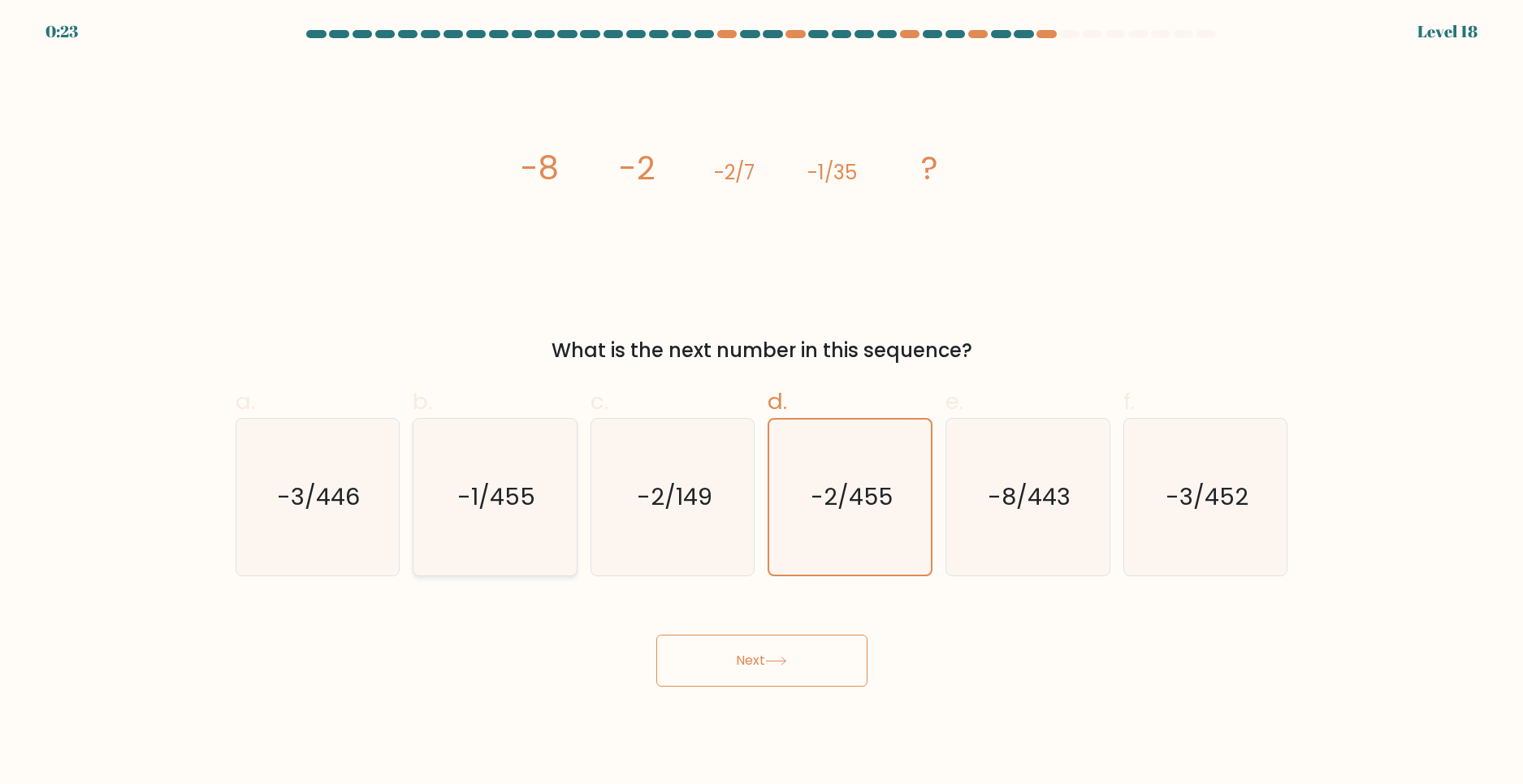
radio input "true"
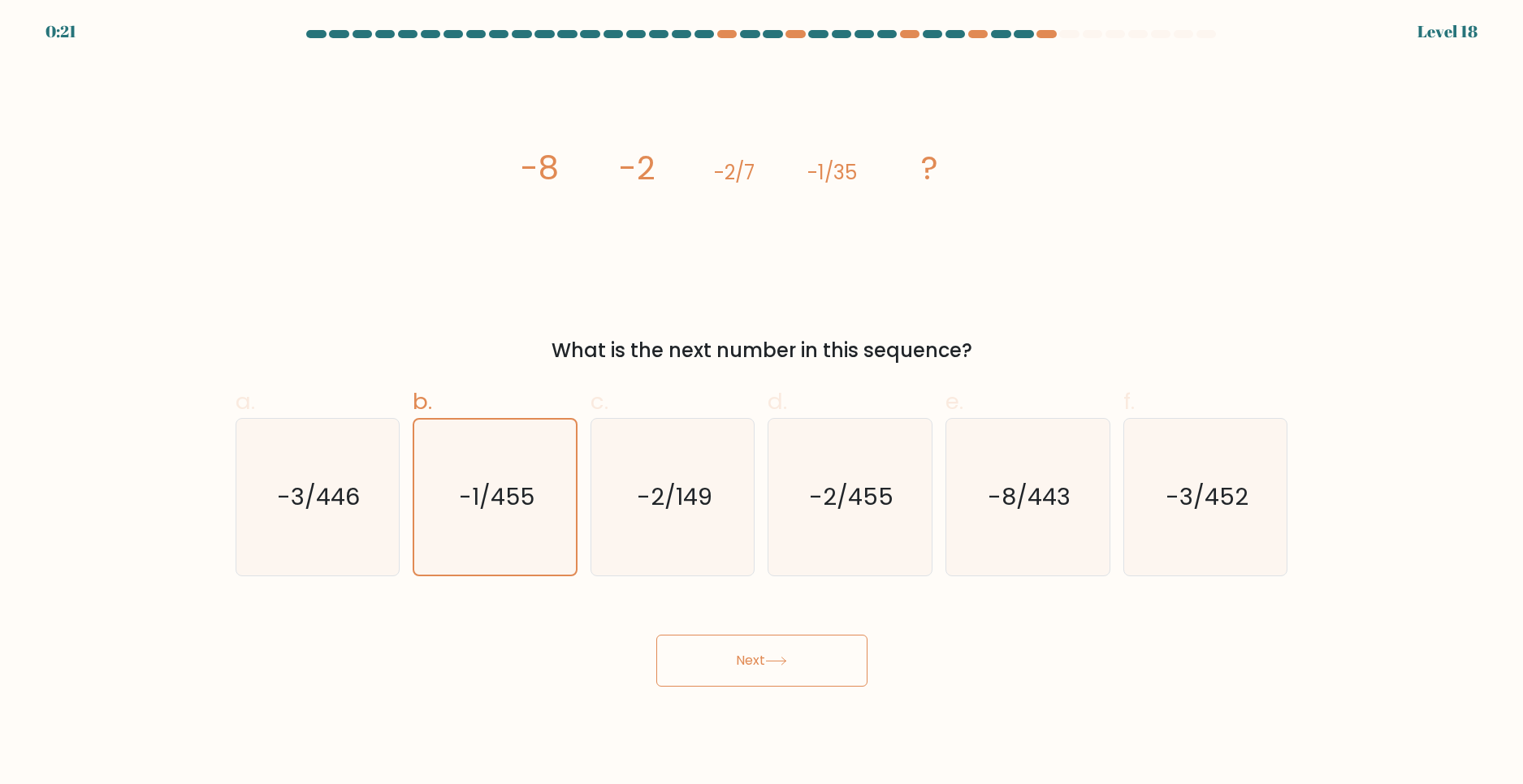
click at [719, 649] on button "Next" at bounding box center [762, 661] width 212 height 52
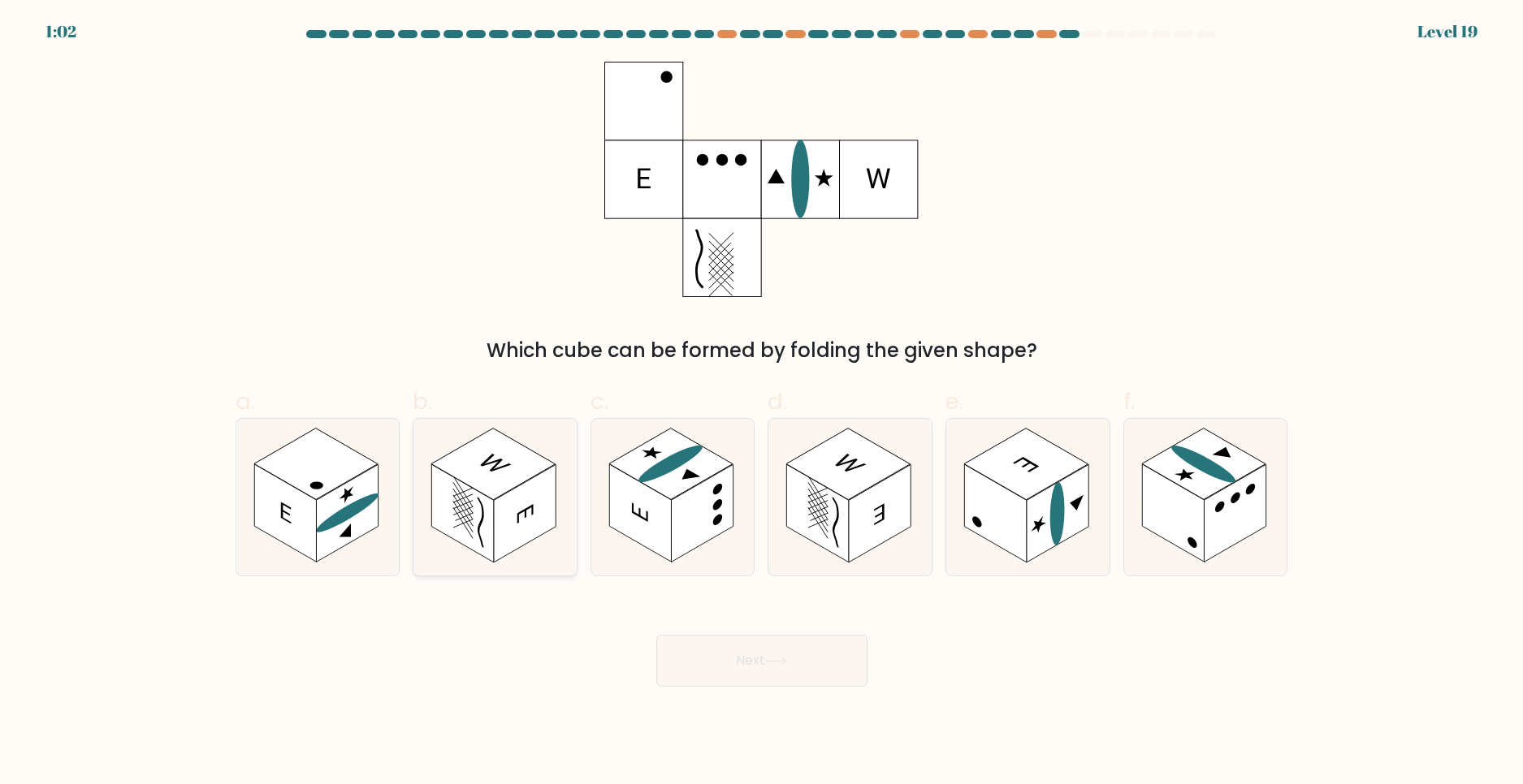
click at [537, 488] on rect at bounding box center [524, 514] width 62 height 99
click at [762, 403] on input "b." at bounding box center [762, 397] width 1 height 11
radio input "true"
click at [819, 645] on button "Next" at bounding box center [762, 661] width 212 height 52
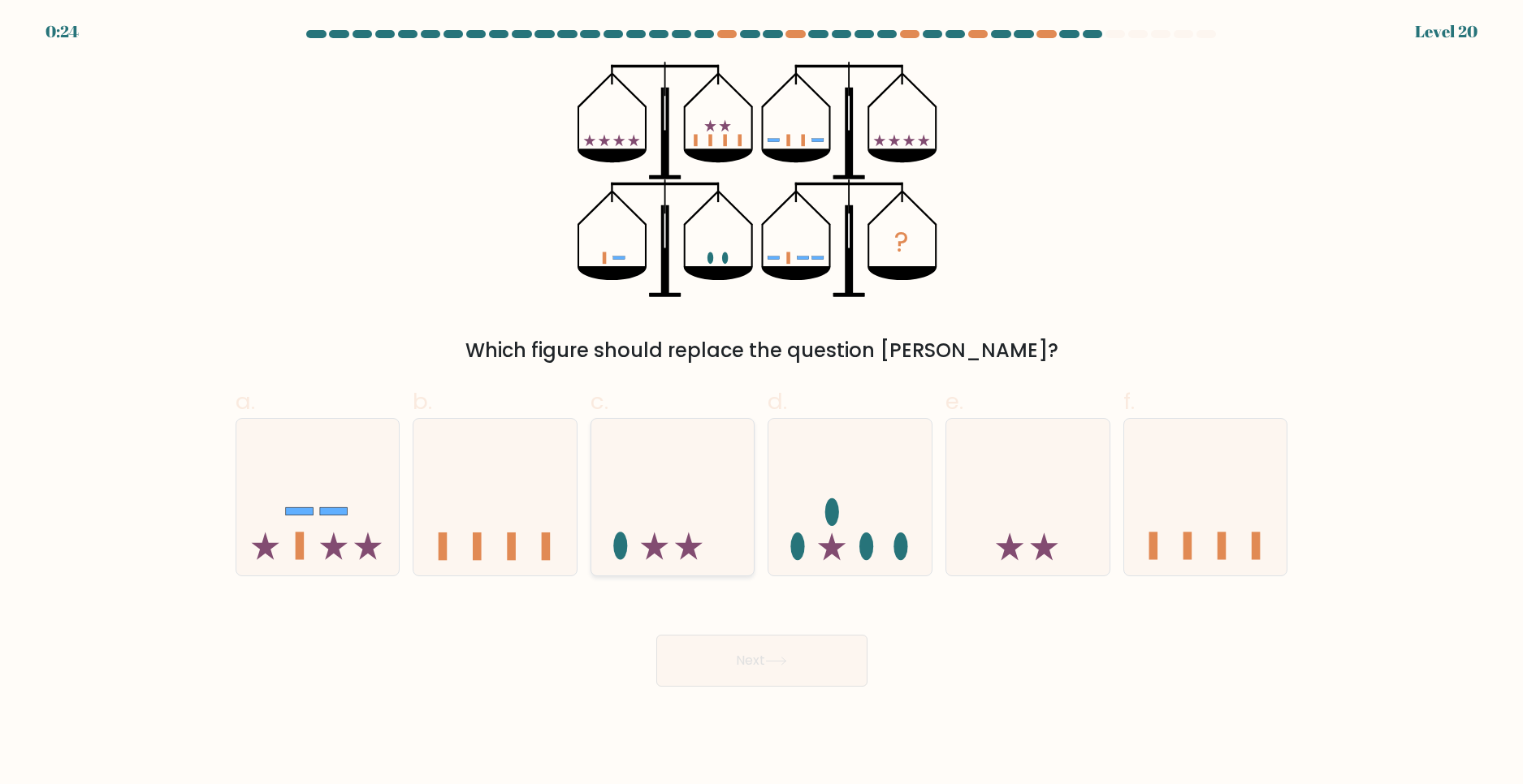
click at [658, 530] on icon at bounding box center [672, 497] width 163 height 135
click at [762, 403] on input "c." at bounding box center [762, 397] width 1 height 11
radio input "true"
click at [827, 551] on icon at bounding box center [831, 546] width 27 height 27
click at [762, 403] on input "d." at bounding box center [762, 397] width 1 height 11
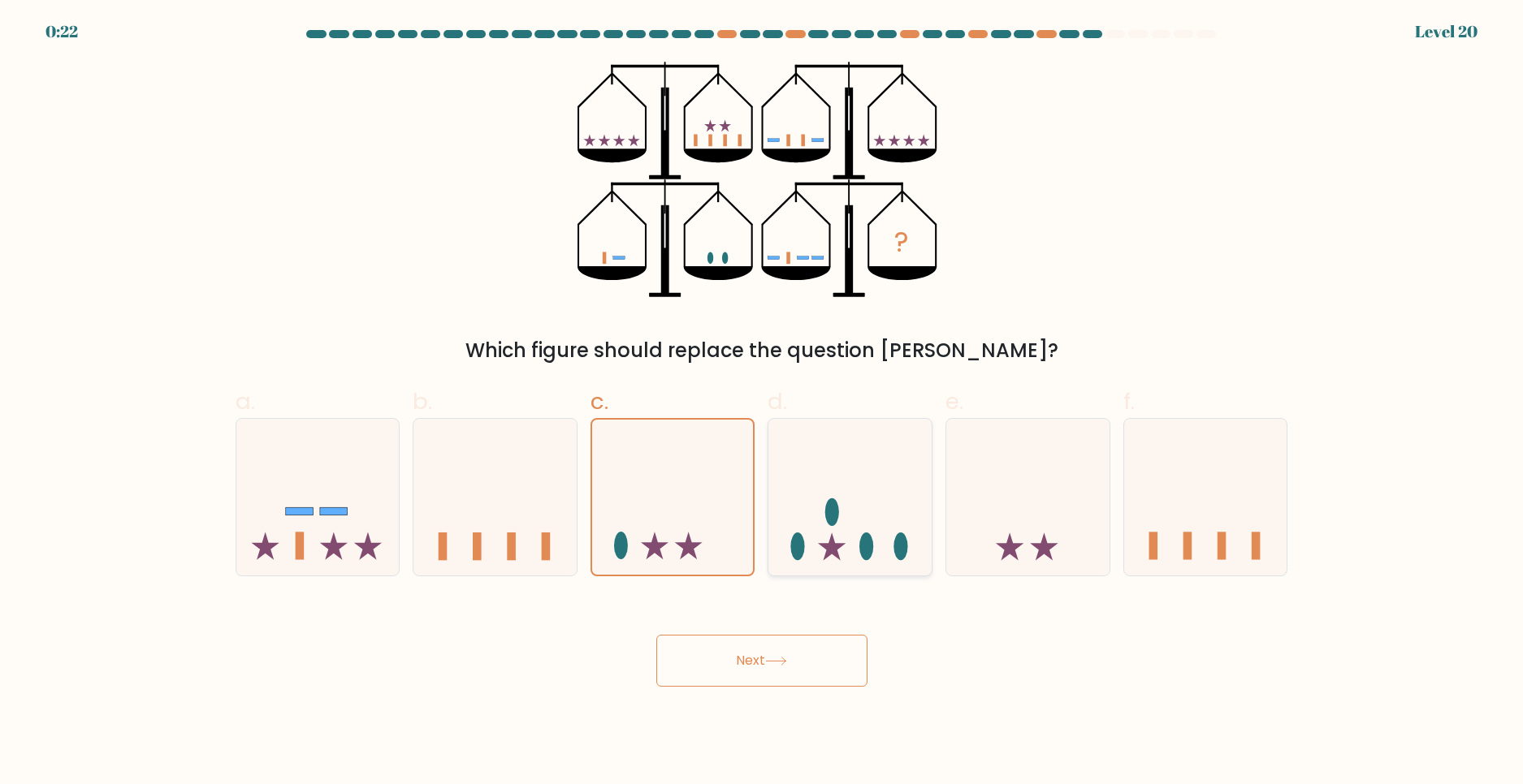
radio input "true"
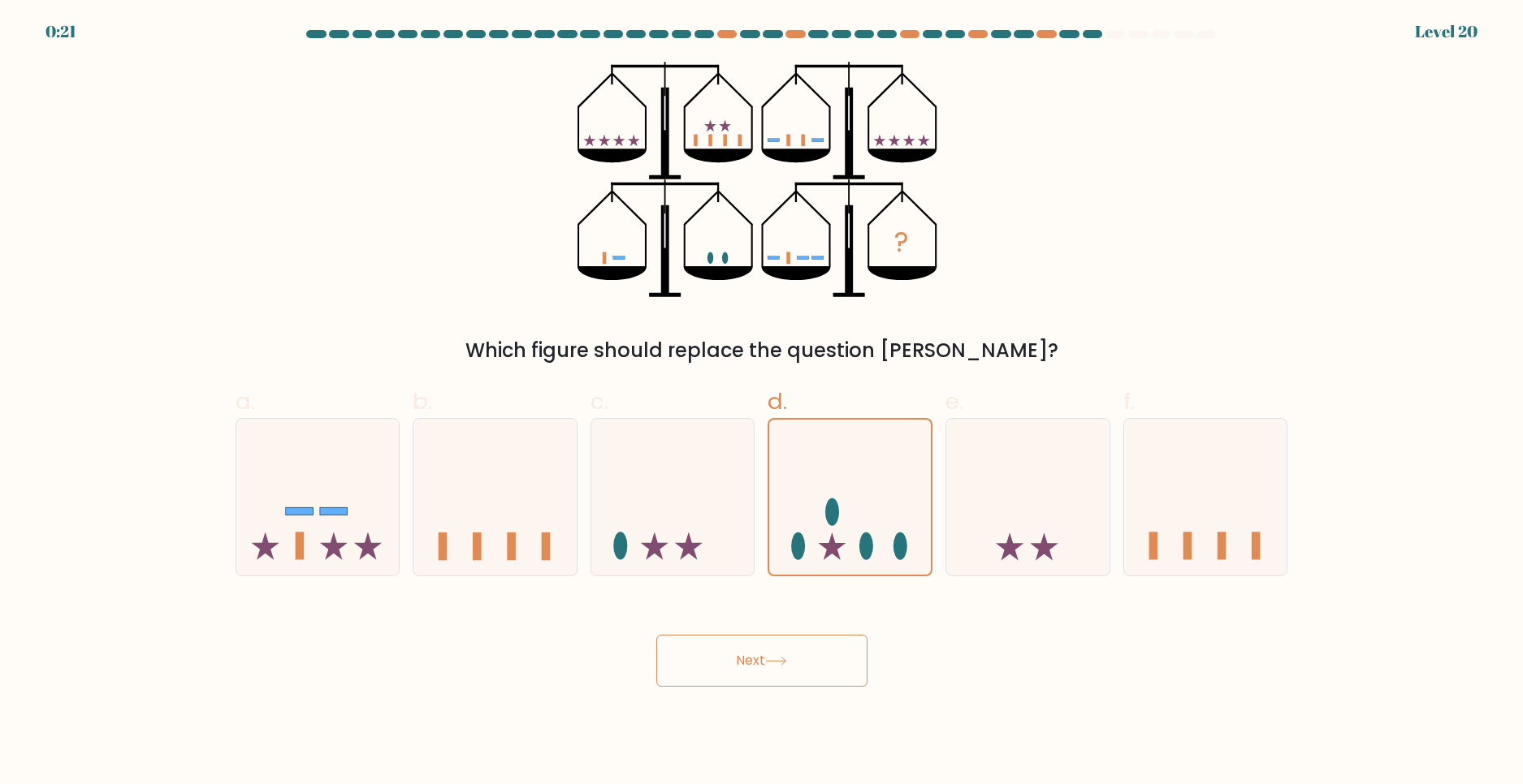
click at [774, 640] on button "Next" at bounding box center [762, 661] width 212 height 52
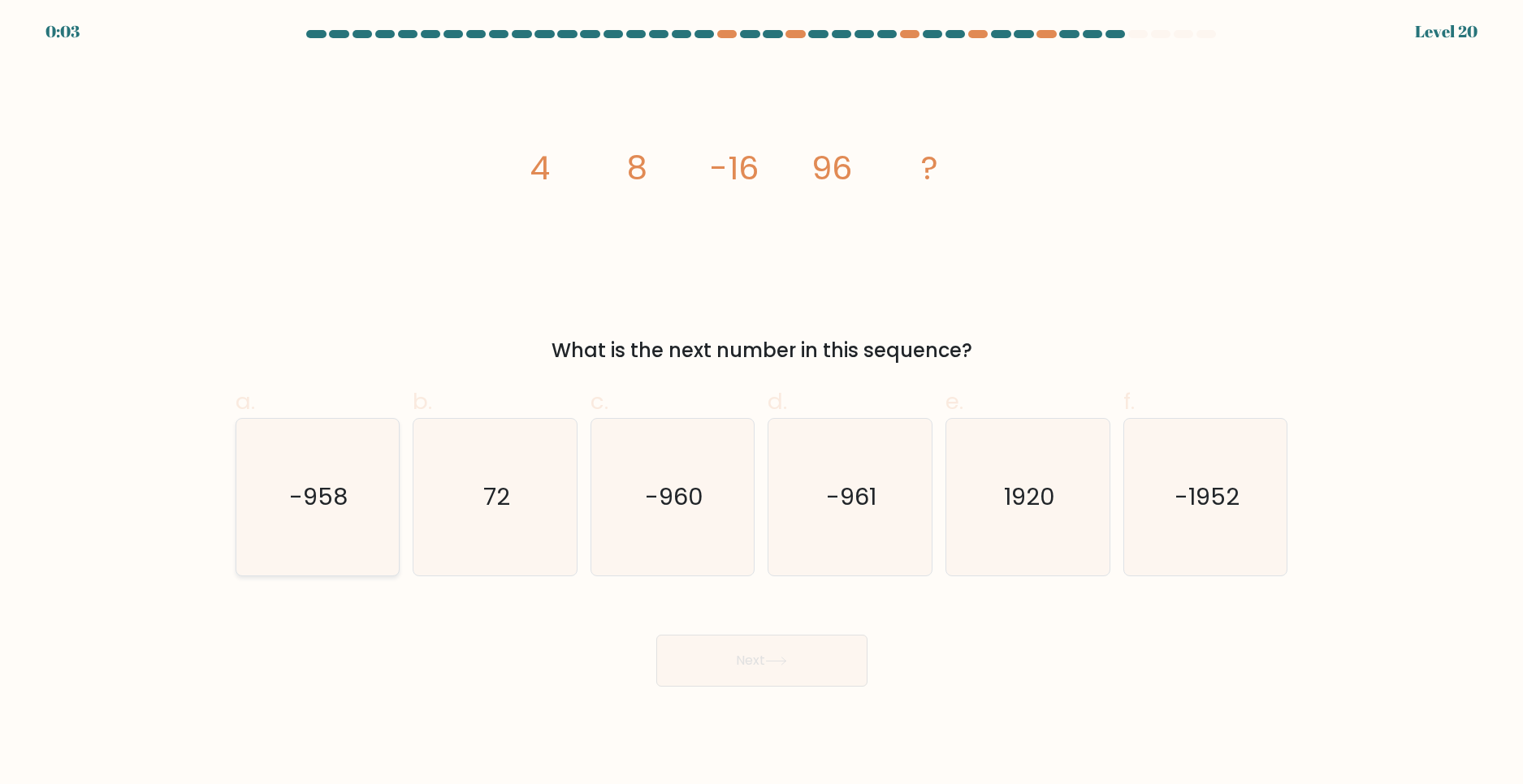
click at [361, 509] on icon "-958" at bounding box center [317, 498] width 157 height 157
click at [762, 403] on input "a. -958" at bounding box center [762, 397] width 1 height 11
radio input "true"
click at [777, 656] on button "Next" at bounding box center [762, 661] width 212 height 52
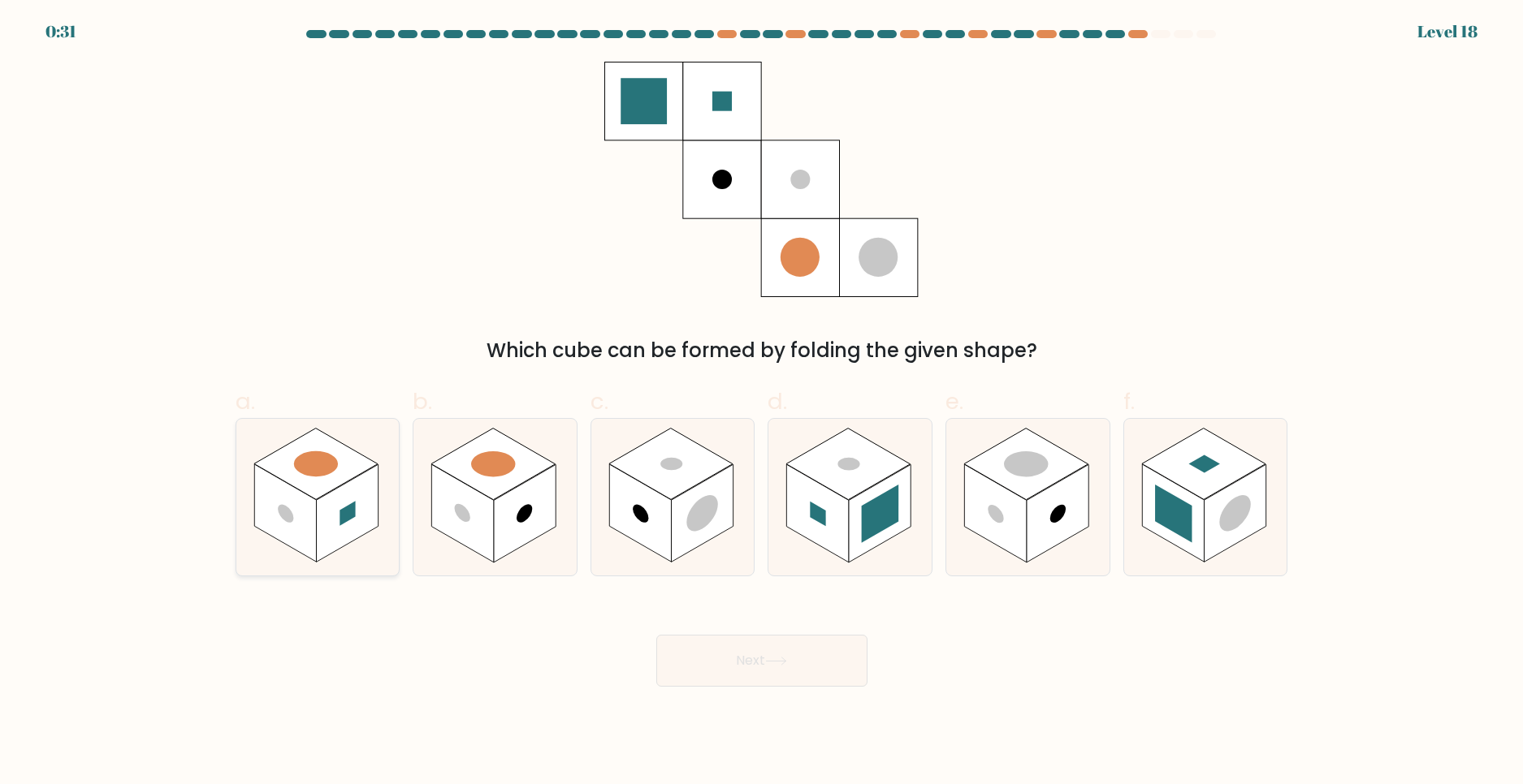
click at [350, 460] on rect at bounding box center [316, 464] width 124 height 71
click at [762, 403] on input "a." at bounding box center [762, 397] width 1 height 11
radio input "true"
click at [514, 470] on rect at bounding box center [493, 464] width 124 height 71
click at [762, 403] on input "b." at bounding box center [762, 397] width 1 height 11
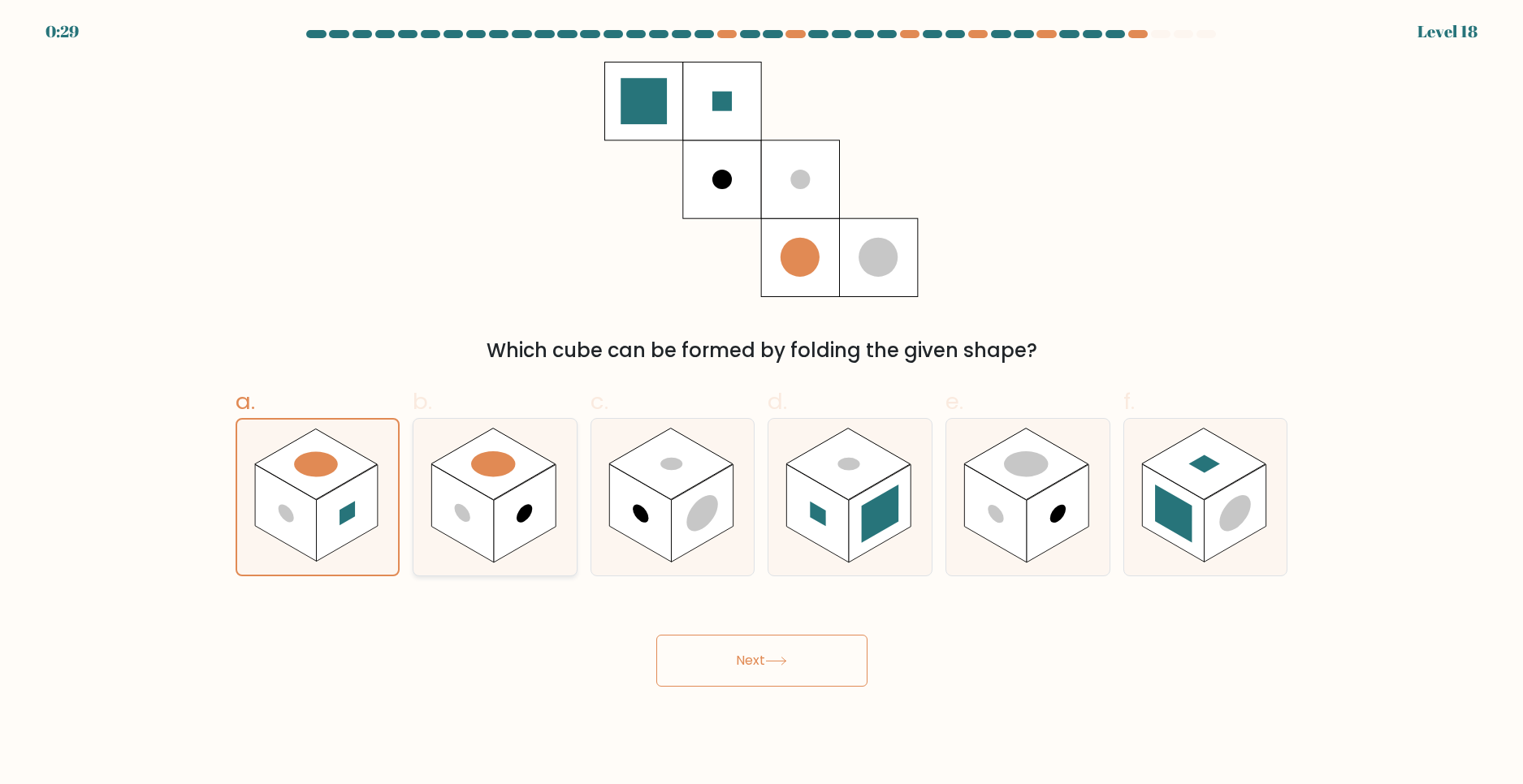
radio input "true"
click at [669, 488] on rect at bounding box center [671, 464] width 124 height 71
click at [762, 403] on input "c." at bounding box center [762, 397] width 1 height 11
radio input "true"
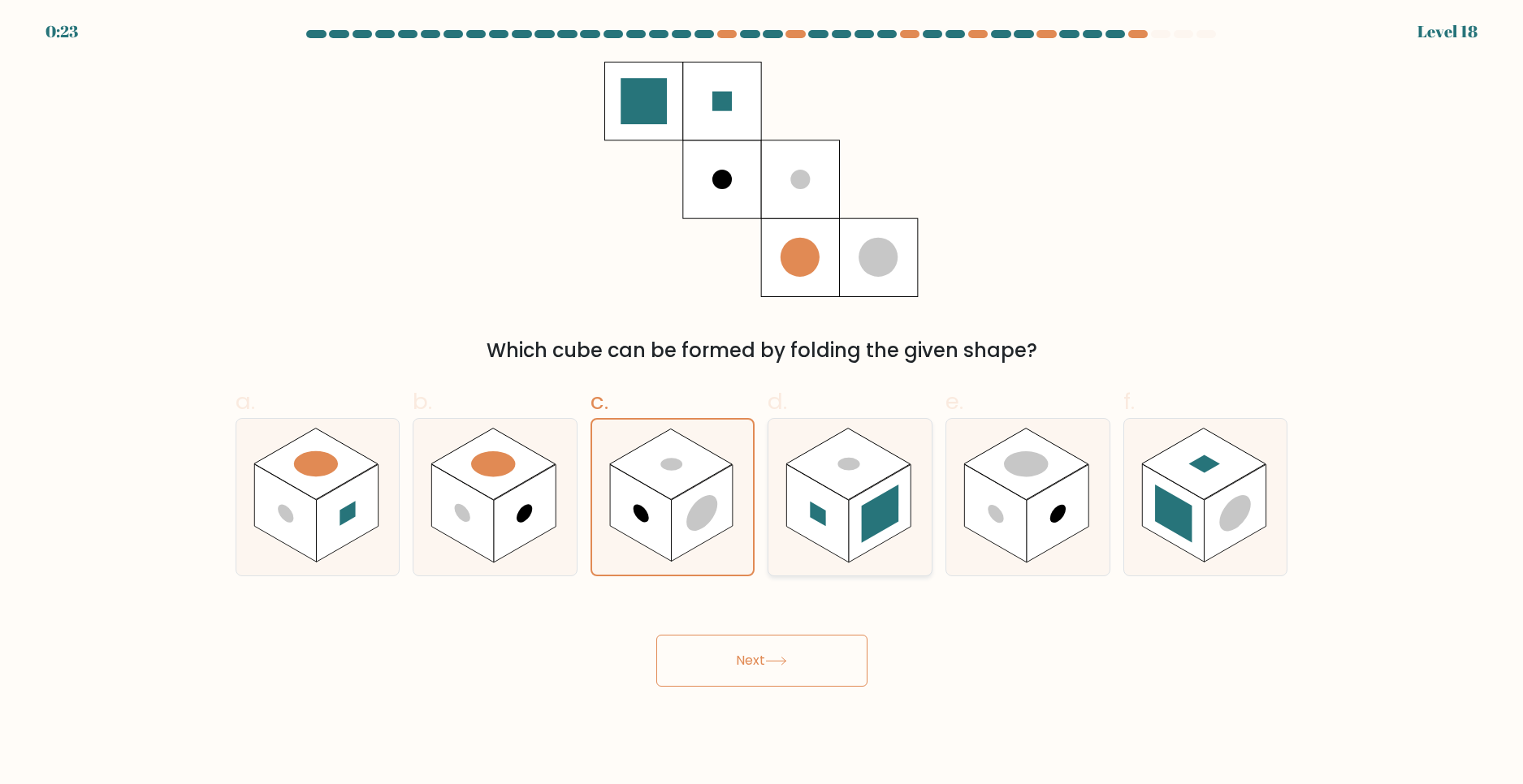
click at [850, 498] on rect at bounding box center [848, 464] width 124 height 71
click at [762, 403] on input "d." at bounding box center [762, 397] width 1 height 11
radio input "true"
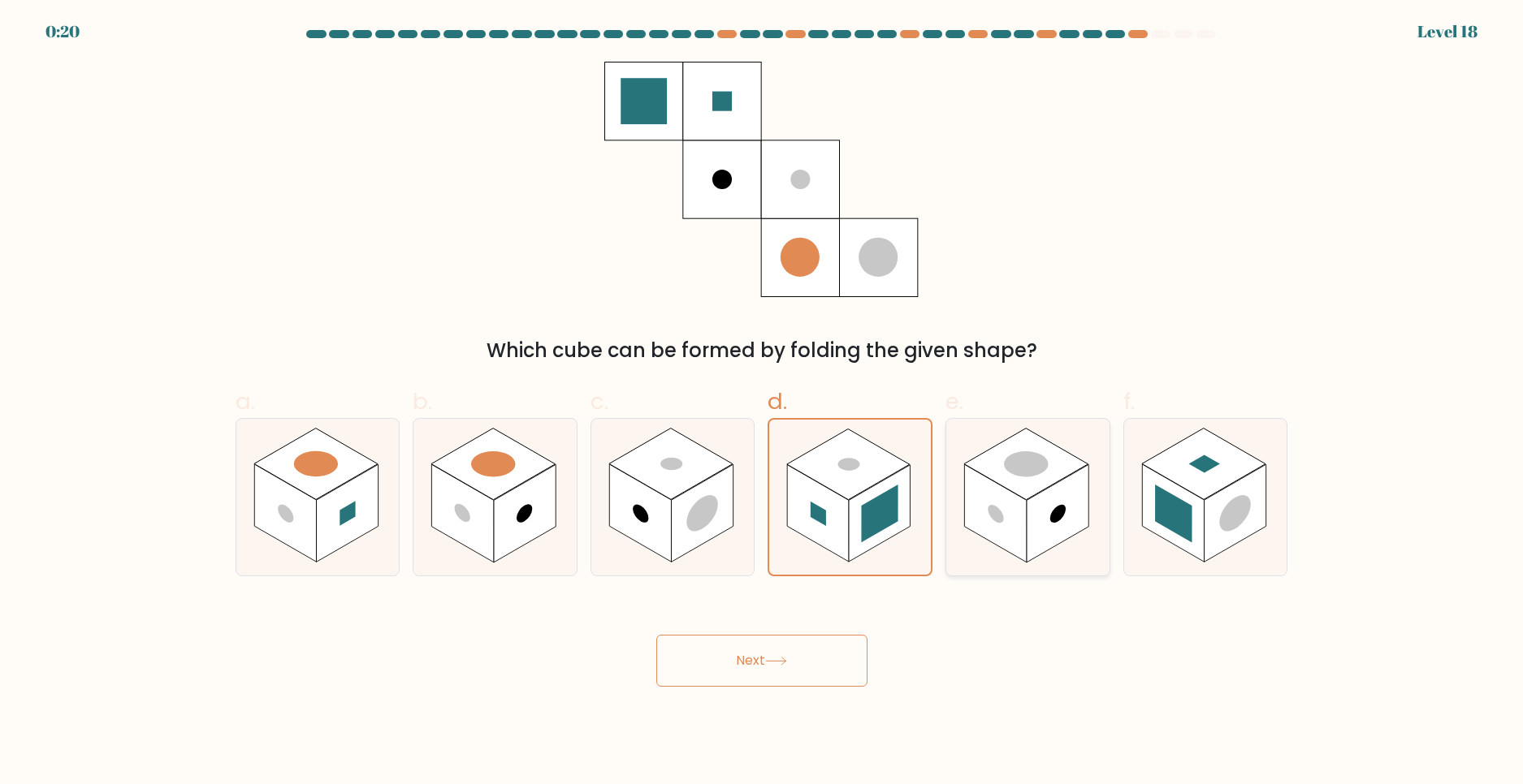
click at [1009, 474] on rect at bounding box center [1026, 464] width 124 height 71
click at [762, 403] on input "e." at bounding box center [762, 397] width 1 height 11
radio input "true"
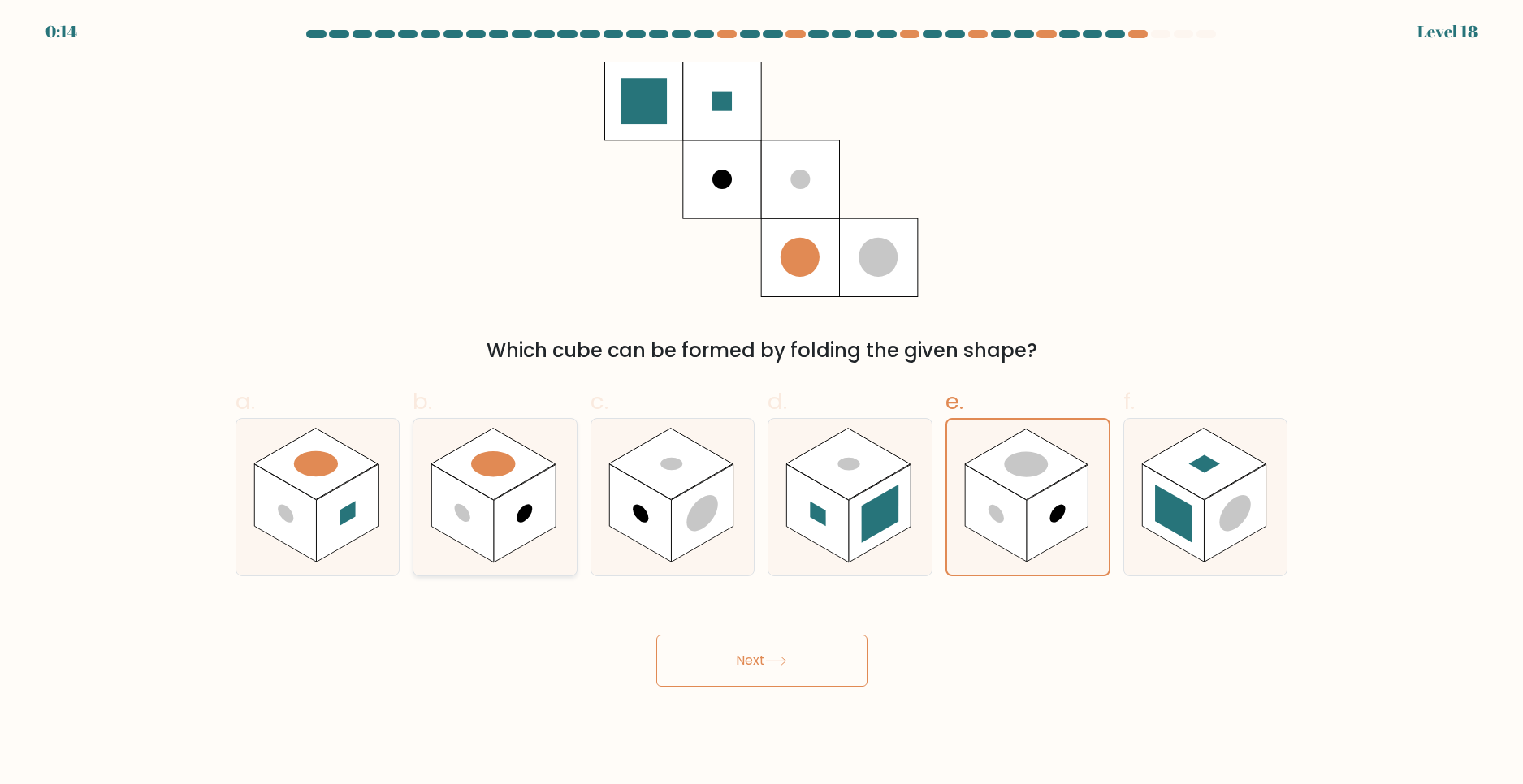
click at [472, 486] on rect at bounding box center [493, 464] width 124 height 71
click at [762, 403] on input "b." at bounding box center [762, 397] width 1 height 11
radio input "true"
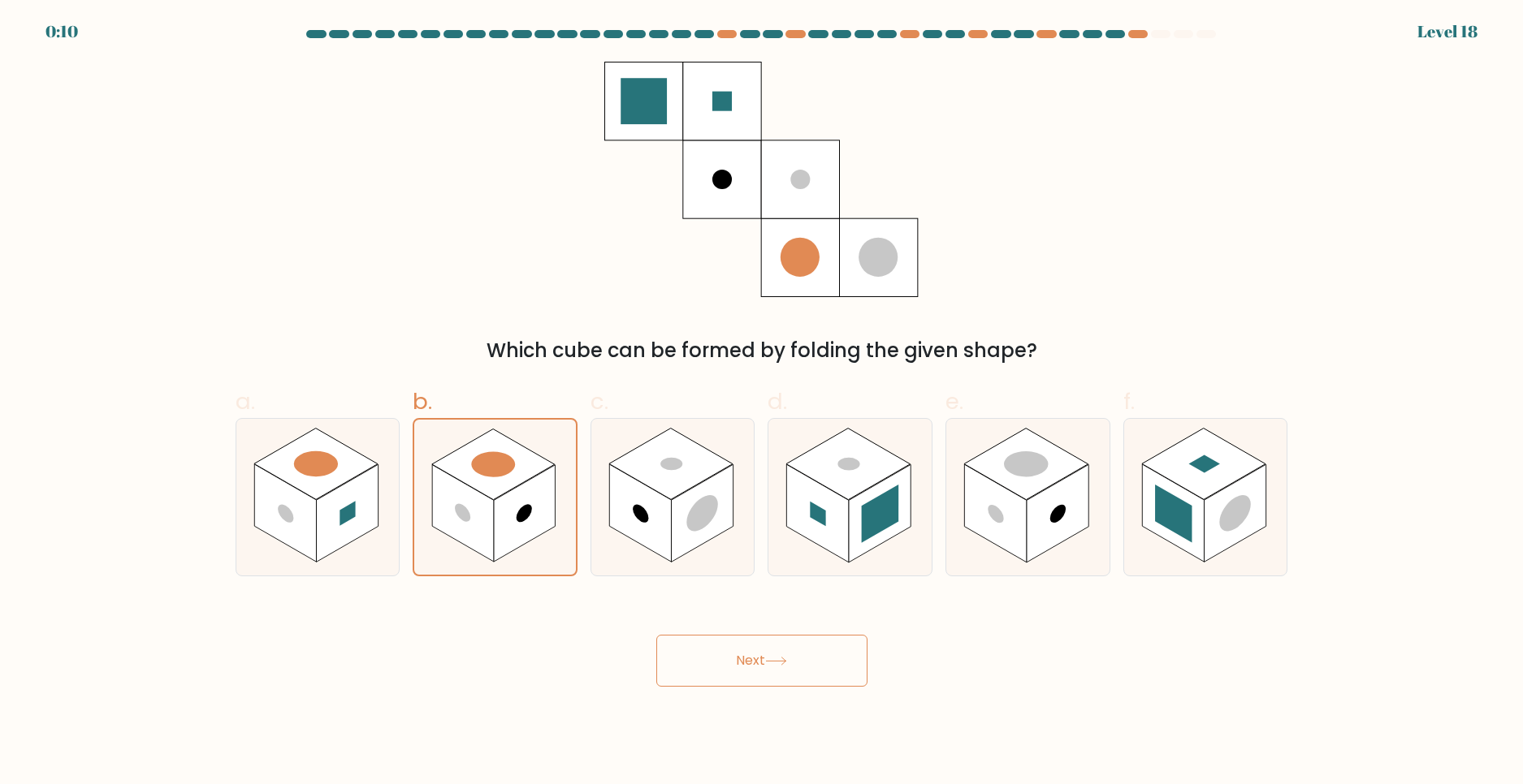
click at [690, 654] on button "Next" at bounding box center [762, 661] width 212 height 52
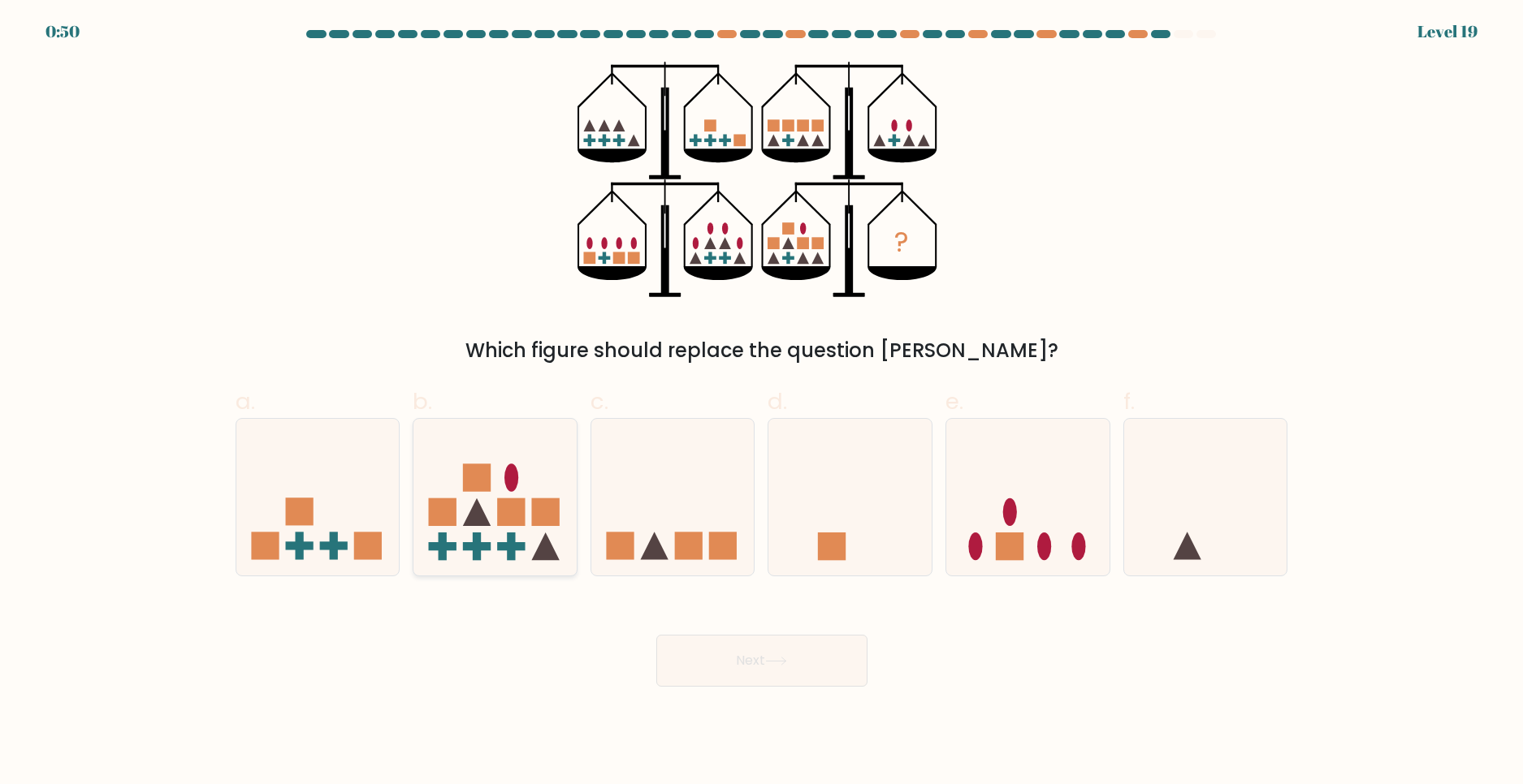
click at [509, 479] on ellipse at bounding box center [511, 477] width 14 height 27
click at [762, 403] on input "b." at bounding box center [762, 397] width 1 height 11
radio input "true"
click at [673, 640] on button "Next" at bounding box center [762, 661] width 212 height 52
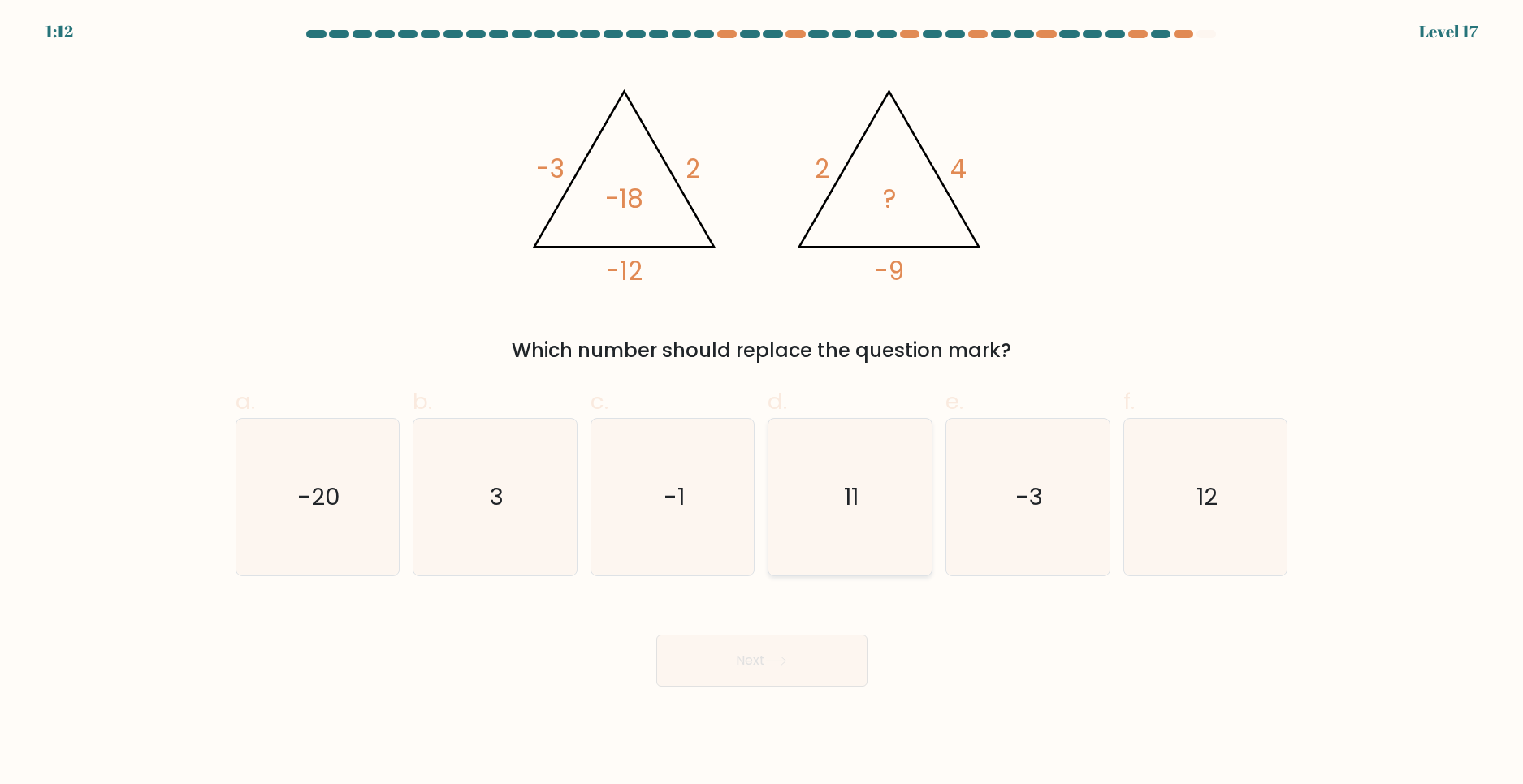
click at [825, 474] on icon "11" at bounding box center [851, 498] width 157 height 157
click at [762, 403] on input "d. 11" at bounding box center [762, 397] width 1 height 11
radio input "true"
click at [631, 550] on icon "-1" at bounding box center [673, 498] width 157 height 157
click at [762, 403] on input "c. -1" at bounding box center [762, 397] width 1 height 11
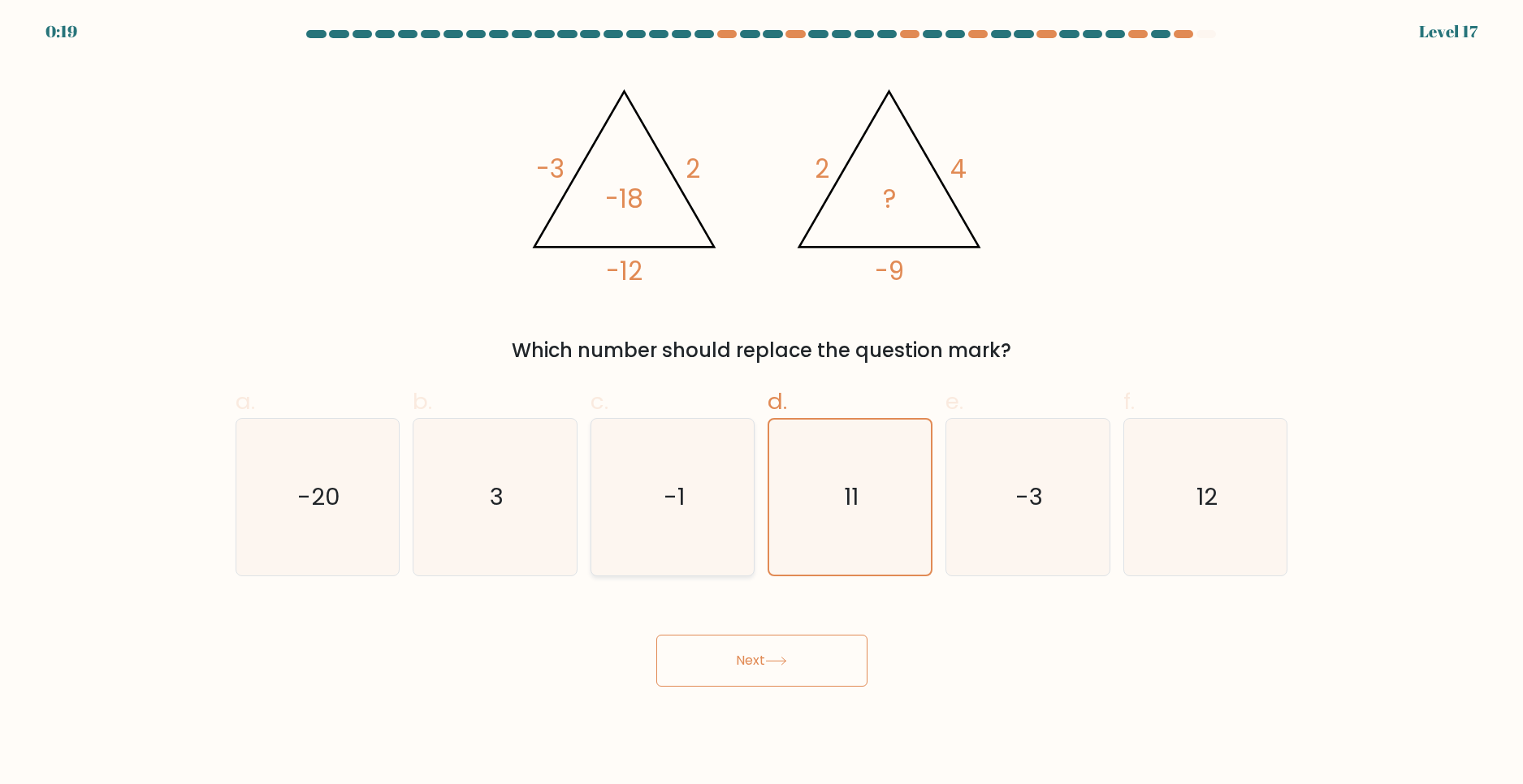
radio input "true"
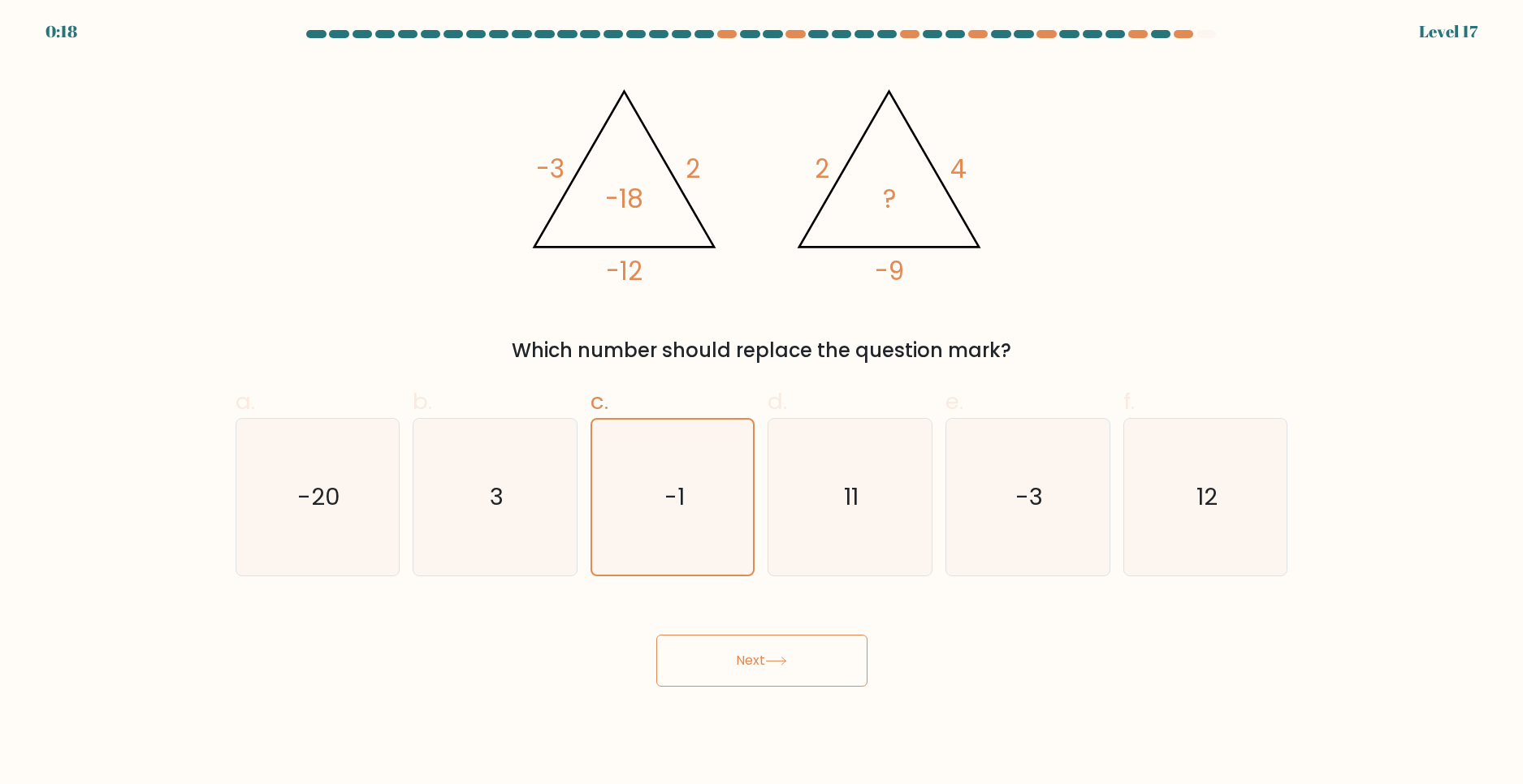
click at [710, 655] on button "Next" at bounding box center [762, 661] width 212 height 52
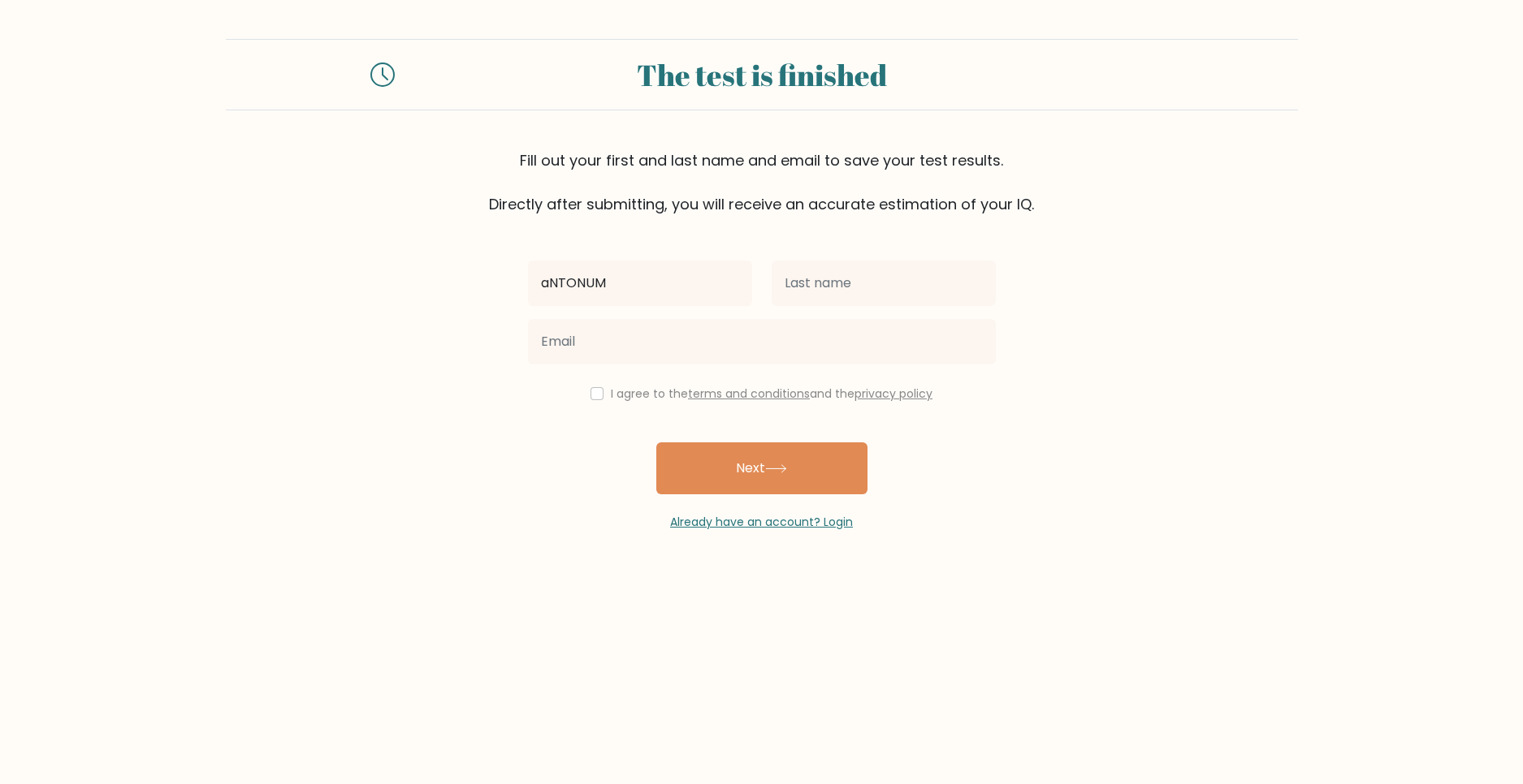
drag, startPoint x: 579, startPoint y: 285, endPoint x: 462, endPoint y: 303, distance: 118.4
click at [464, 303] on form "The test is finished Fill out your first and last name and email to save your t…" at bounding box center [762, 285] width 1523 height 492
type input "Antonum"
click at [866, 289] on input "text" at bounding box center [884, 284] width 224 height 46
type input "GG"
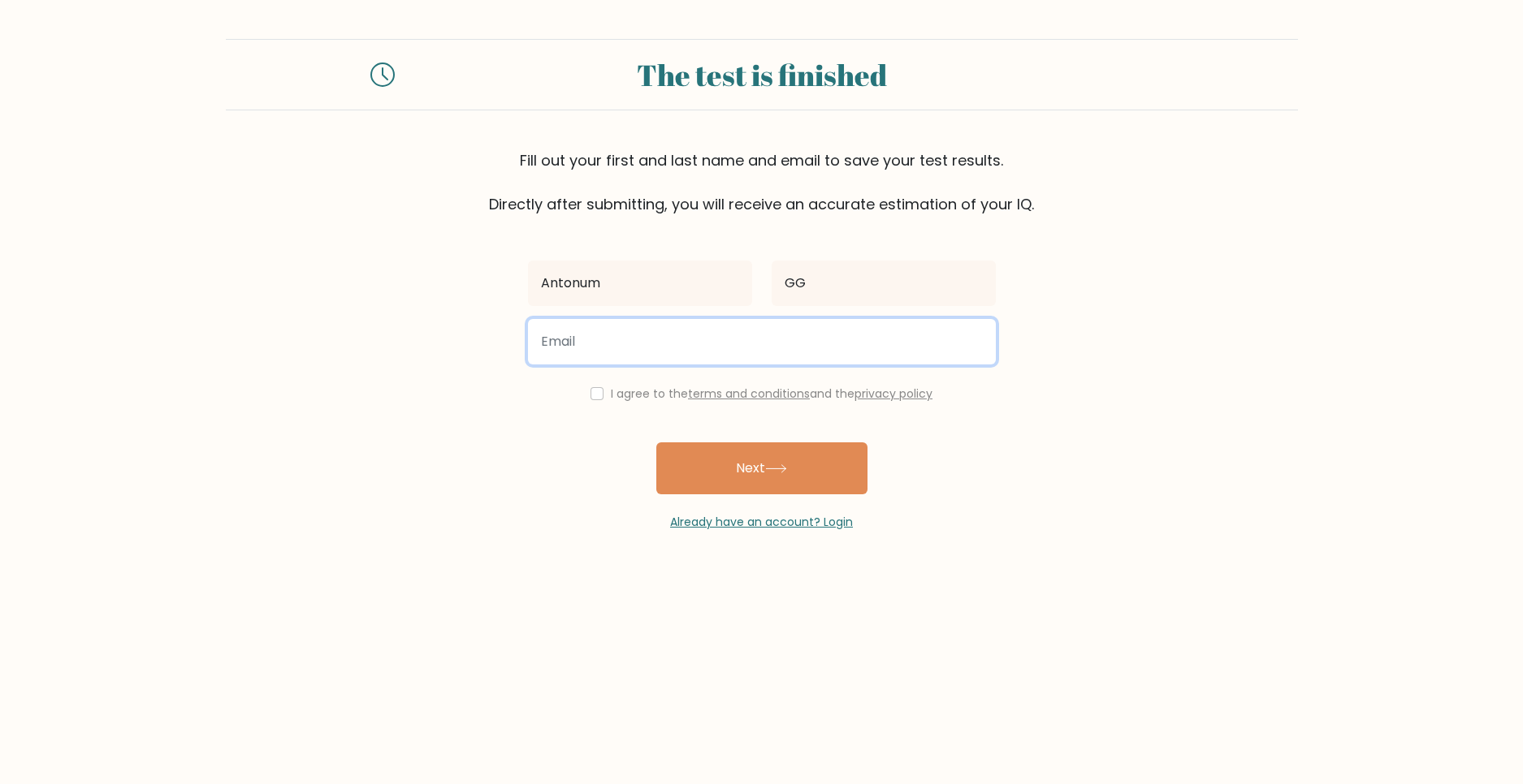
click at [799, 364] on input "email" at bounding box center [762, 342] width 468 height 46
type input "s"
type input "antonumclash1@gmail.com"
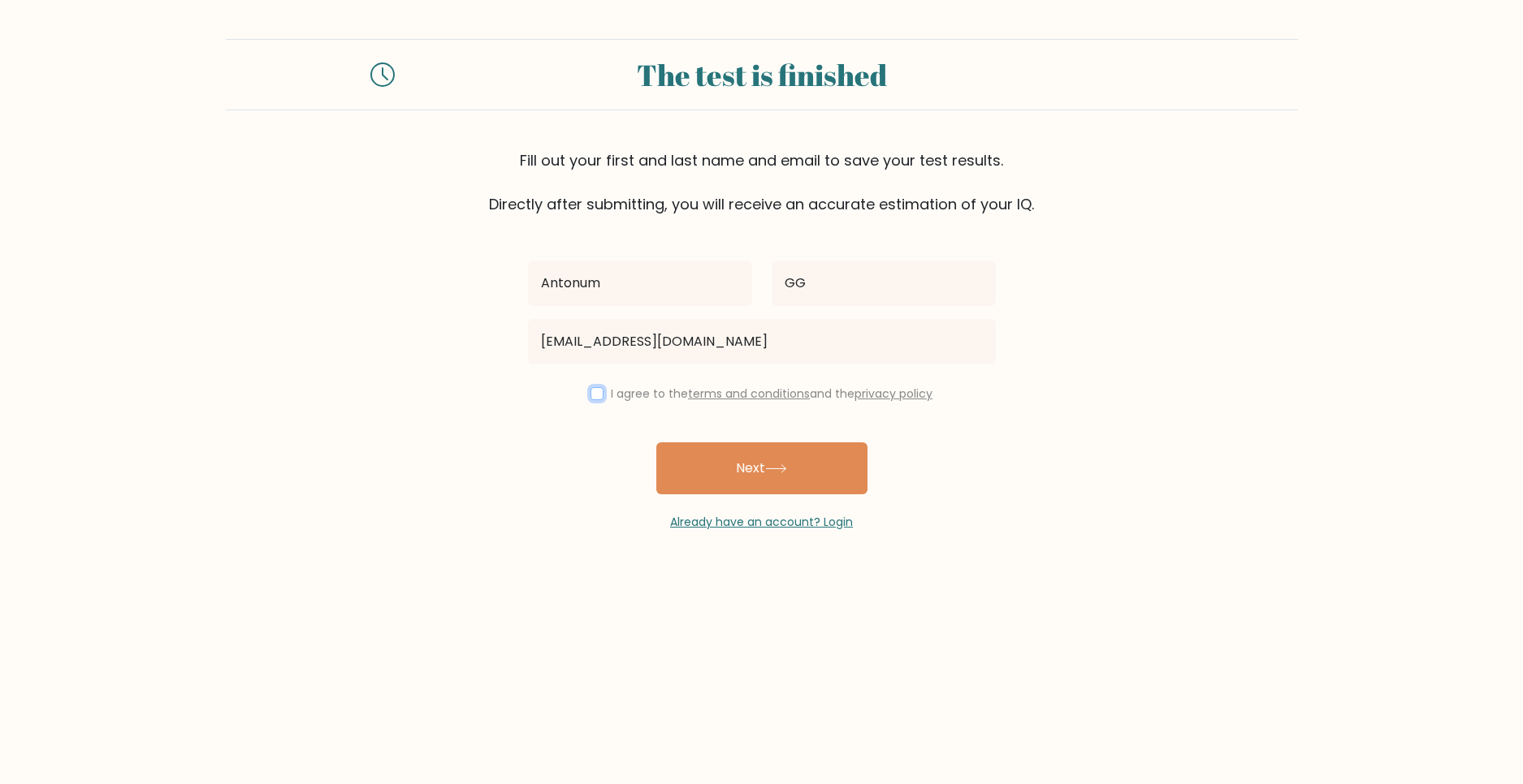
click at [591, 390] on input "checkbox" at bounding box center [597, 394] width 13 height 13
checkbox input "true"
click at [721, 455] on button "Next" at bounding box center [762, 468] width 212 height 52
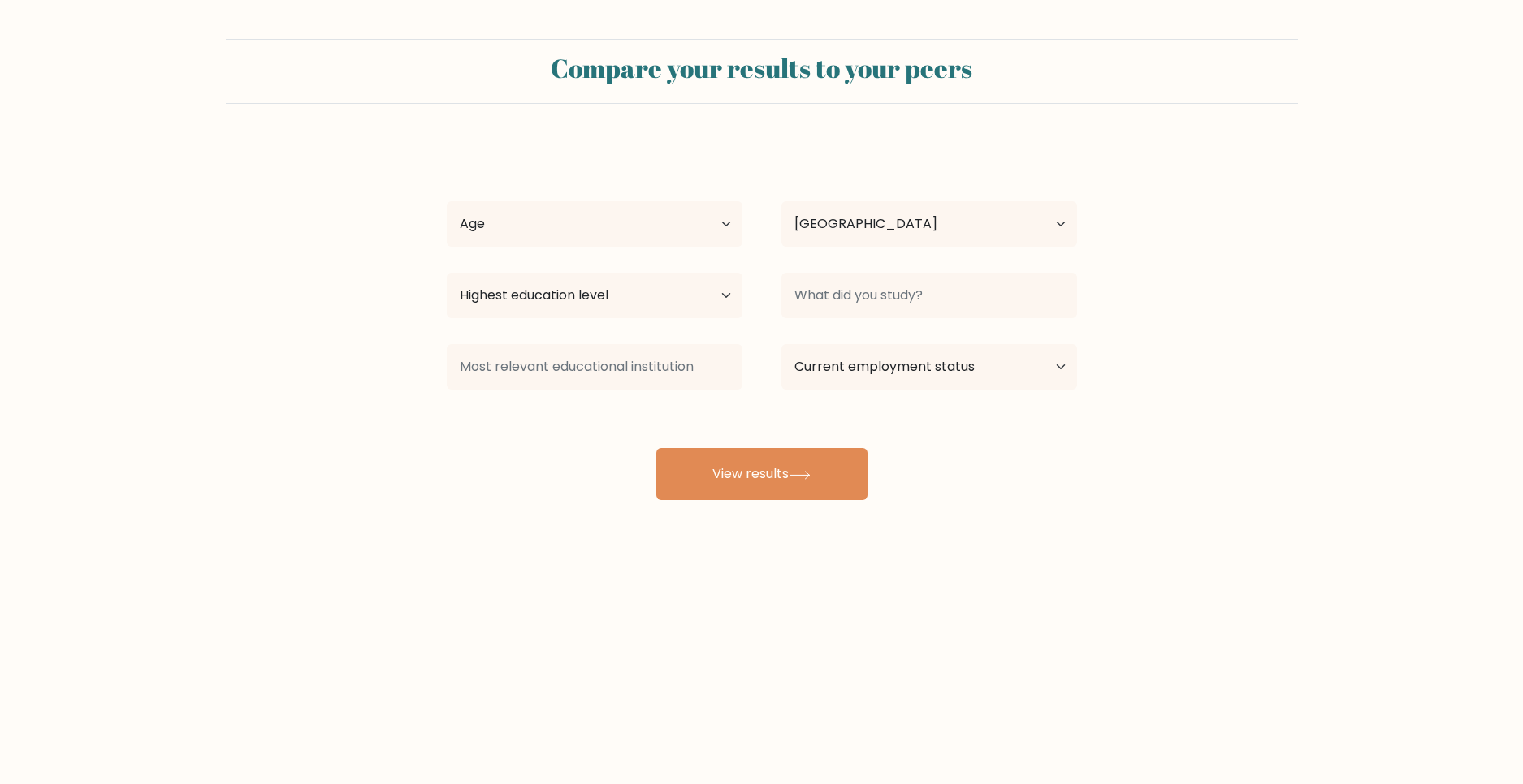
select select "ES"
click at [628, 211] on select "Age Under [DEMOGRAPHIC_DATA] [DEMOGRAPHIC_DATA] [DEMOGRAPHIC_DATA] [DEMOGRAPHIC…" at bounding box center [595, 225] width 296 height 46
select select "min_18"
click at [447, 202] on select "Age Under 18 years old 18-24 years old 25-34 years old 35-44 years old 45-54 ye…" at bounding box center [595, 225] width 296 height 46
click at [862, 214] on select "Country Afghanistan Albania Algeria American Samoa Andorra Angola Anguilla Anta…" at bounding box center [930, 225] width 296 height 46
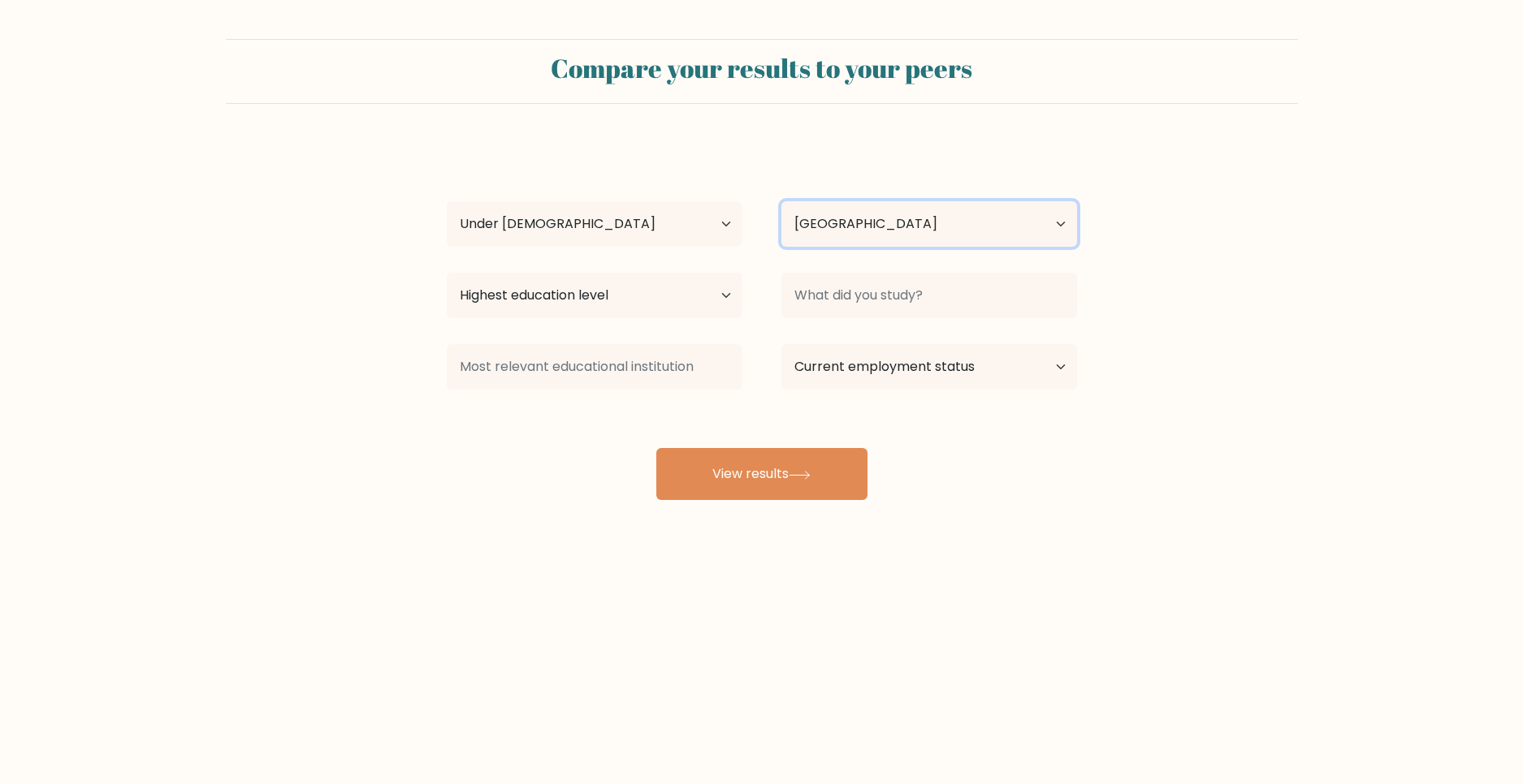
click at [862, 214] on select "Country Afghanistan Albania Algeria American Samoa Andorra Angola Anguilla Anta…" at bounding box center [930, 225] width 296 height 46
click at [606, 289] on select "Highest education level No schooling Primary Lower Secondary Upper Secondary Oc…" at bounding box center [595, 296] width 296 height 46
select select "lower_secondary"
click at [447, 273] on select "Highest education level No schooling Primary Lower Secondary Upper Secondary Oc…" at bounding box center [595, 296] width 296 height 46
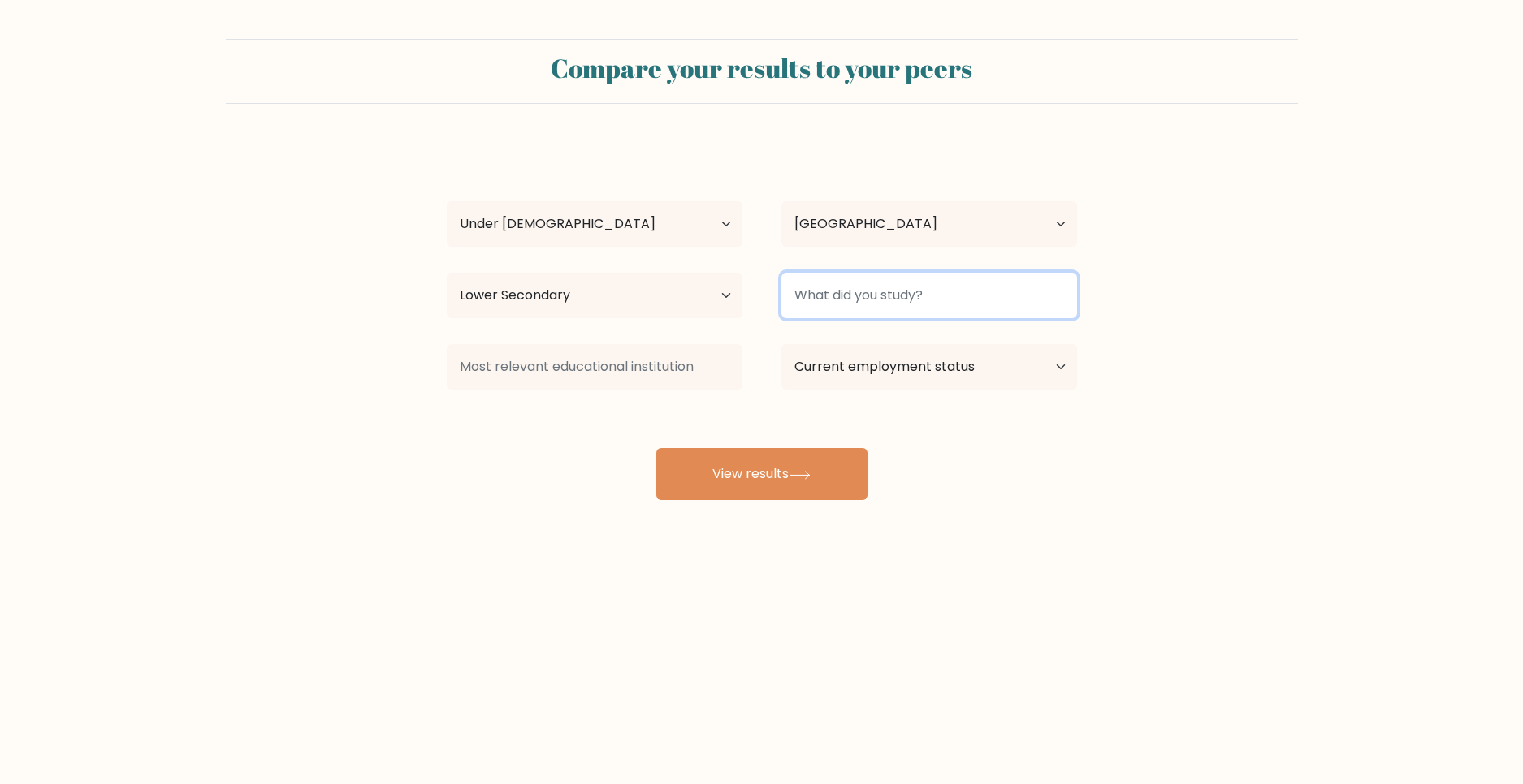
click at [836, 303] on input at bounding box center [930, 296] width 296 height 46
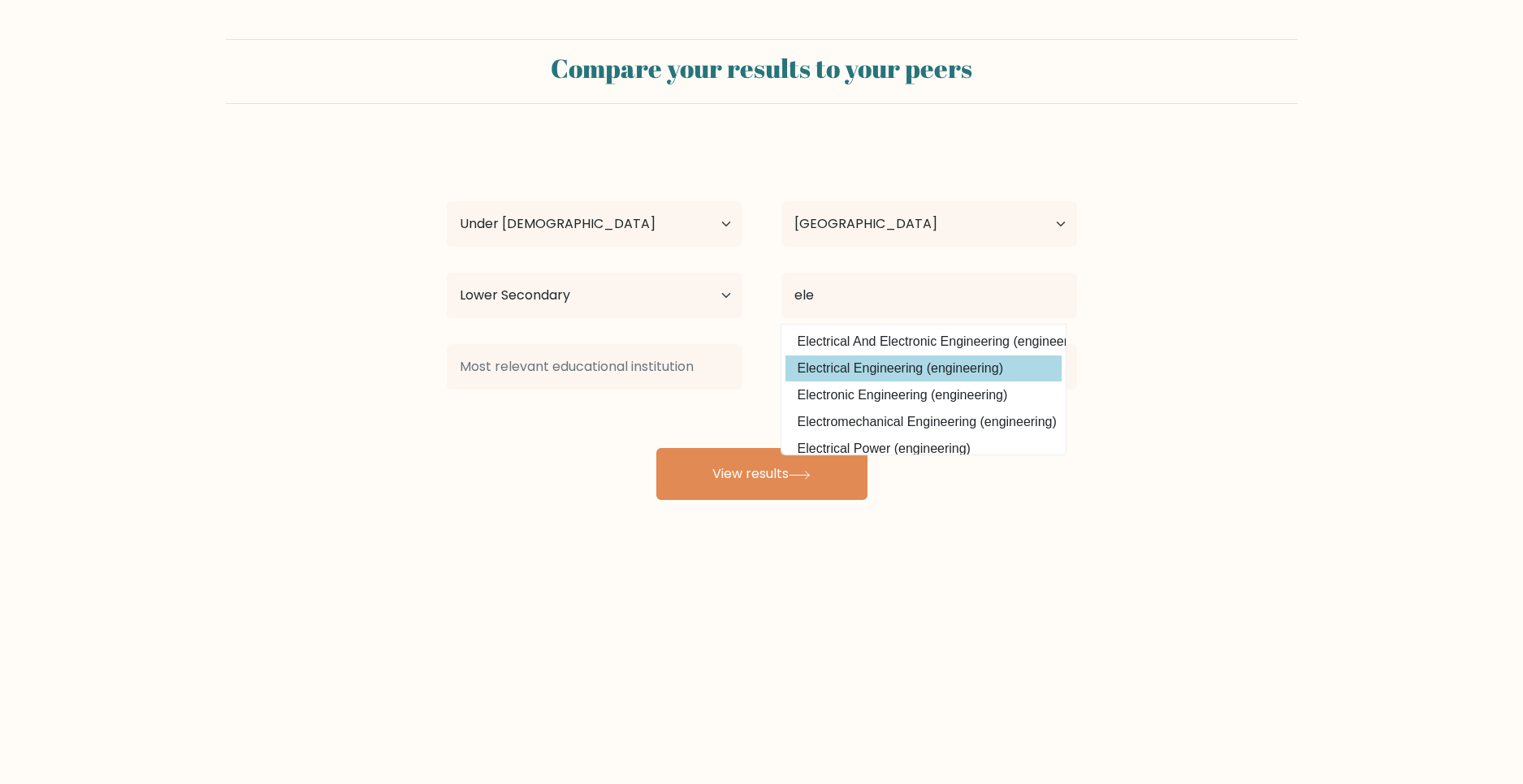
click at [834, 365] on option "Electrical Engineering (engineering)" at bounding box center [923, 368] width 276 height 26
type input "Electrical Engineering"
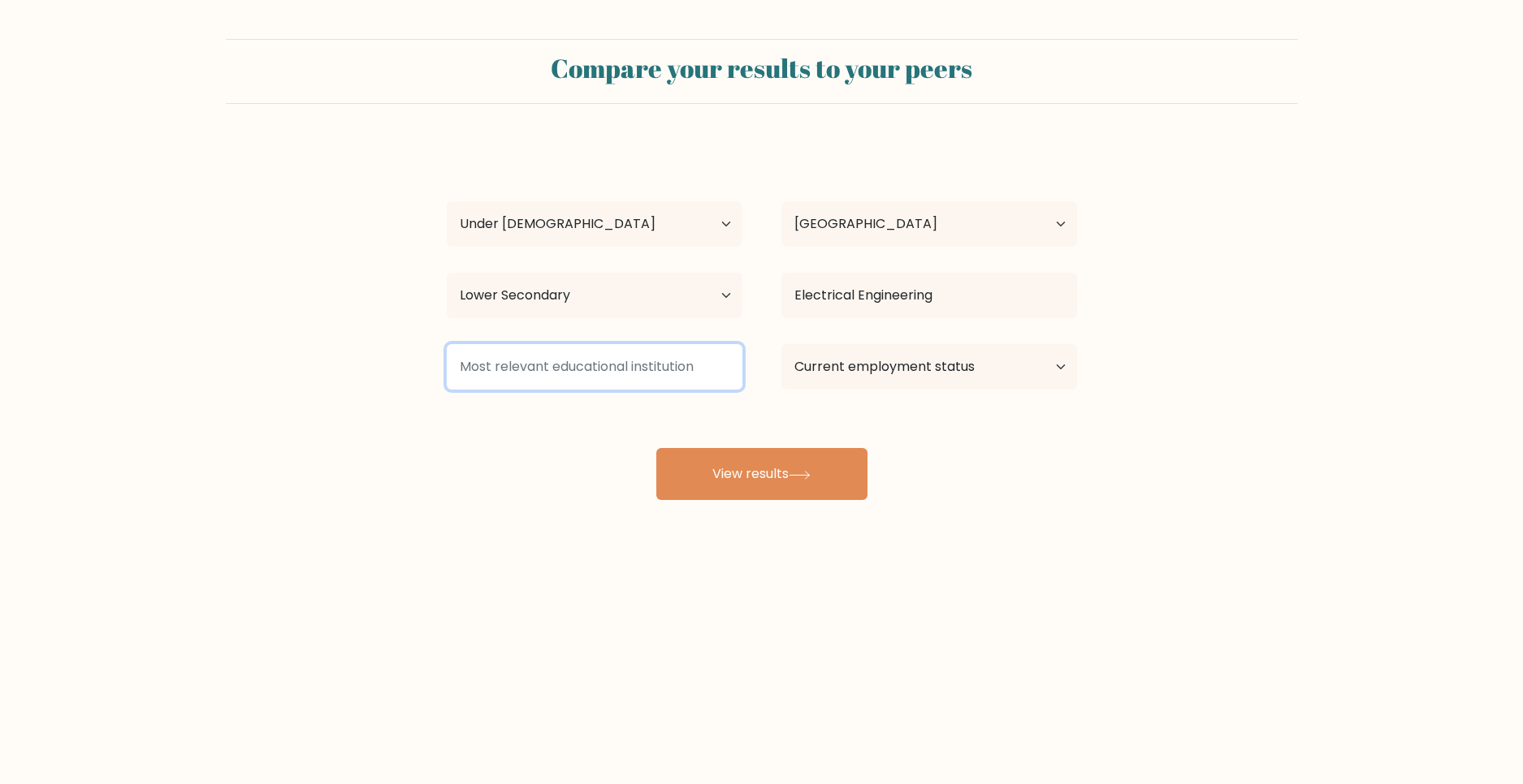
click at [680, 368] on input at bounding box center [595, 367] width 296 height 46
drag, startPoint x: 492, startPoint y: 341, endPoint x: 523, endPoint y: 356, distance: 34.4
click at [516, 343] on div "jesui Arrupe Jesuit University (Zimbabwe)" at bounding box center [595, 366] width 335 height 58
click at [524, 361] on input "jesui" at bounding box center [595, 367] width 296 height 46
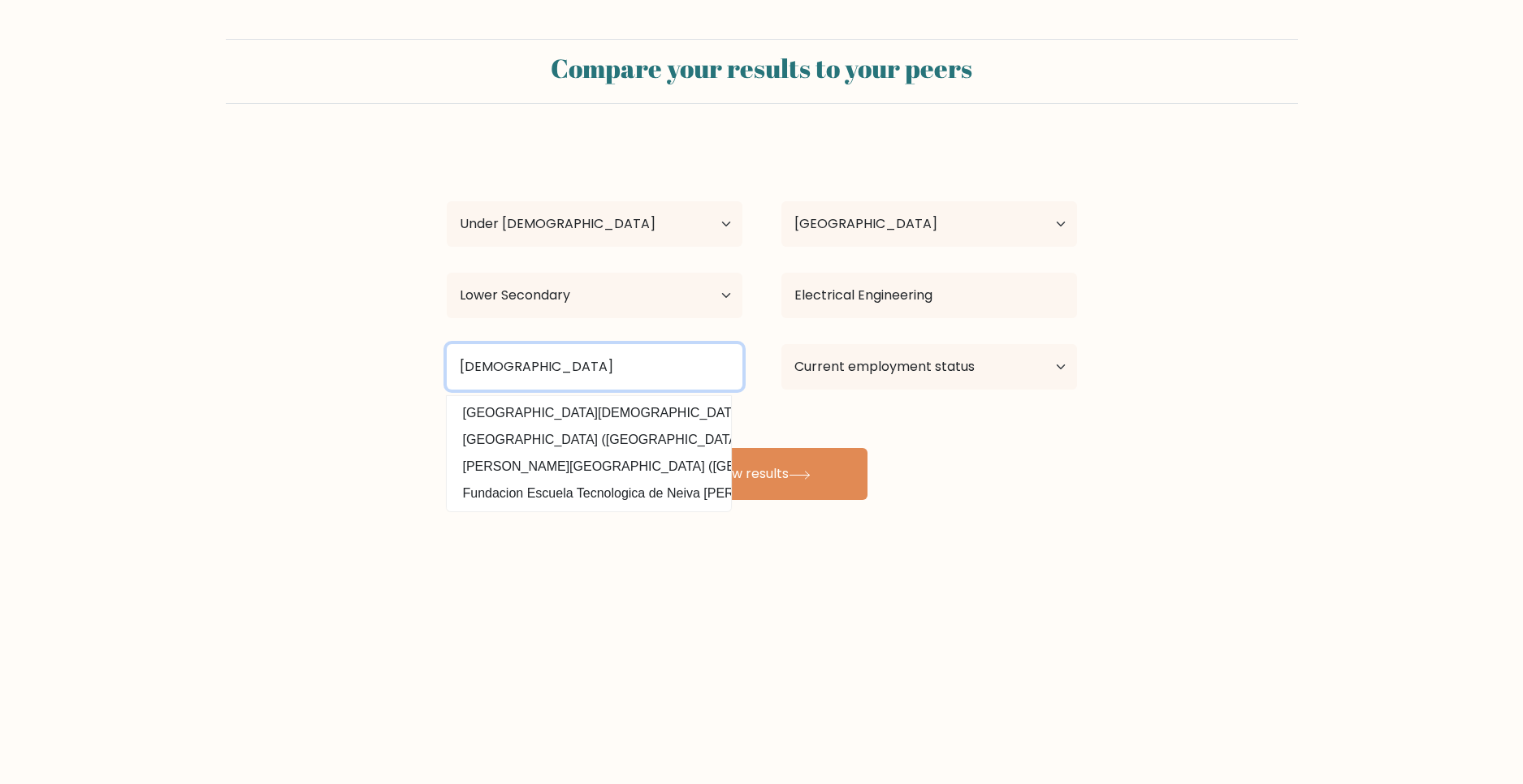
drag, startPoint x: 412, startPoint y: 374, endPoint x: 379, endPoint y: 377, distance: 33.1
click at [379, 377] on form "Compare your results to your peers Antonum GG Age Under 18 years old 18-24 year…" at bounding box center [762, 270] width 1523 height 462
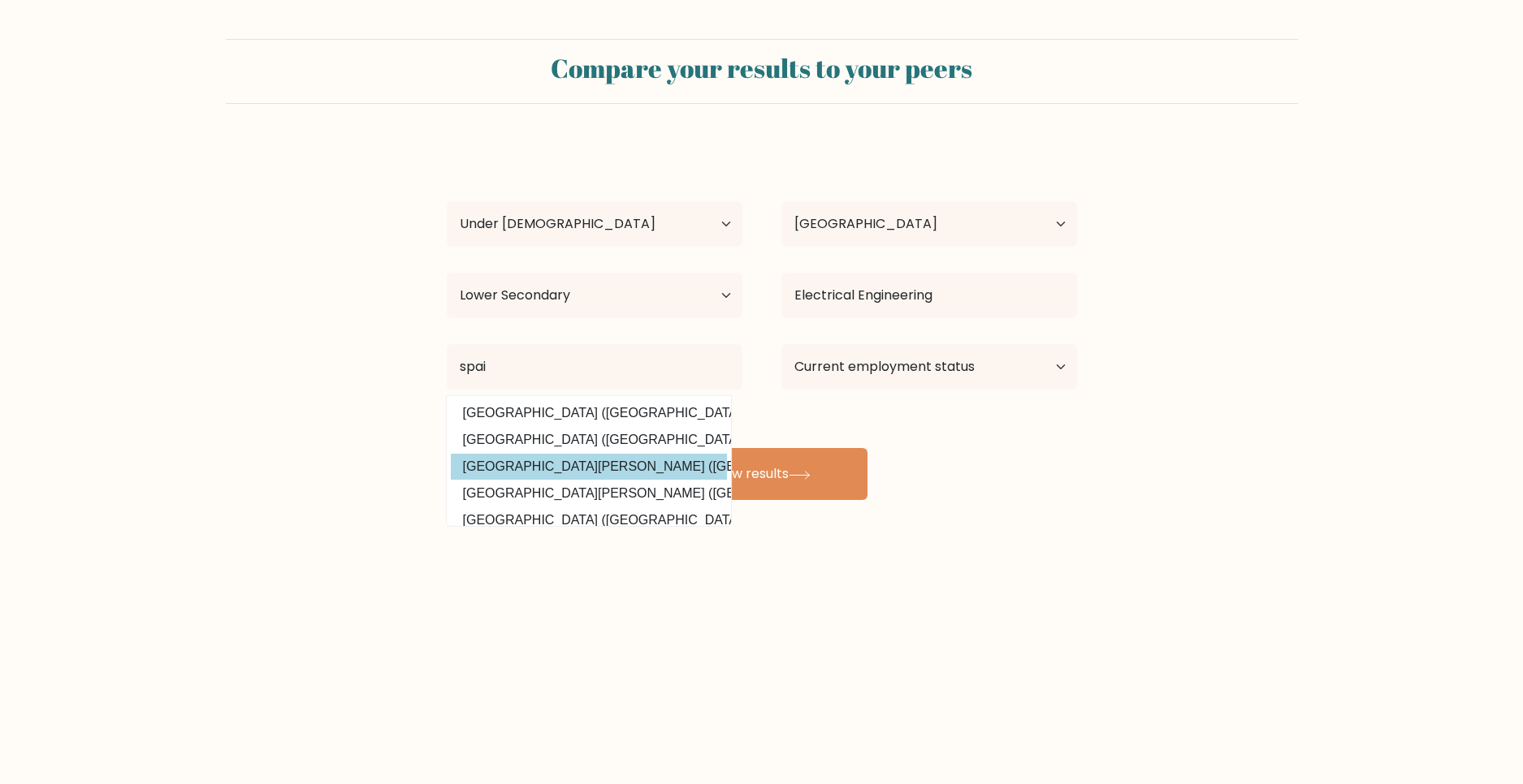
click at [524, 476] on option "Universidad Jaime I (Spain)" at bounding box center [589, 466] width 276 height 26
type input "Universidad Jaime I"
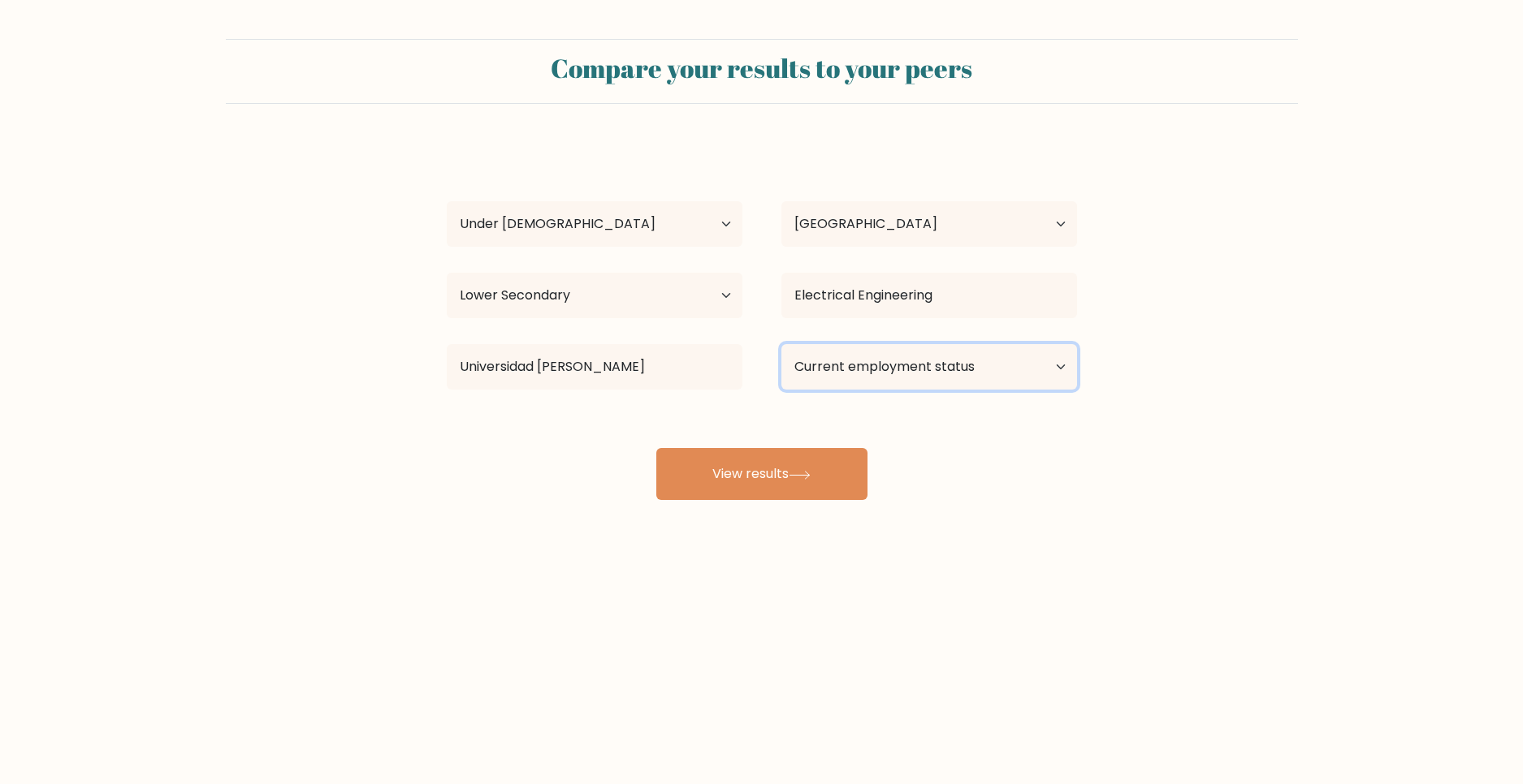
click at [974, 360] on select "Current employment status Employed Student Retired Other / prefer not to answer" at bounding box center [930, 367] width 296 height 46
select select "student"
click at [782, 344] on select "Current employment status Employed Student Retired Other / prefer not to answer" at bounding box center [930, 367] width 296 height 46
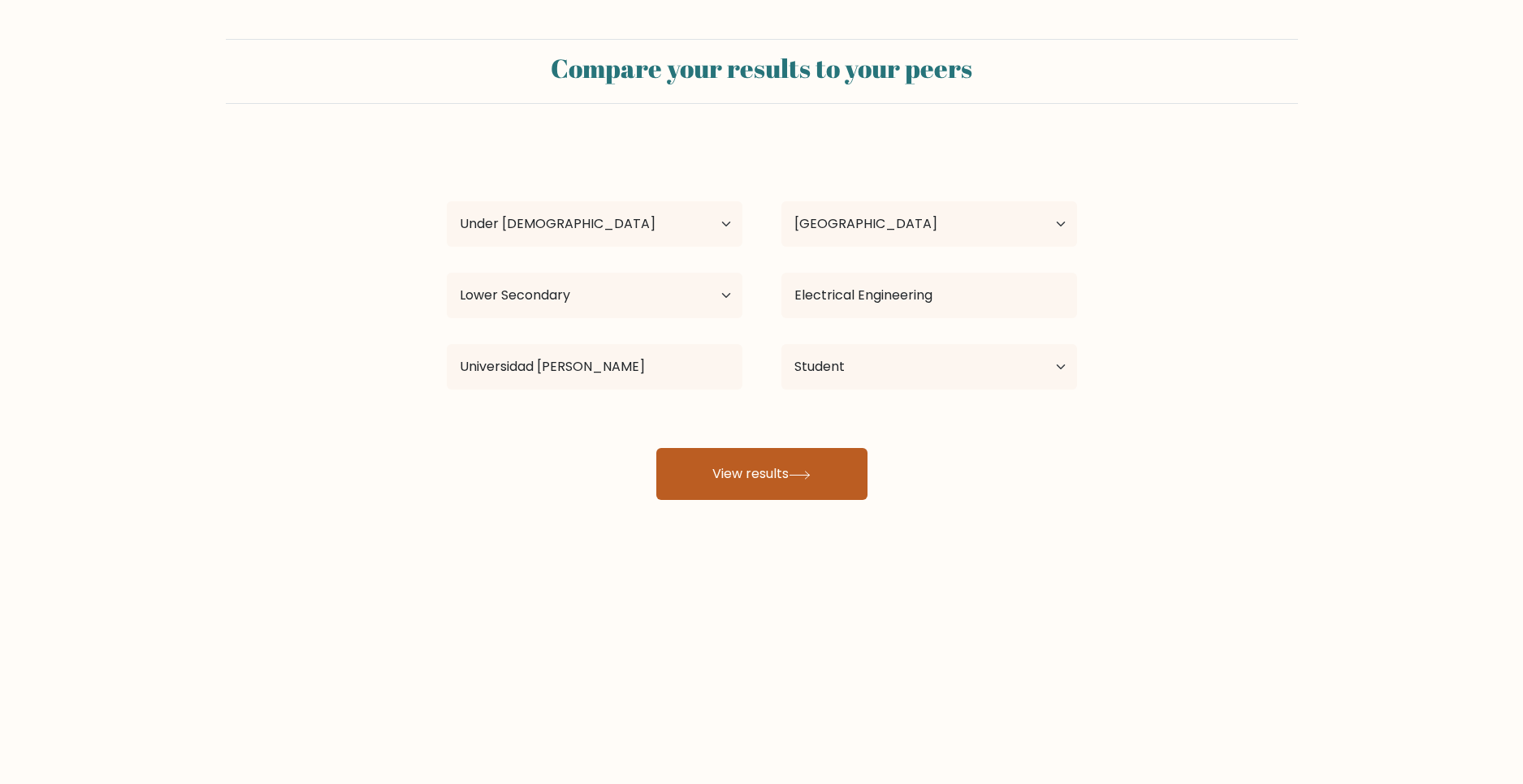
click at [805, 462] on button "View results" at bounding box center [762, 474] width 212 height 52
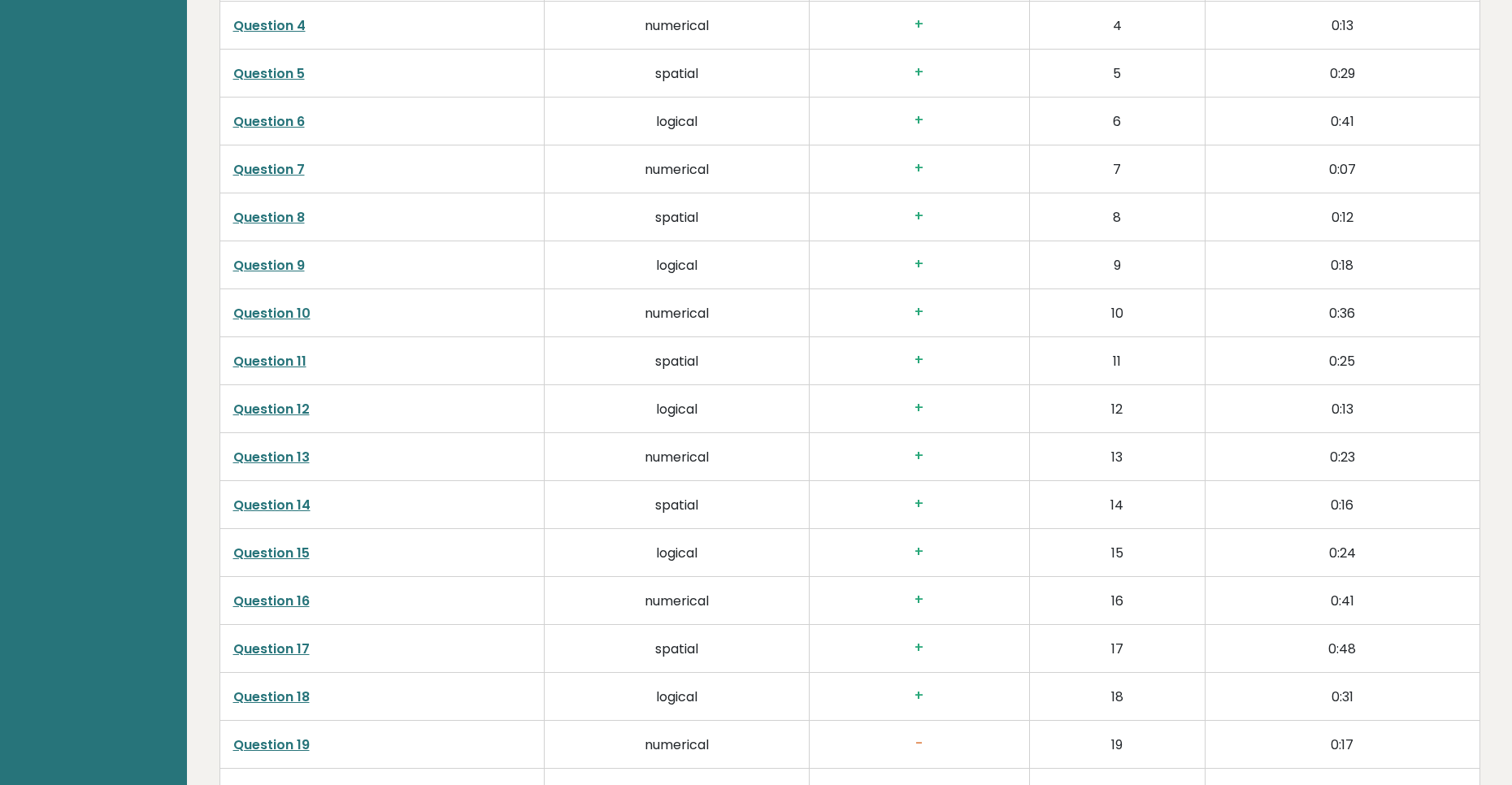
scroll to position [3352, 0]
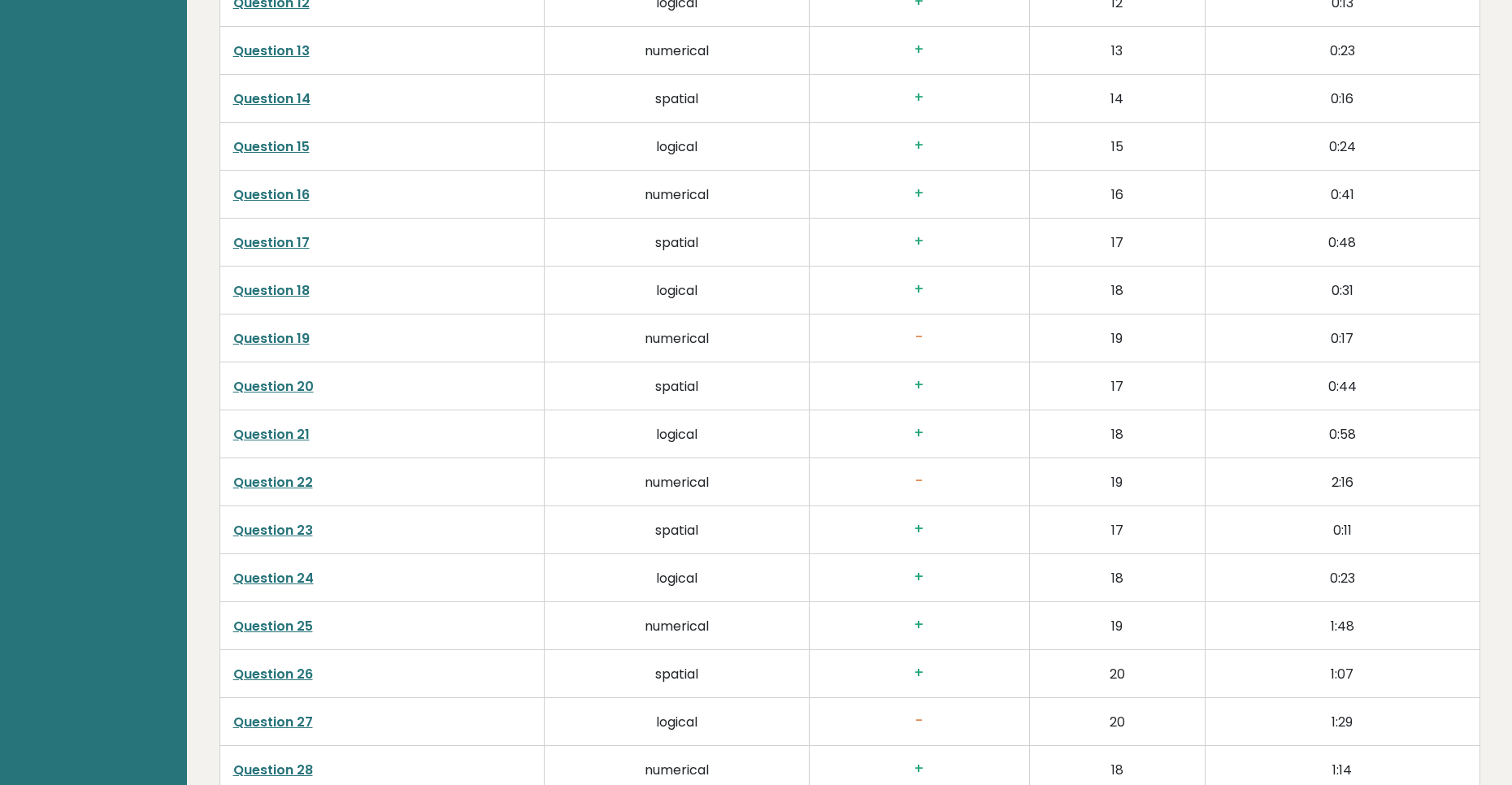
click at [919, 482] on h3 "-" at bounding box center [919, 481] width 193 height 17
click at [273, 480] on link "Question 22" at bounding box center [273, 482] width 79 height 19
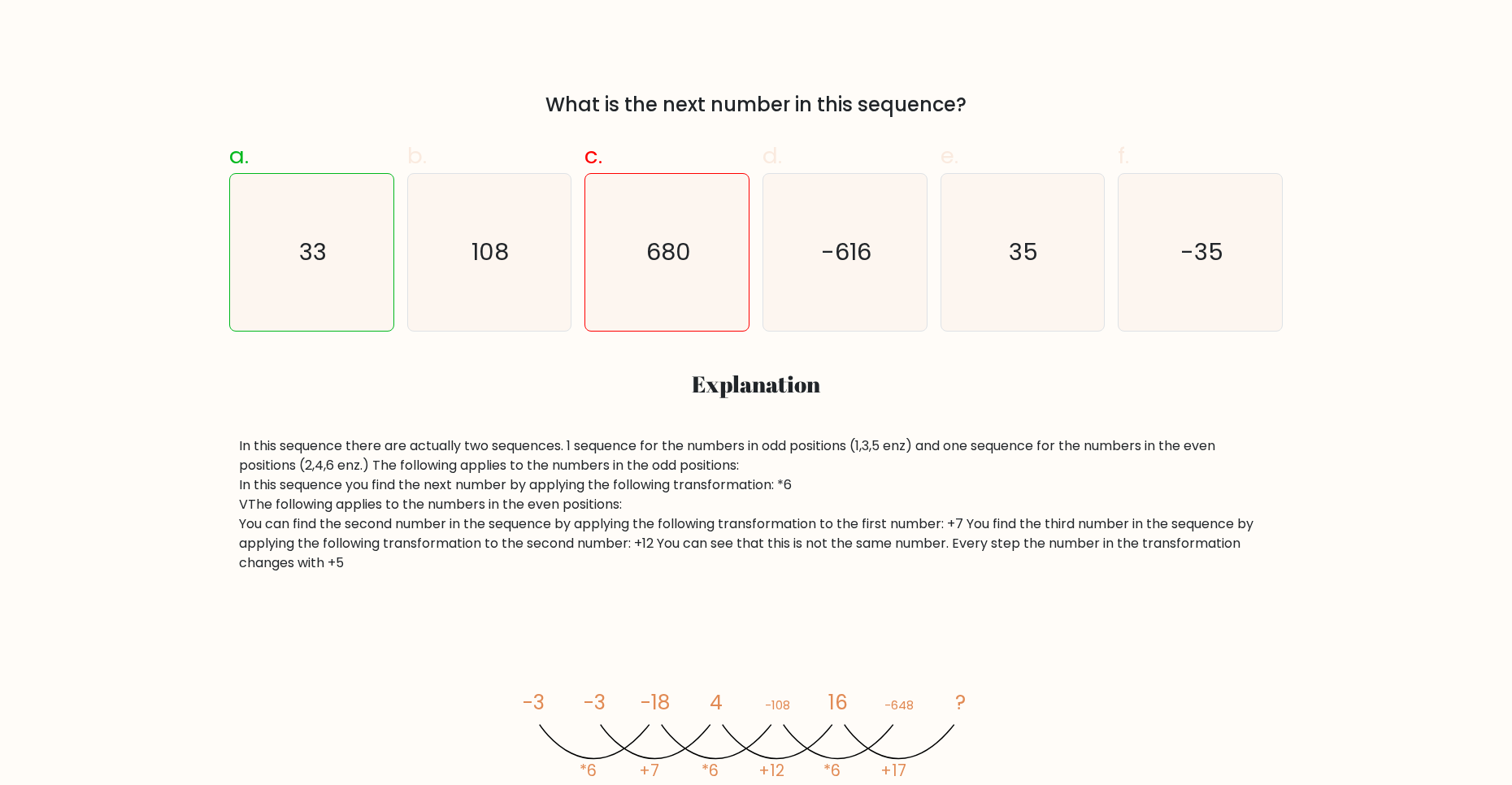
scroll to position [244, 0]
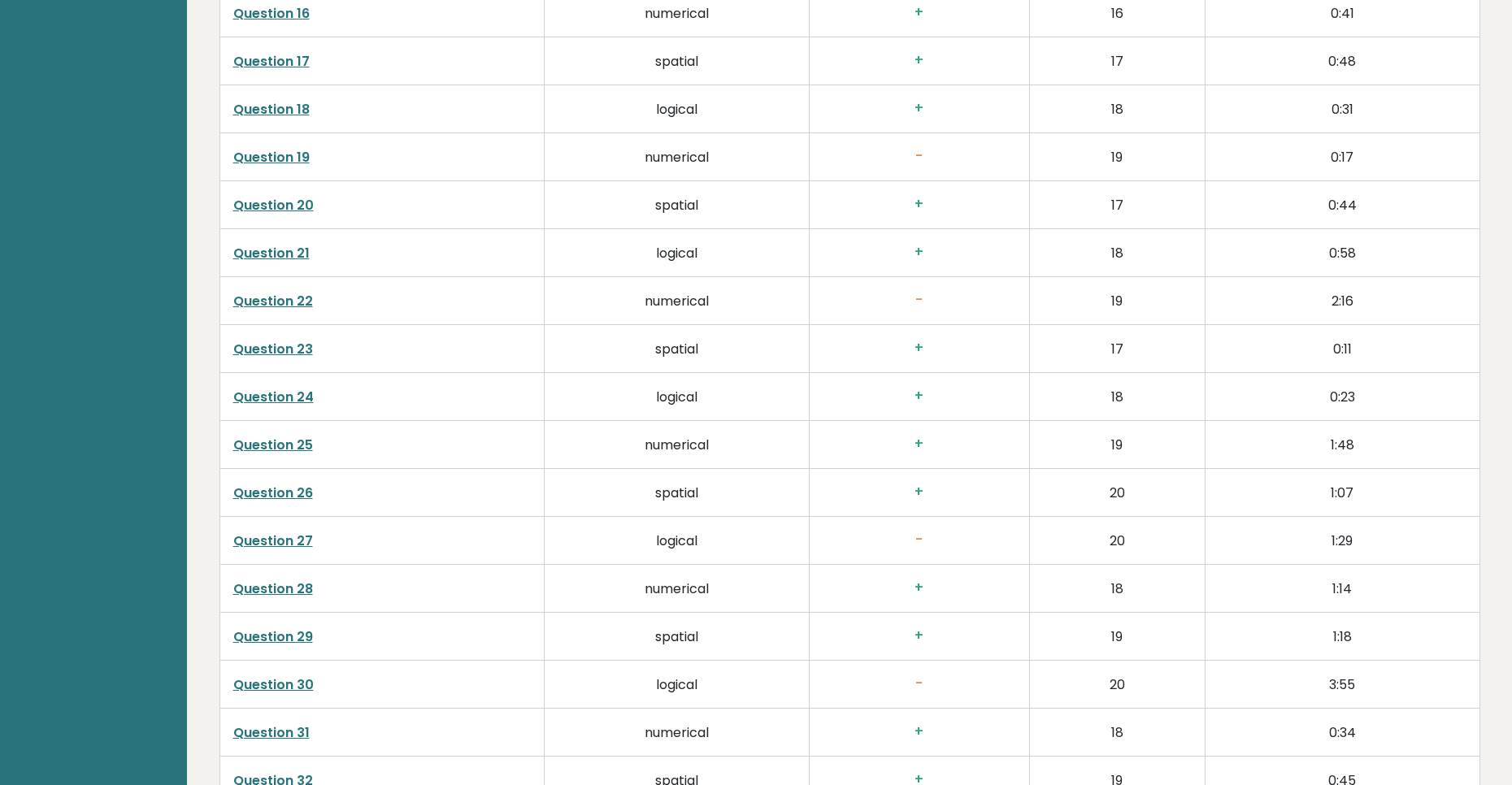
scroll to position [3537, 0]
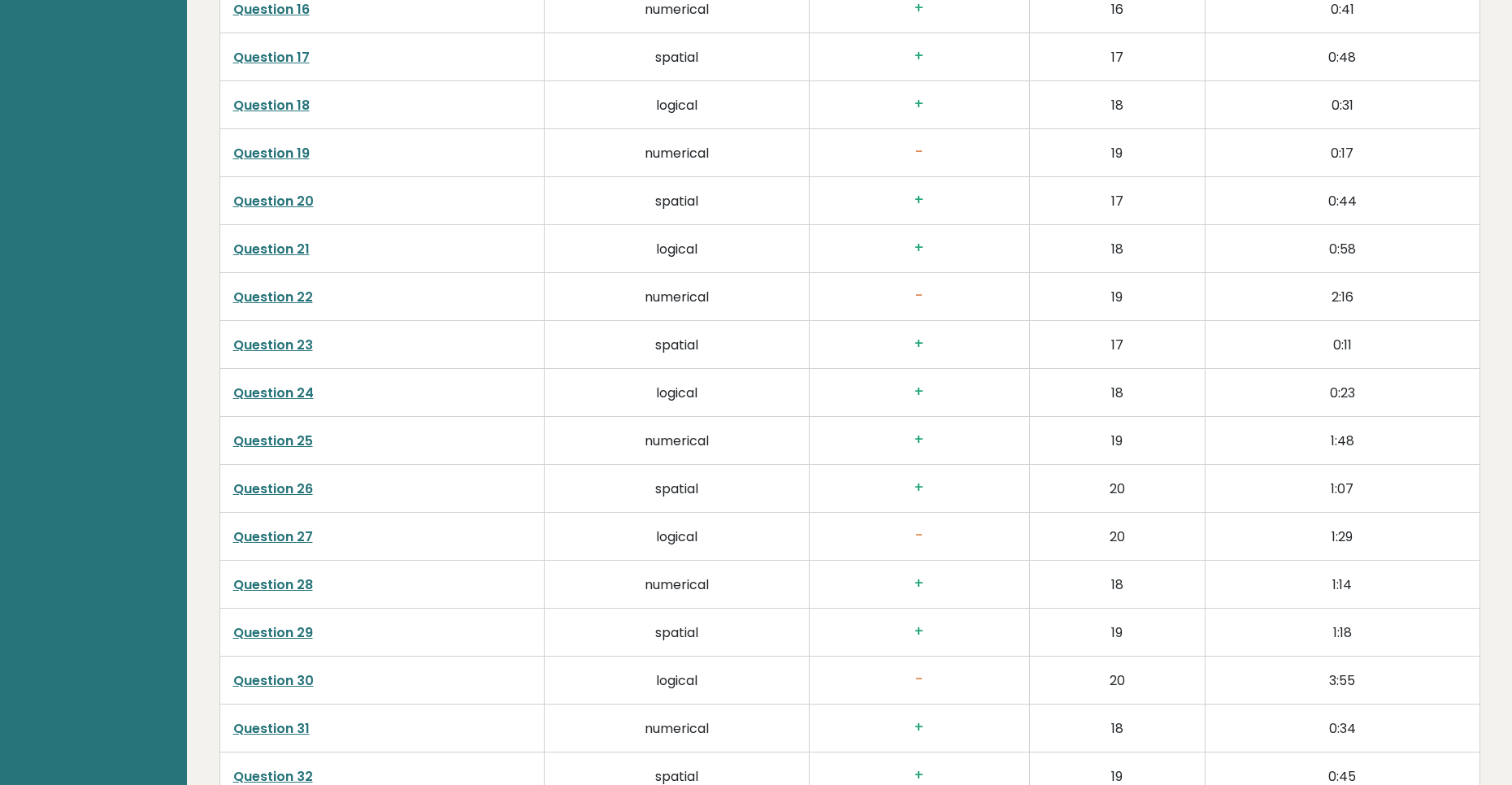
click at [266, 531] on link "Question 27" at bounding box center [273, 536] width 79 height 19
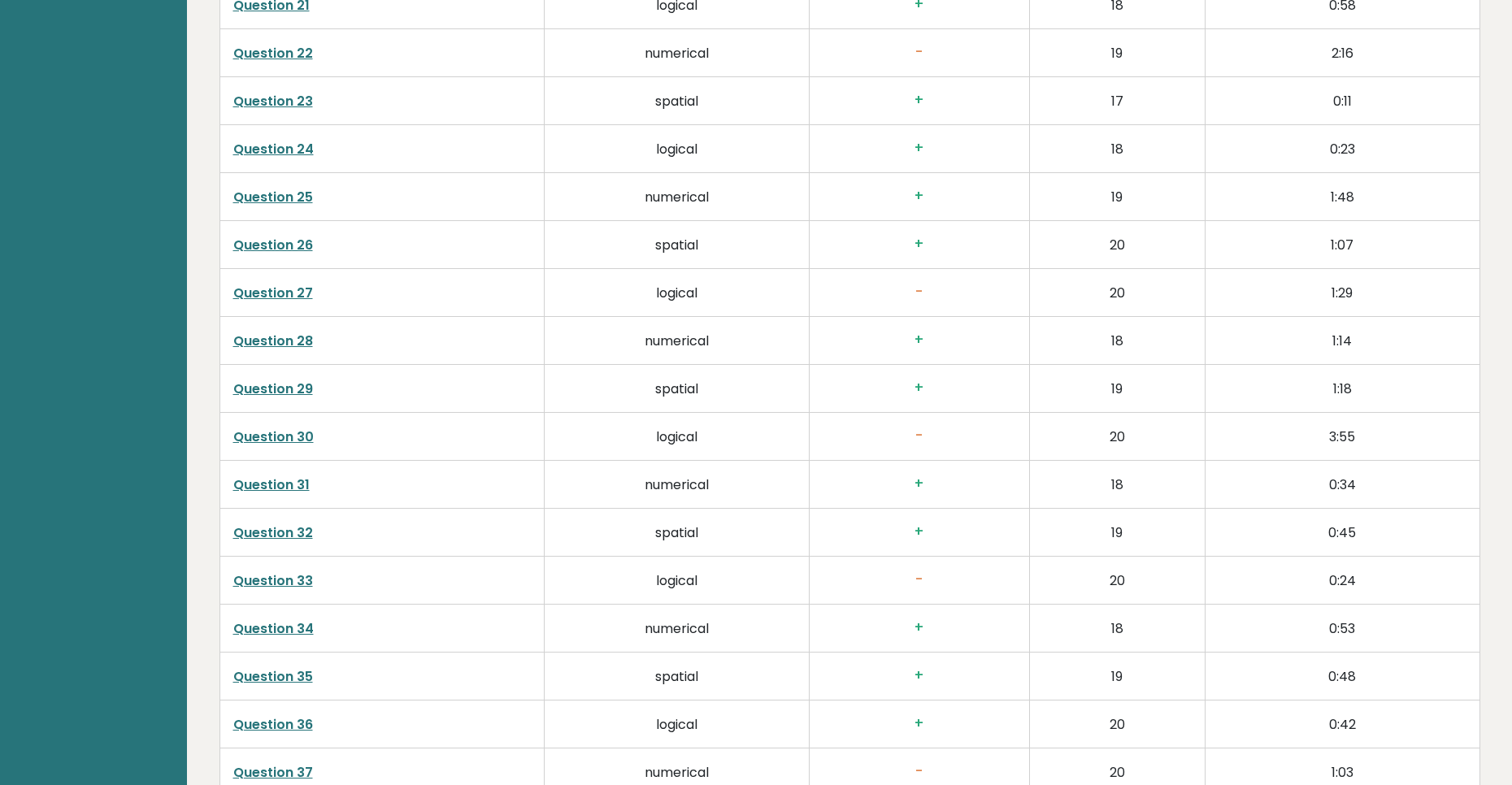
click at [294, 439] on link "Question 30" at bounding box center [273, 437] width 80 height 19
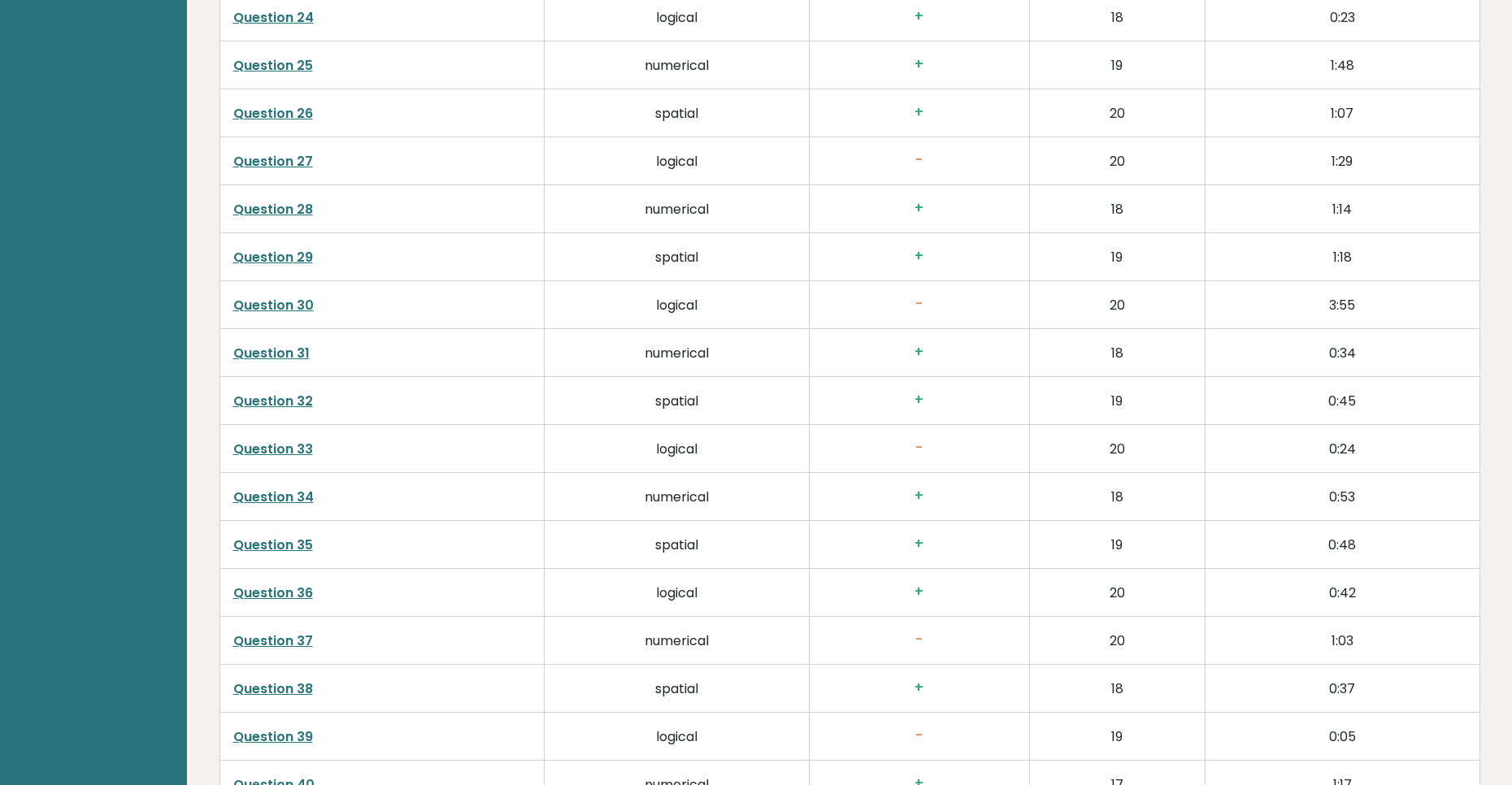
scroll to position [3944, 0]
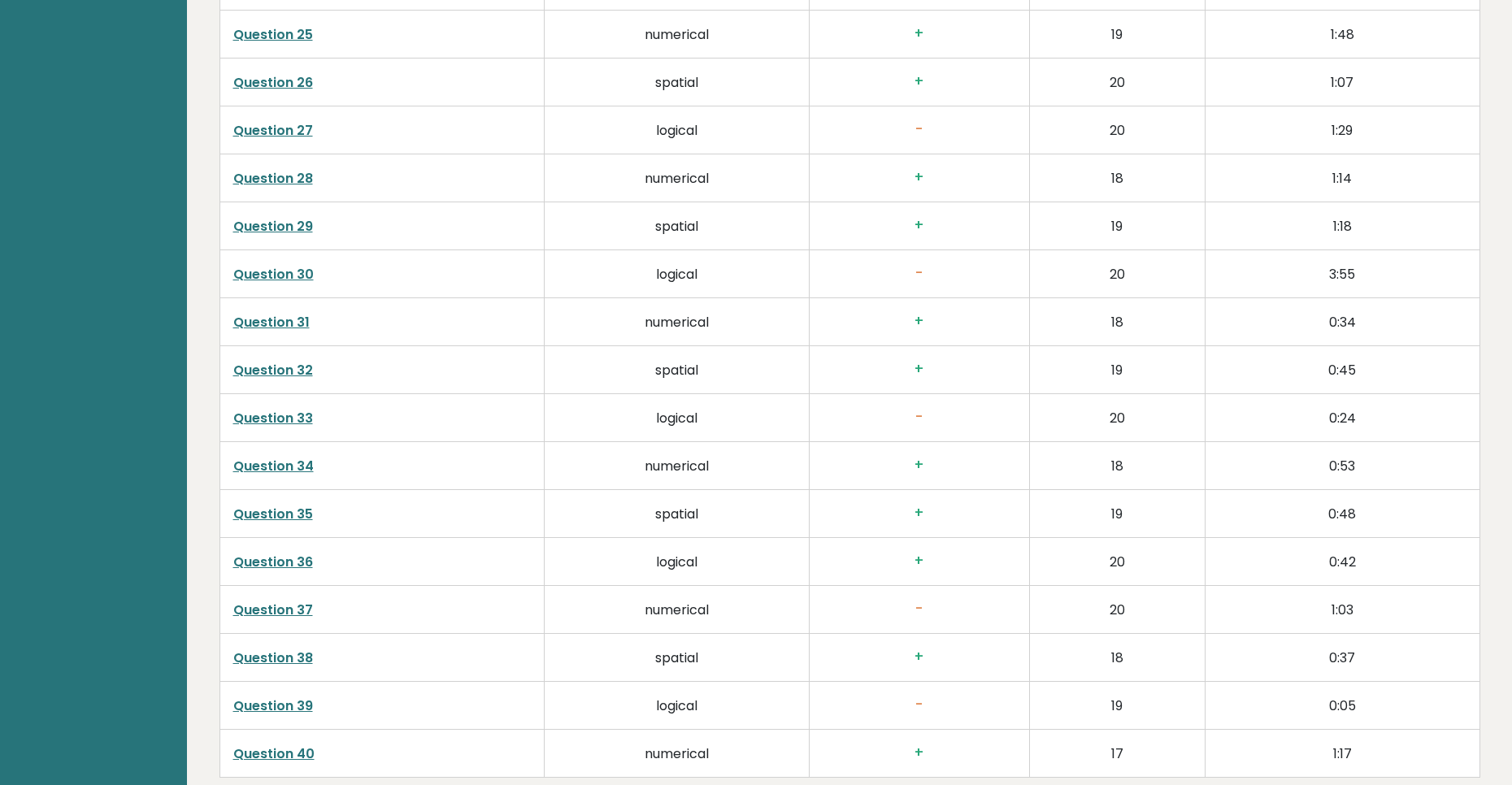
click at [263, 421] on link "Question 33" at bounding box center [273, 418] width 79 height 19
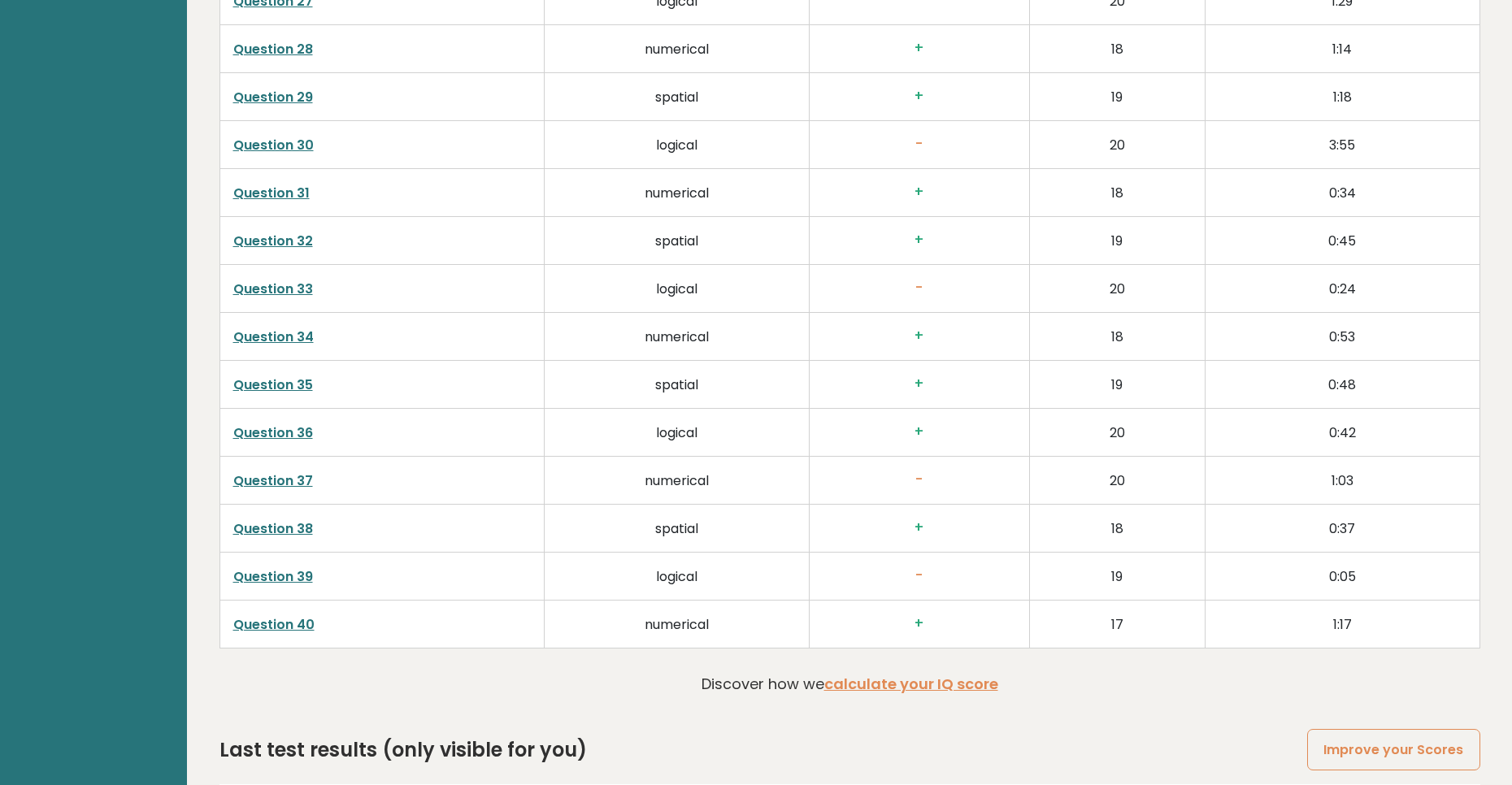
scroll to position [4165, 0]
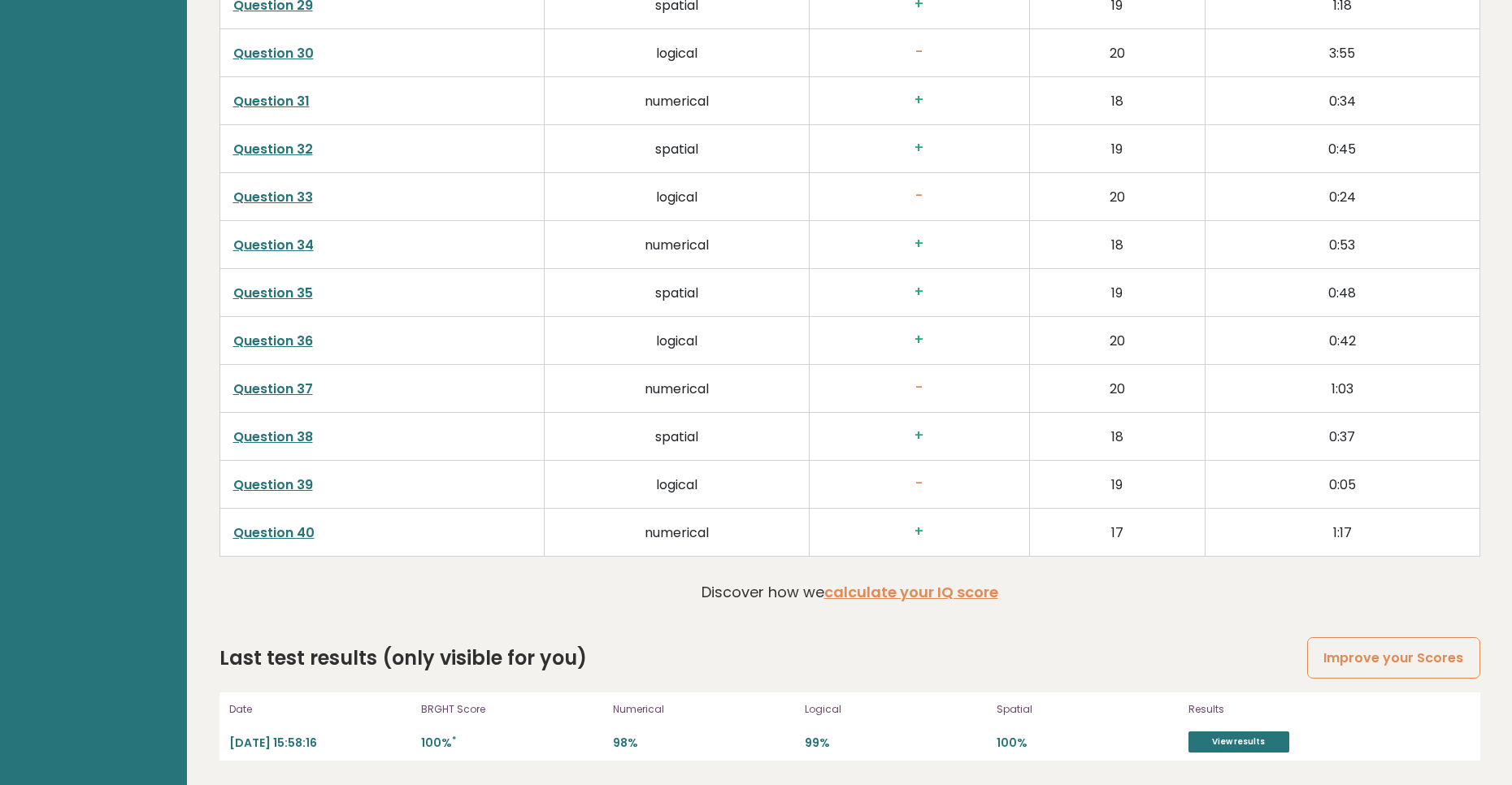
click at [277, 482] on link "Question 39" at bounding box center [273, 484] width 79 height 19
click at [289, 535] on link "Question 40" at bounding box center [274, 533] width 81 height 19
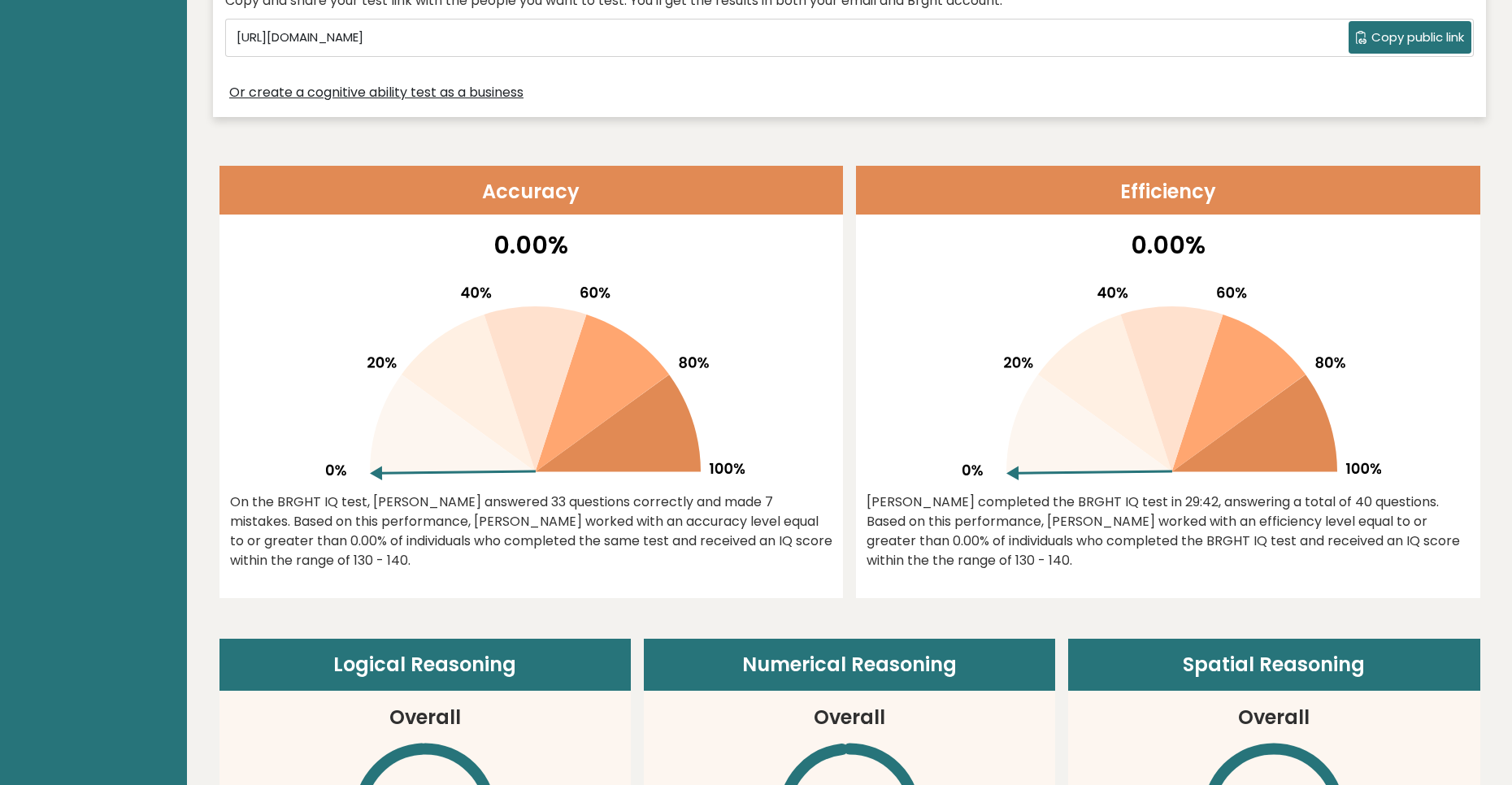
scroll to position [587, 0]
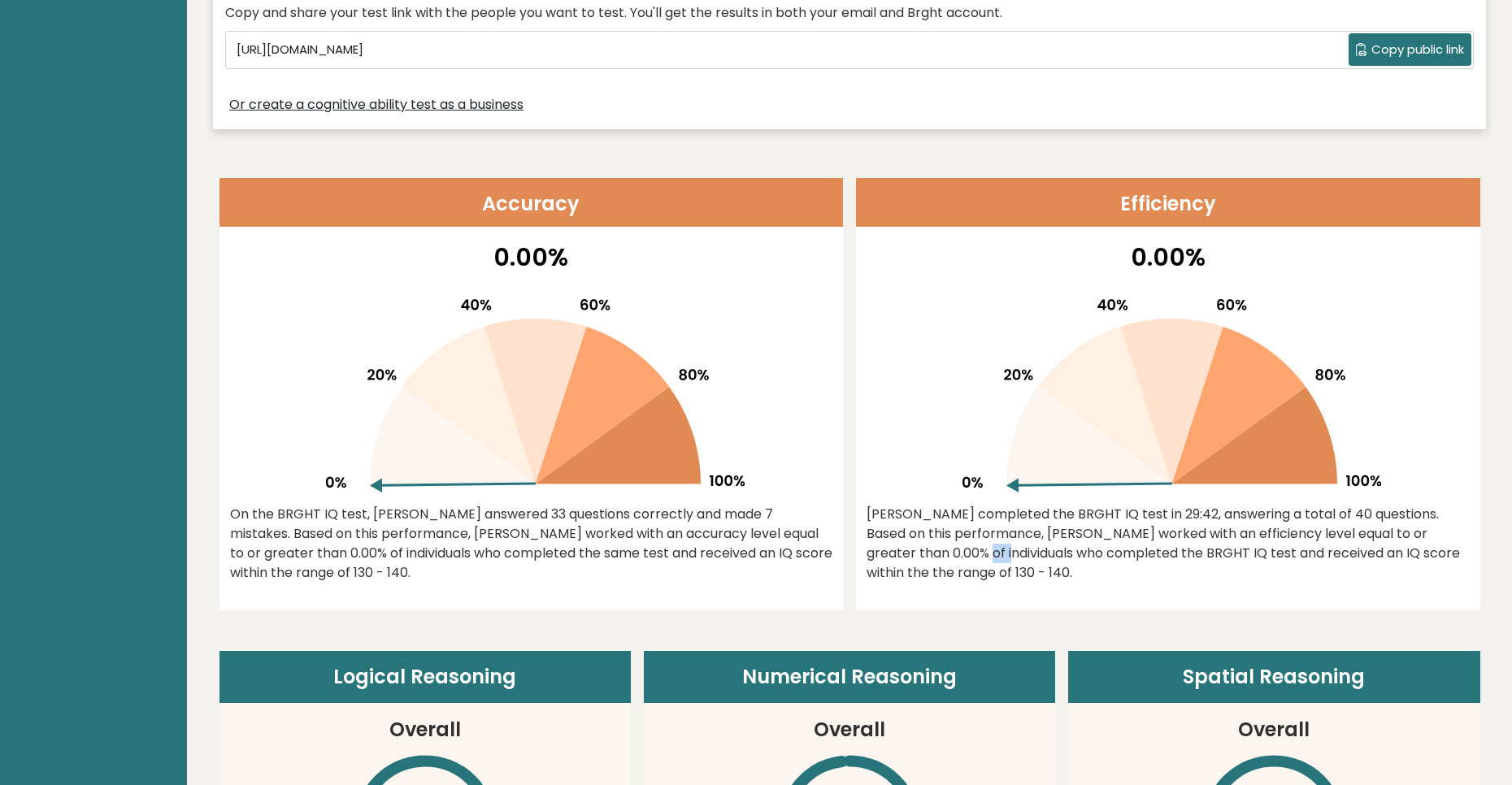
drag, startPoint x: 1415, startPoint y: 535, endPoint x: 1439, endPoint y: 531, distance: 24.3
click at [1439, 531] on div "Antonum completed the BRGHT IQ test in 29:42, answering a total of 40 questions…" at bounding box center [1169, 543] width 603 height 78
drag, startPoint x: 252, startPoint y: 550, endPoint x: 262, endPoint y: 544, distance: 11.7
click at [263, 544] on div "On the BRGHT IQ test, Antonum Gg answered 33 questions correctly and made 7 mis…" at bounding box center [532, 543] width 603 height 78
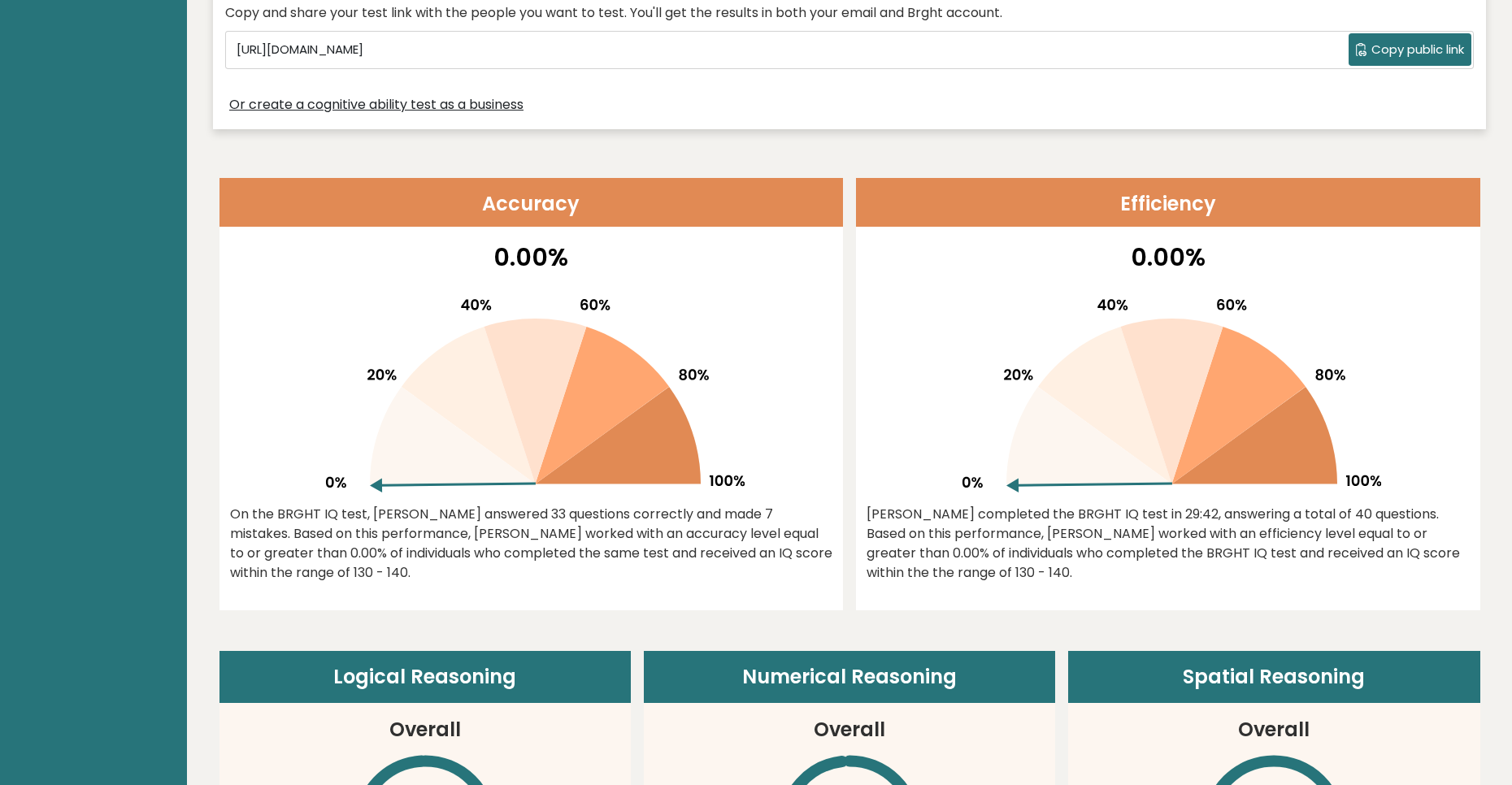
click at [376, 555] on div "On the BRGHT IQ test, Antonum Gg answered 33 questions correctly and made 7 mis…" at bounding box center [532, 543] width 603 height 78
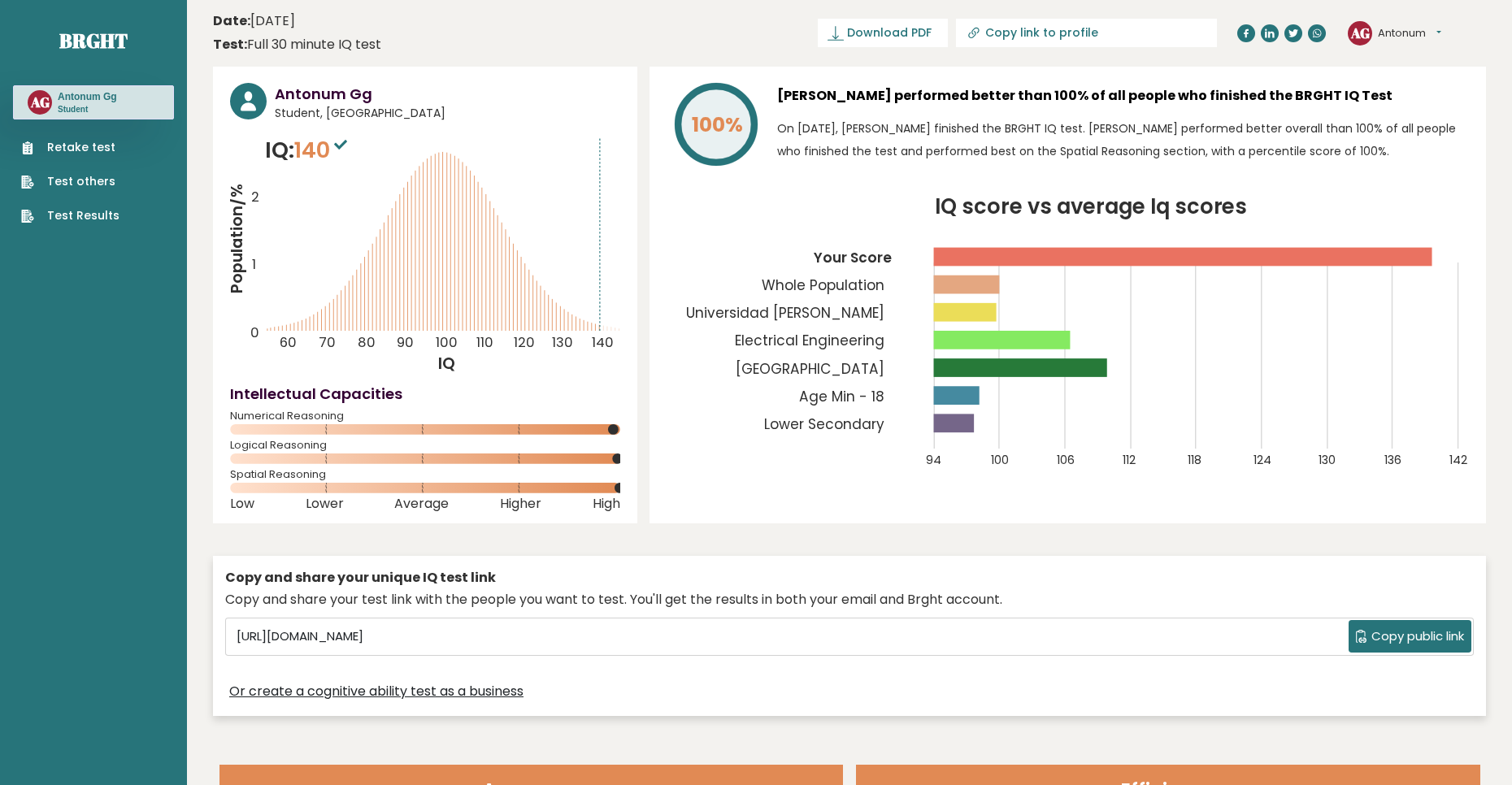
scroll to position [0, 0]
click at [1415, 33] on button "Antonum" at bounding box center [1410, 34] width 64 height 16
click at [66, 155] on link "Retake test" at bounding box center [71, 148] width 99 height 17
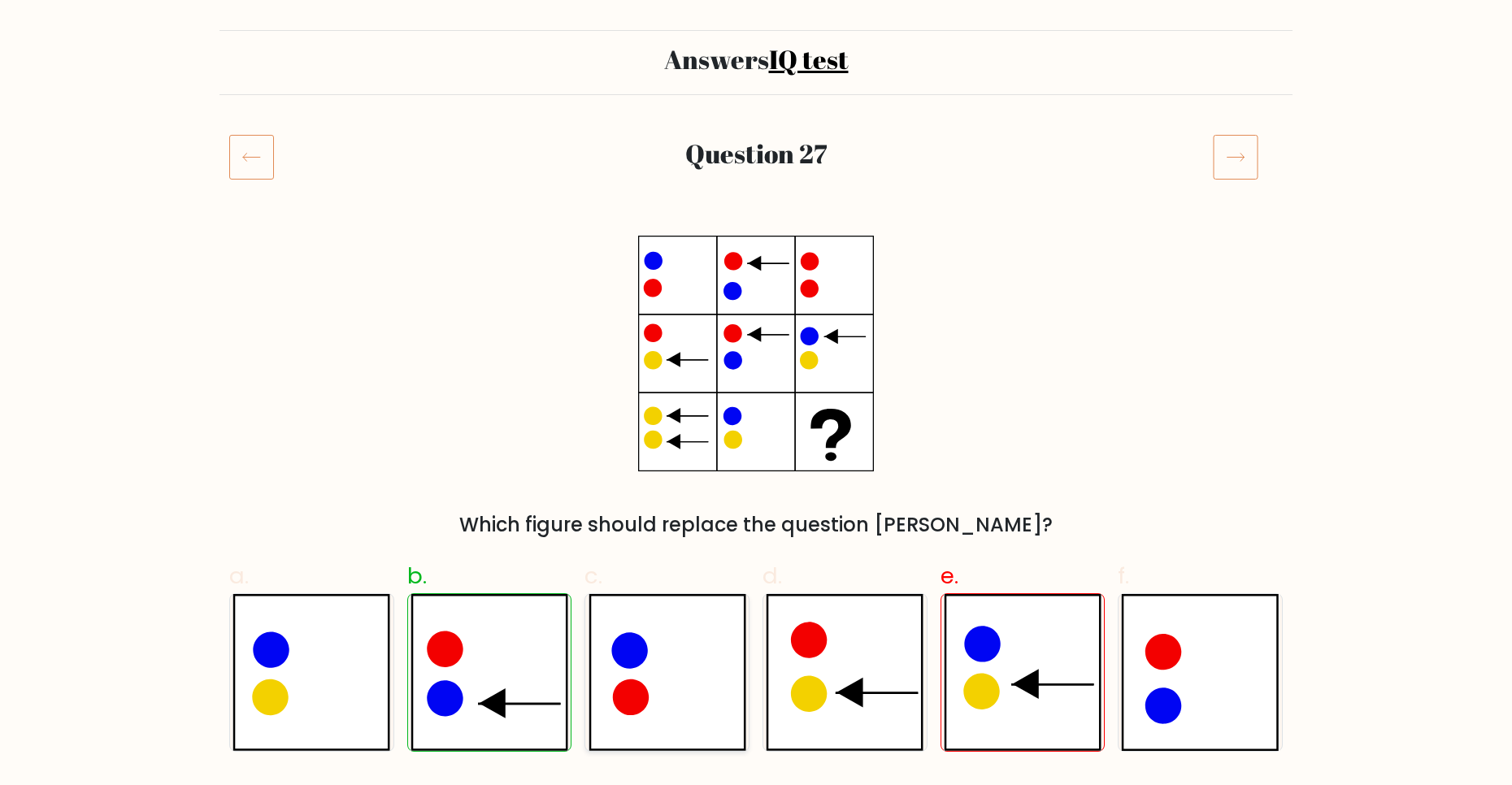
scroll to position [81, 0]
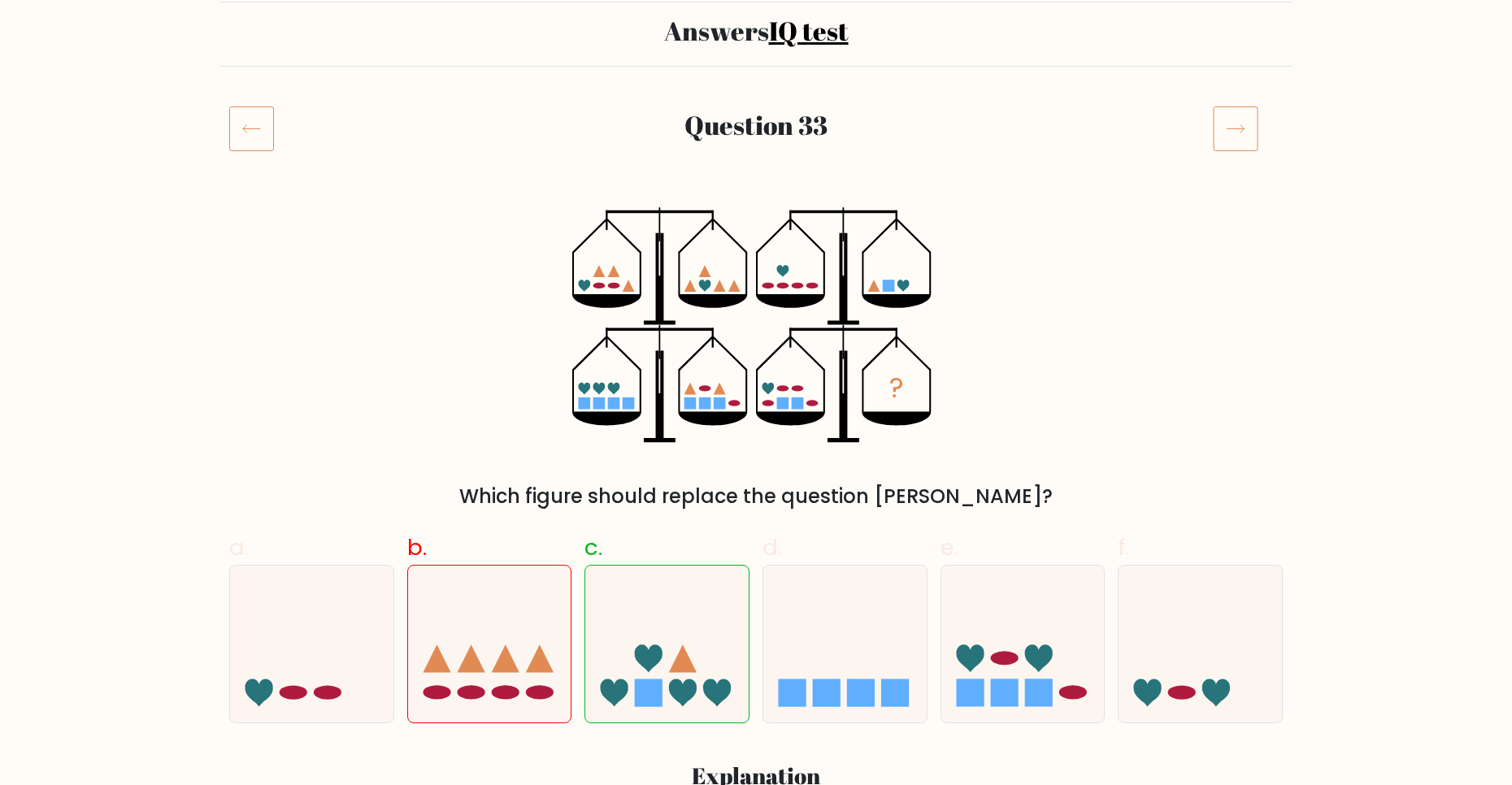
scroll to position [162, 0]
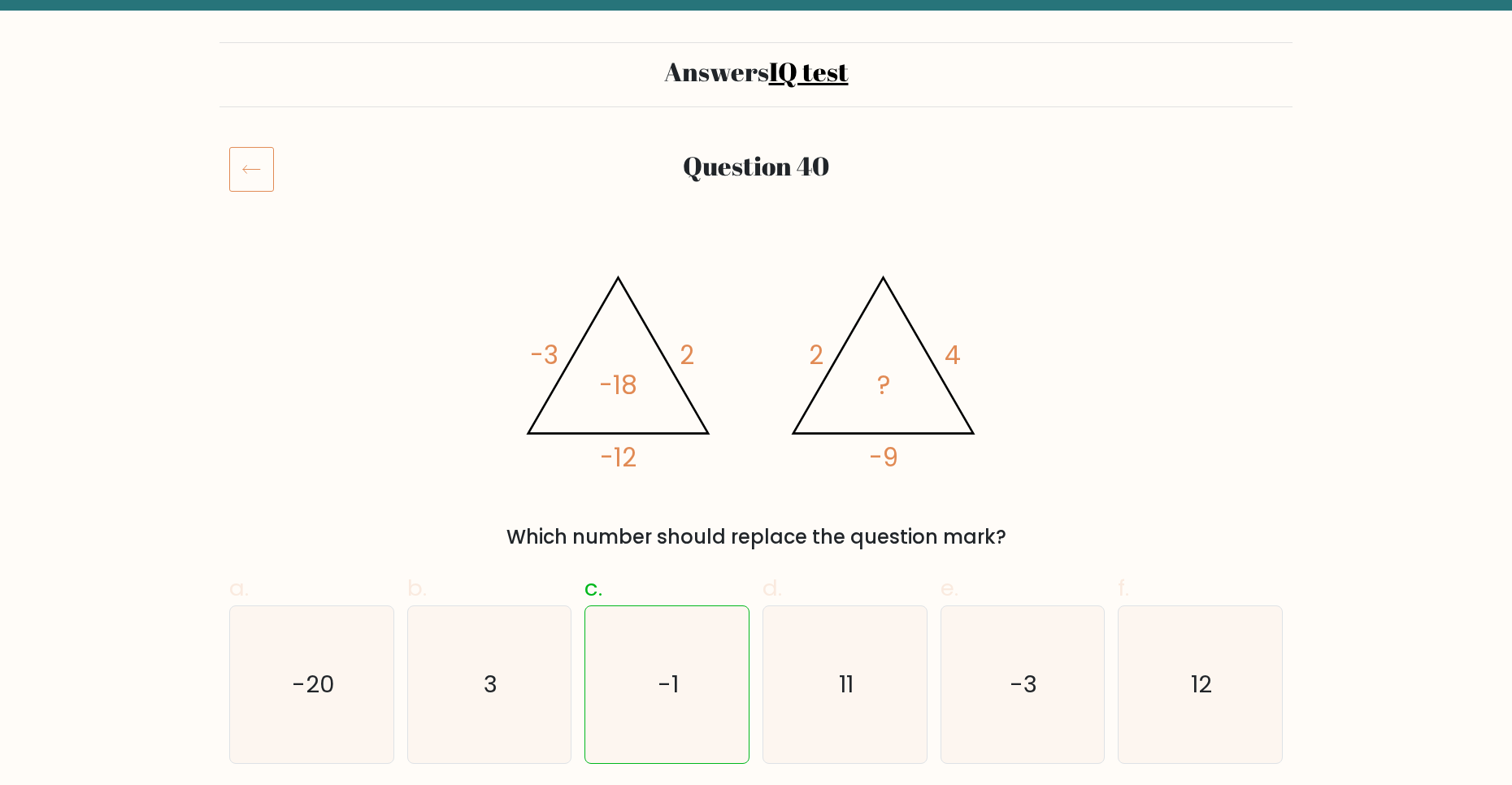
scroll to position [81, 0]
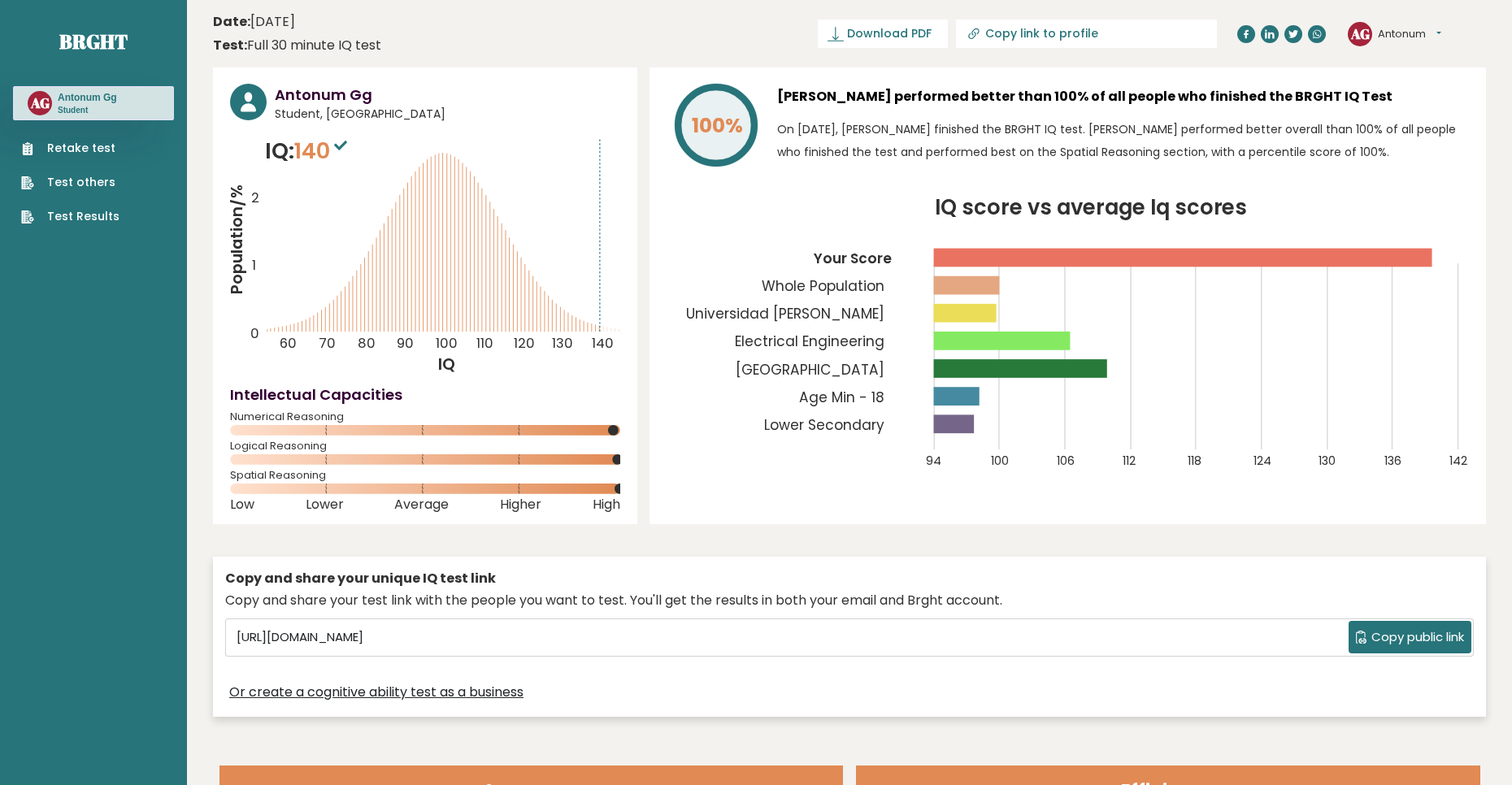
click at [86, 183] on link "Test others" at bounding box center [71, 182] width 99 height 17
click at [68, 213] on link "Test Results" at bounding box center [71, 216] width 99 height 17
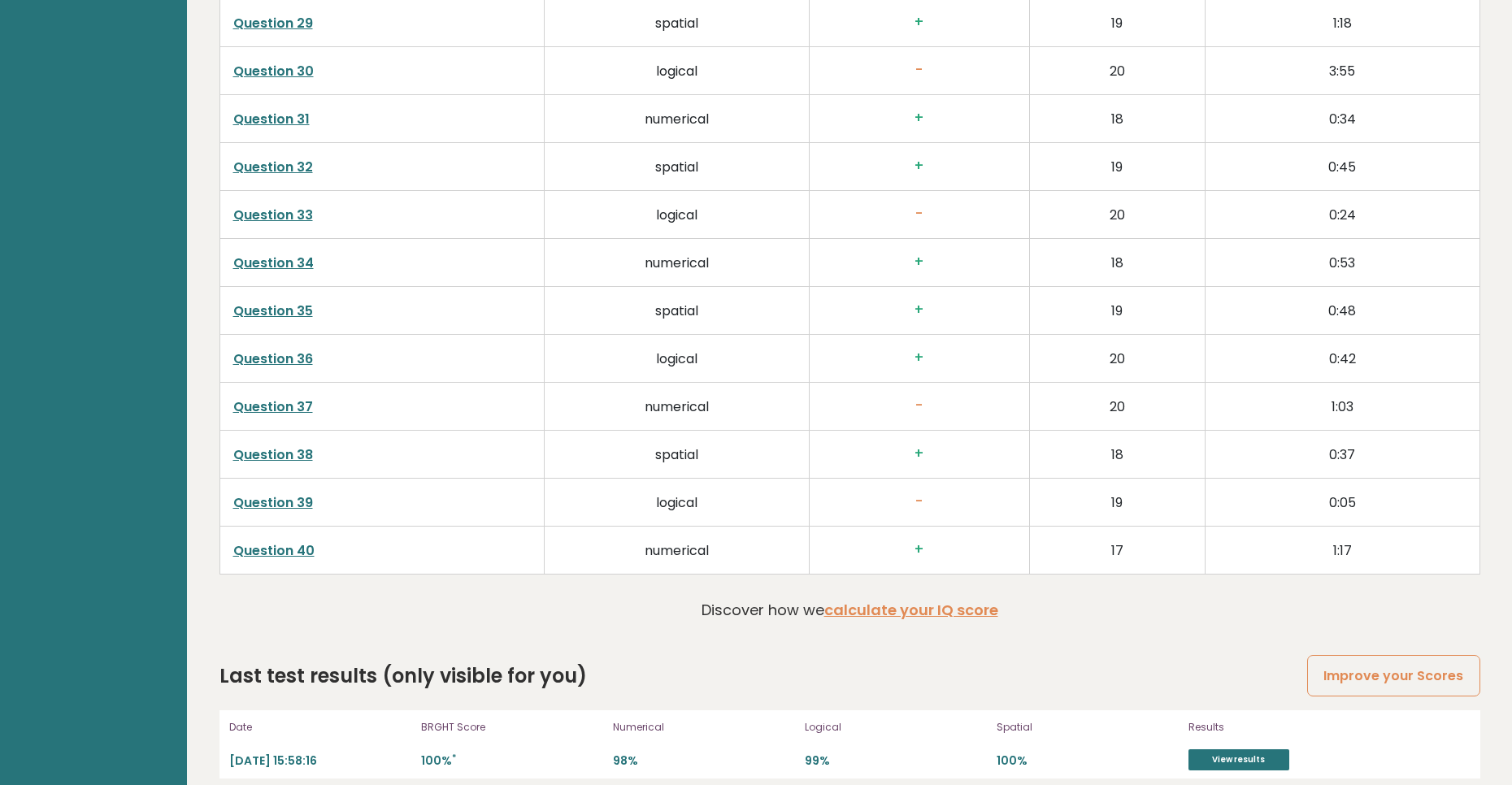
scroll to position [4165, 0]
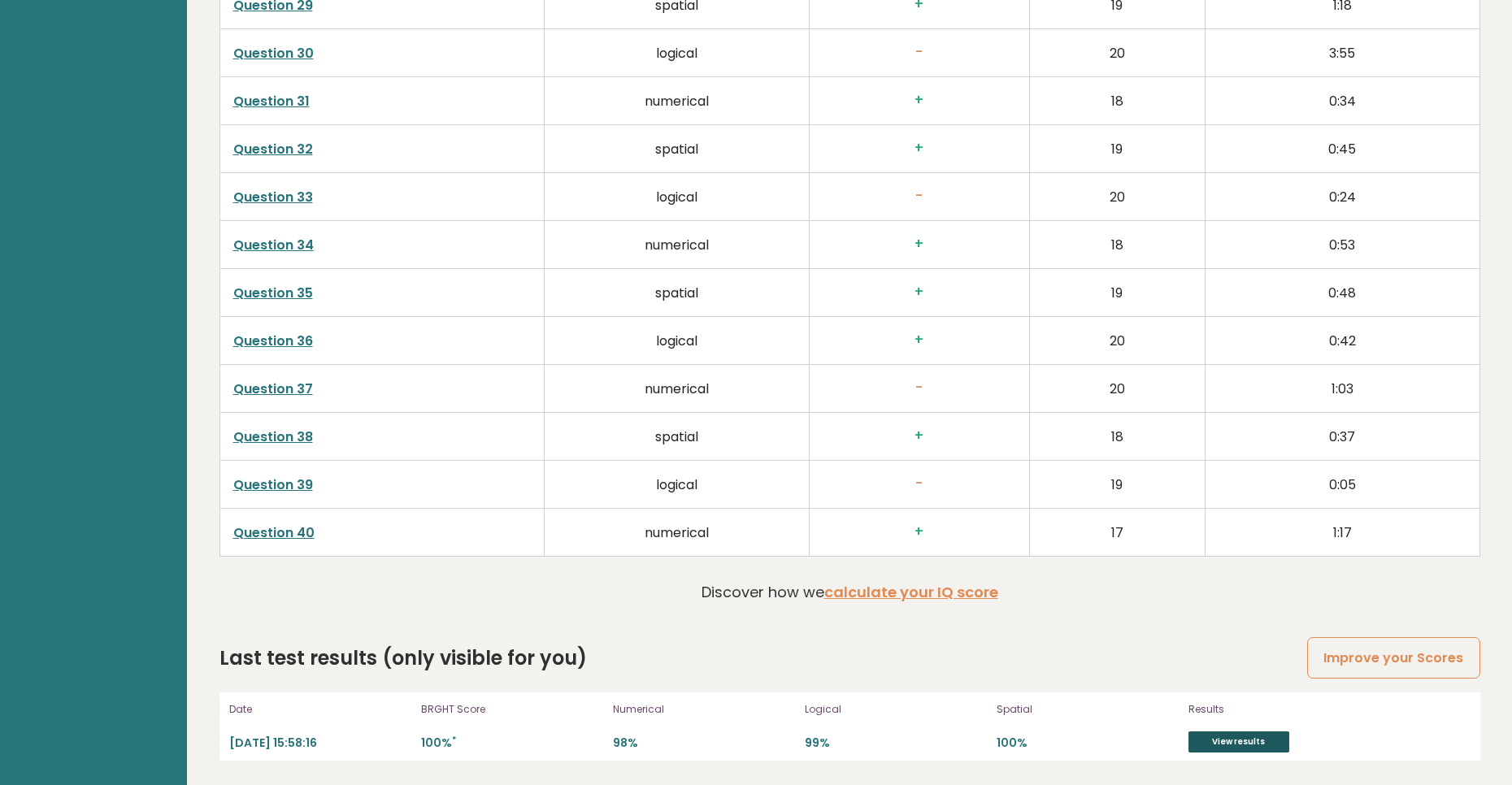
click at [1241, 745] on link "View results" at bounding box center [1239, 743] width 101 height 21
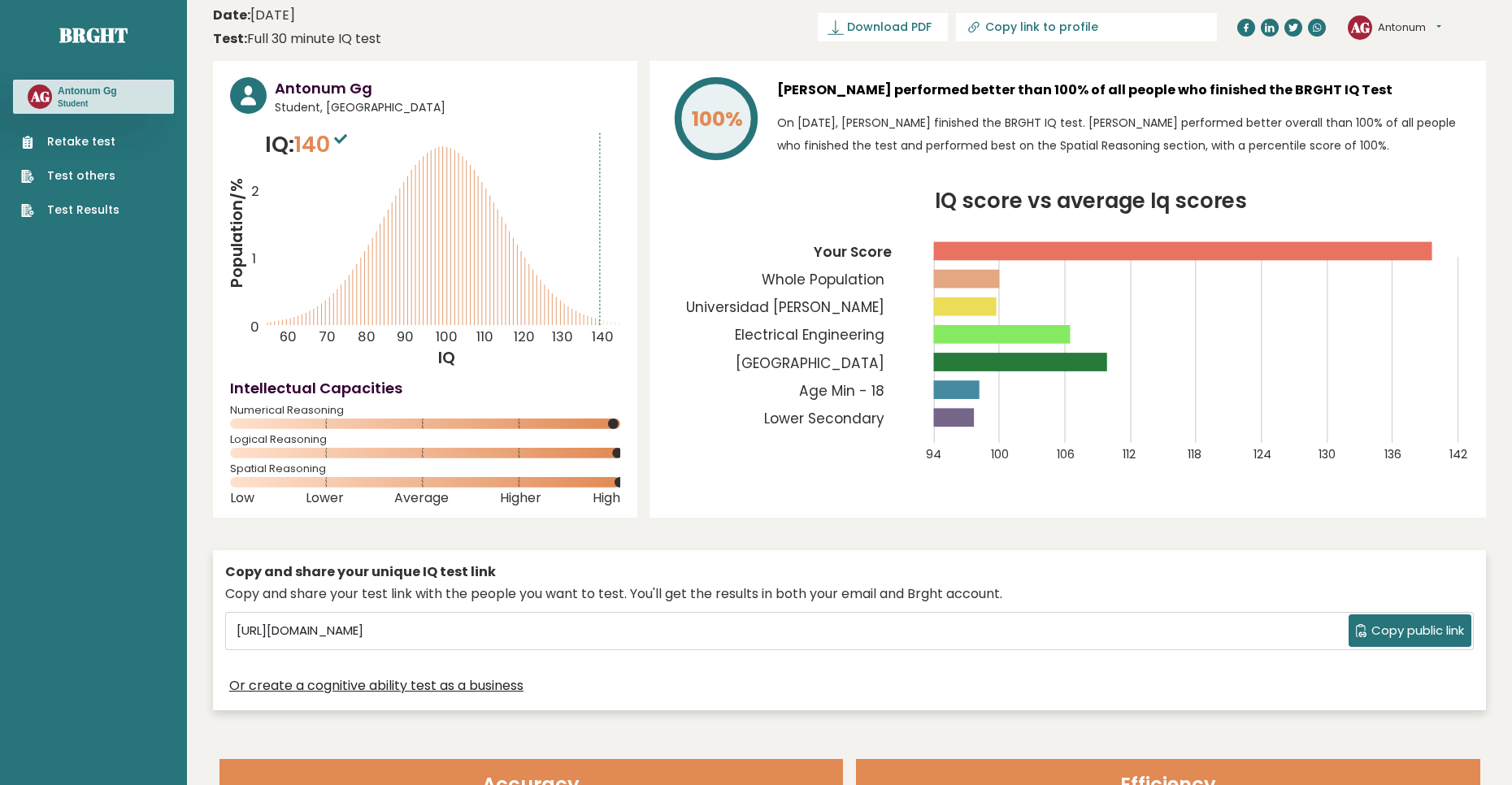
scroll to position [0, 0]
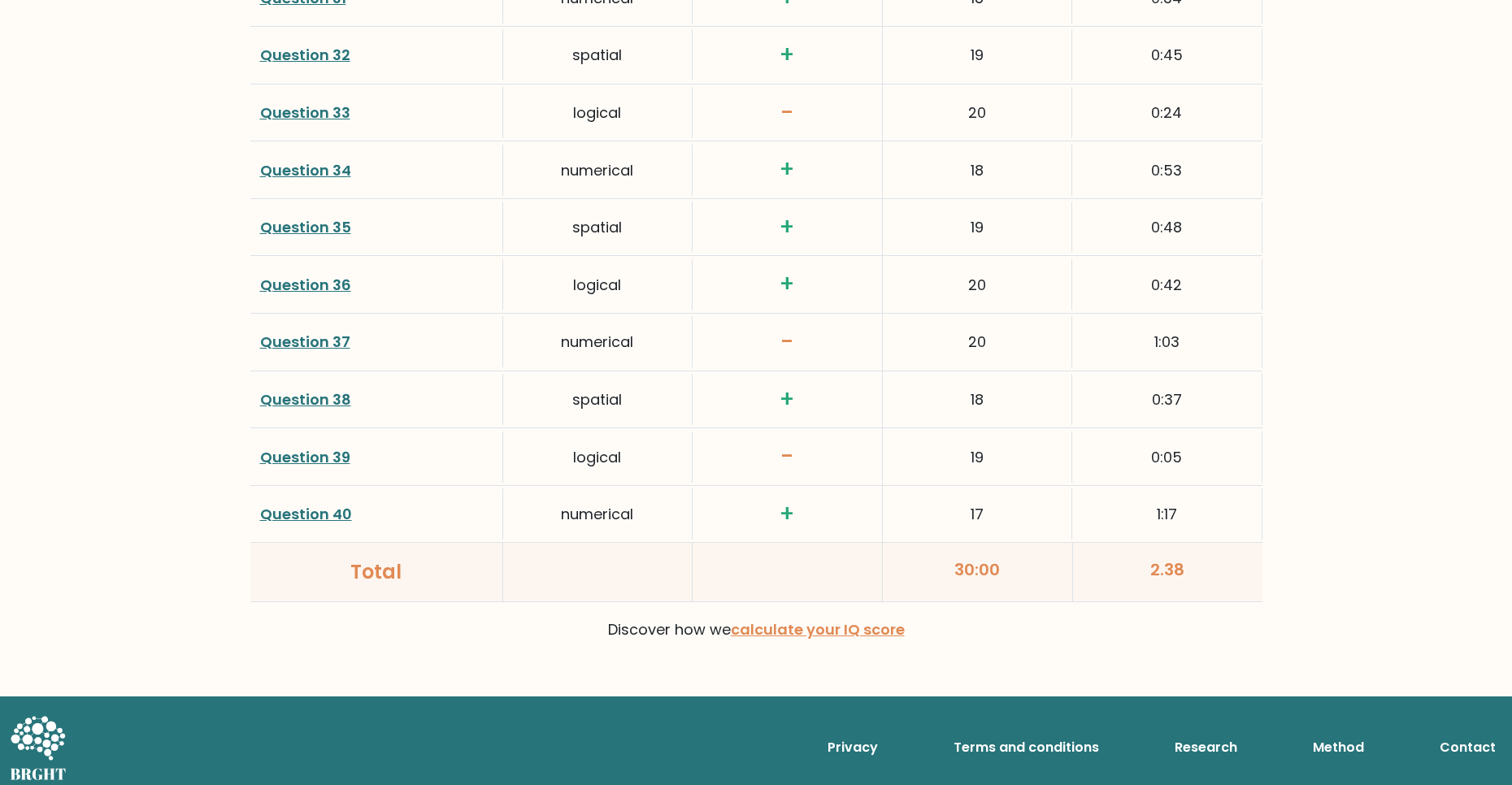
scroll to position [4118, 0]
